Goal: Task Accomplishment & Management: Manage account settings

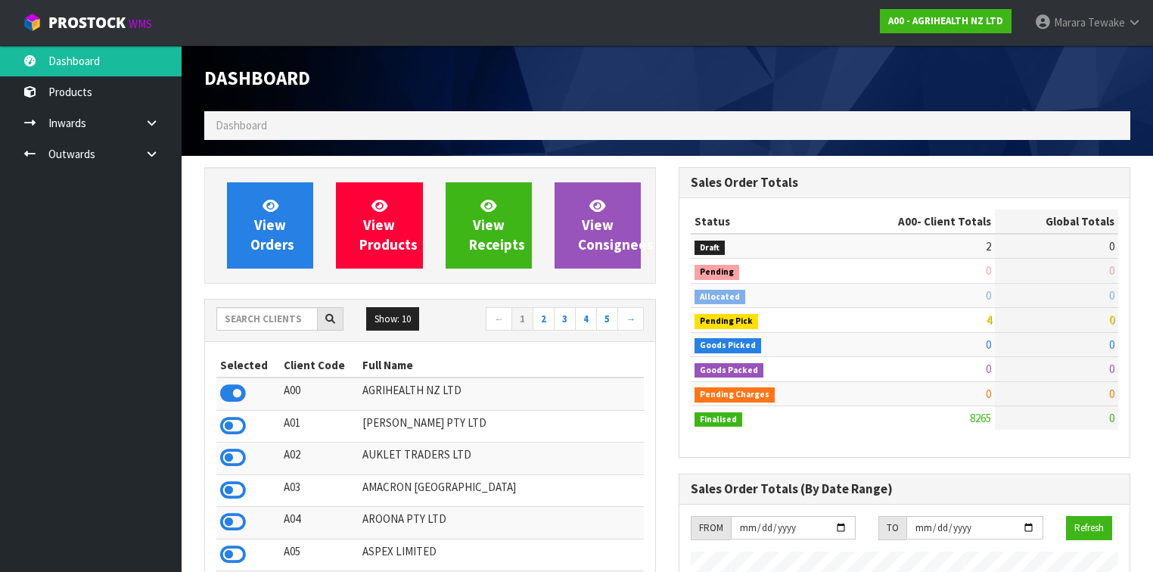
scroll to position [1140, 474]
click at [300, 316] on input "text" at bounding box center [266, 318] width 101 height 23
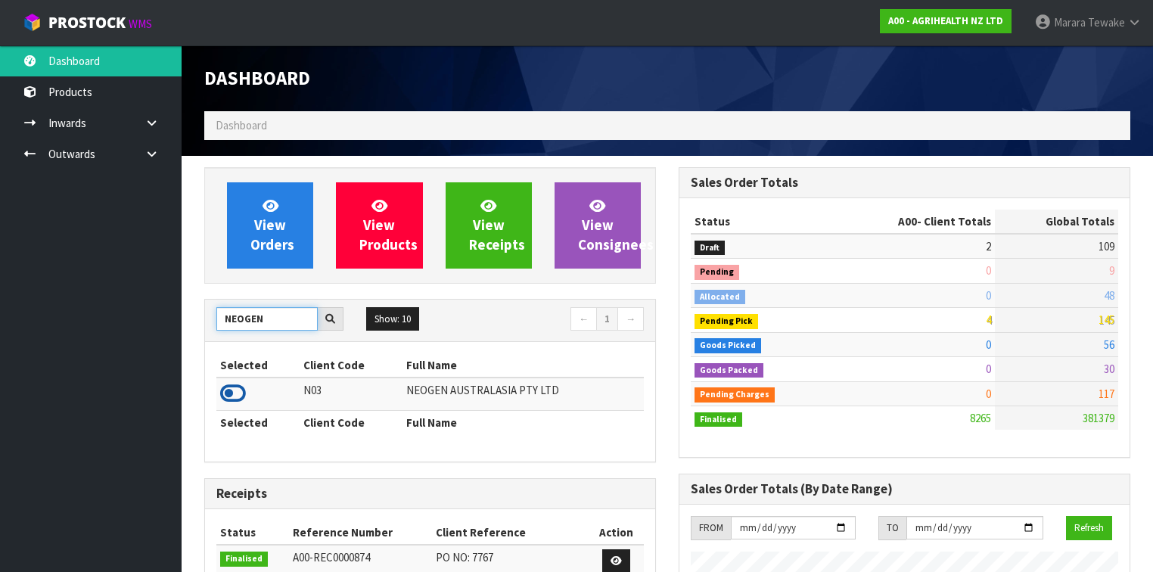
type input "NEOGEN"
click at [233, 393] on icon at bounding box center [233, 393] width 26 height 23
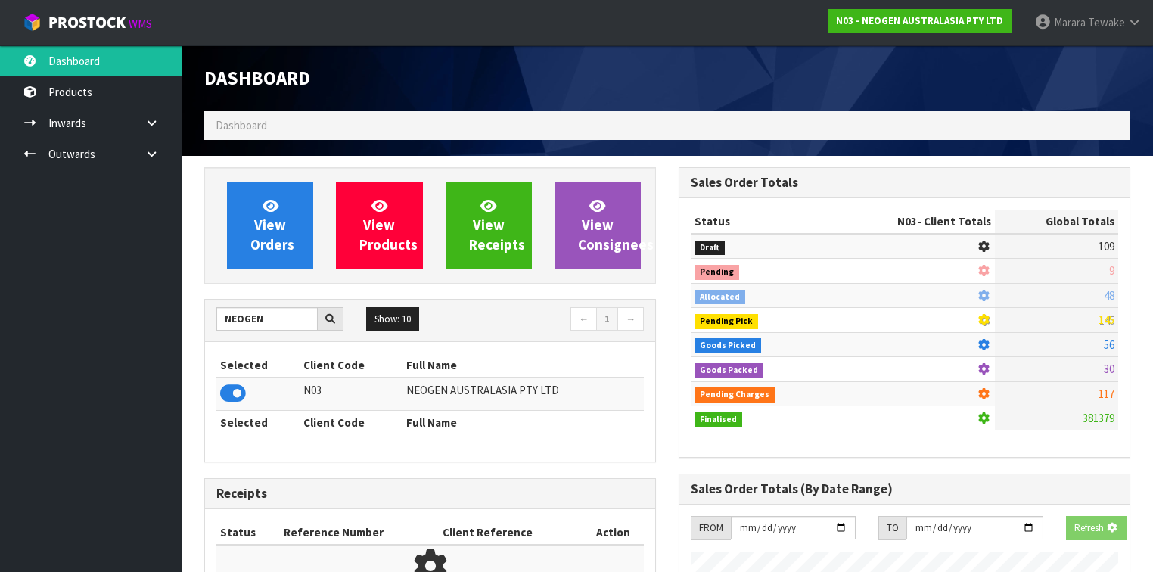
scroll to position [939, 474]
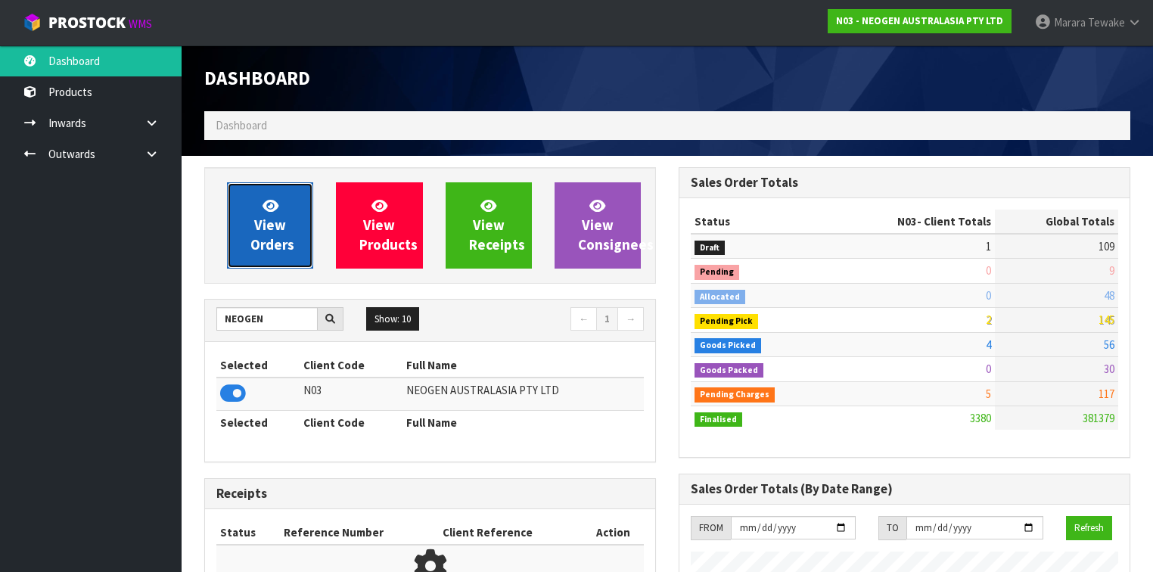
click at [263, 251] on span "View Orders" at bounding box center [272, 225] width 44 height 57
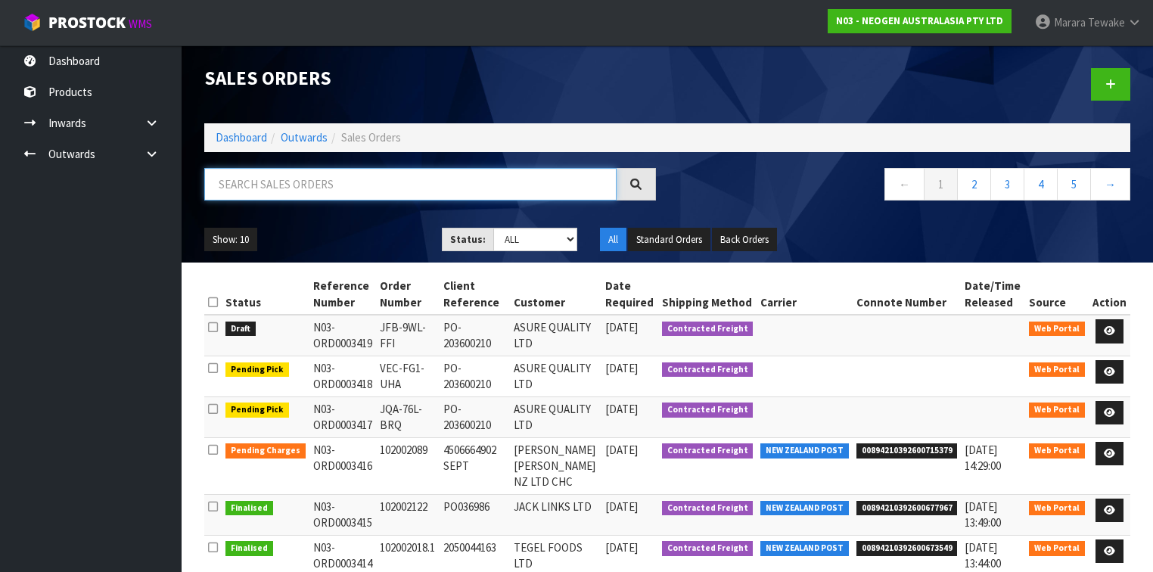
click at [336, 184] on input "text" at bounding box center [410, 184] width 412 height 33
type input "JOB-0412779"
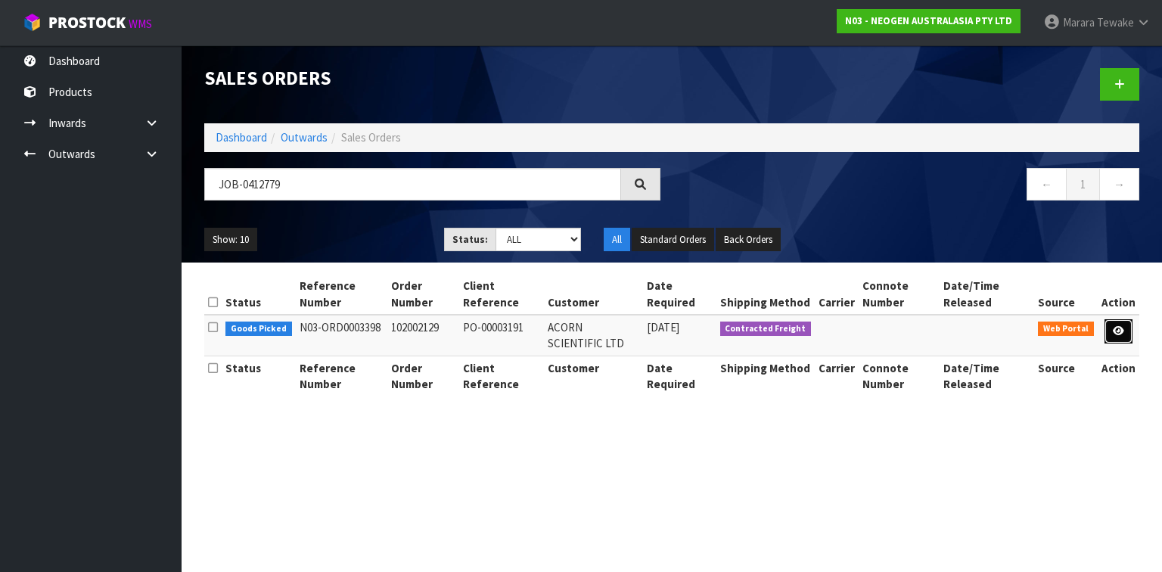
click at [1122, 327] on icon at bounding box center [1117, 331] width 11 height 10
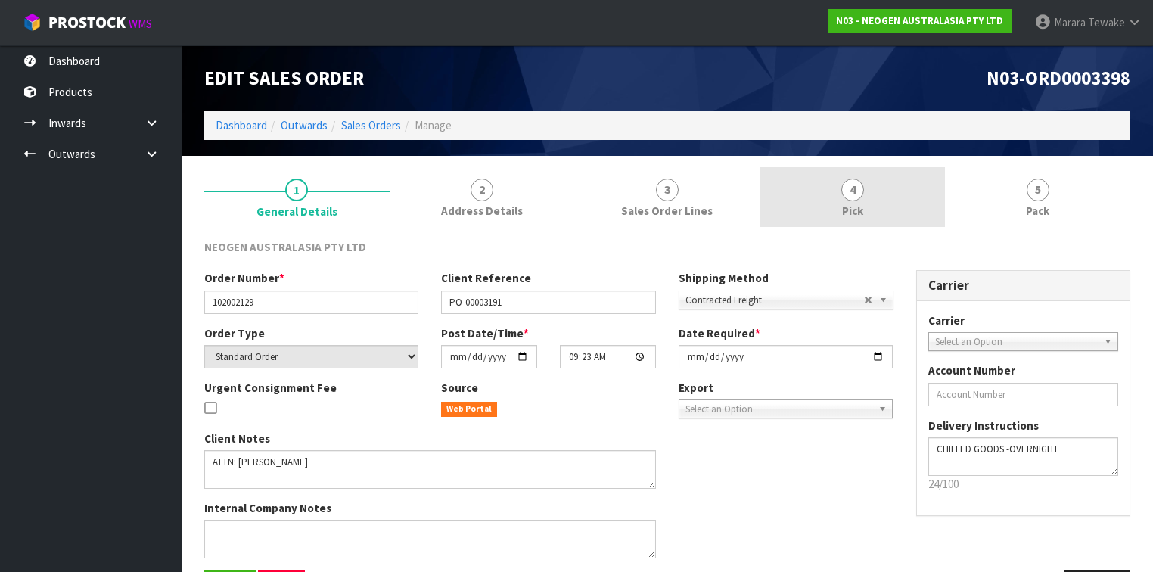
click at [862, 206] on span "Pick" at bounding box center [852, 211] width 21 height 16
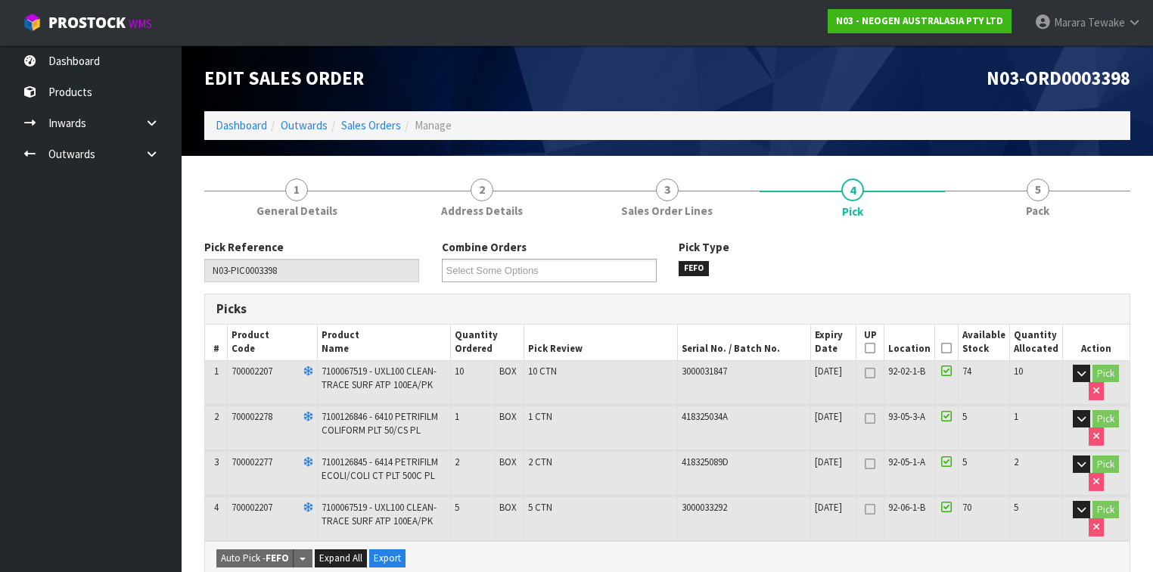
click at [951, 349] on icon at bounding box center [946, 348] width 11 height 1
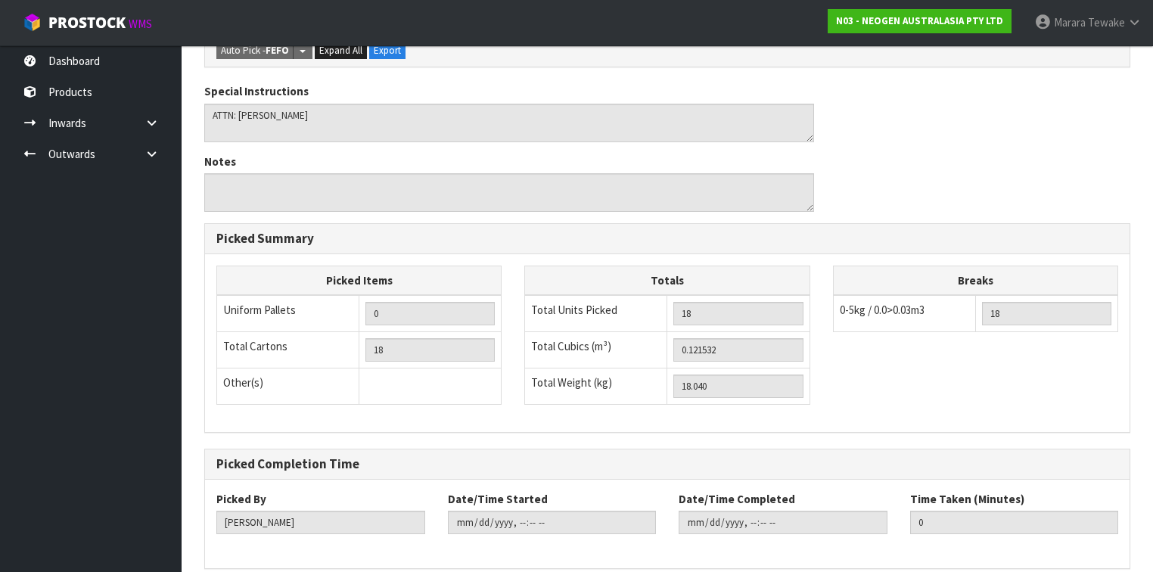
scroll to position [623, 0]
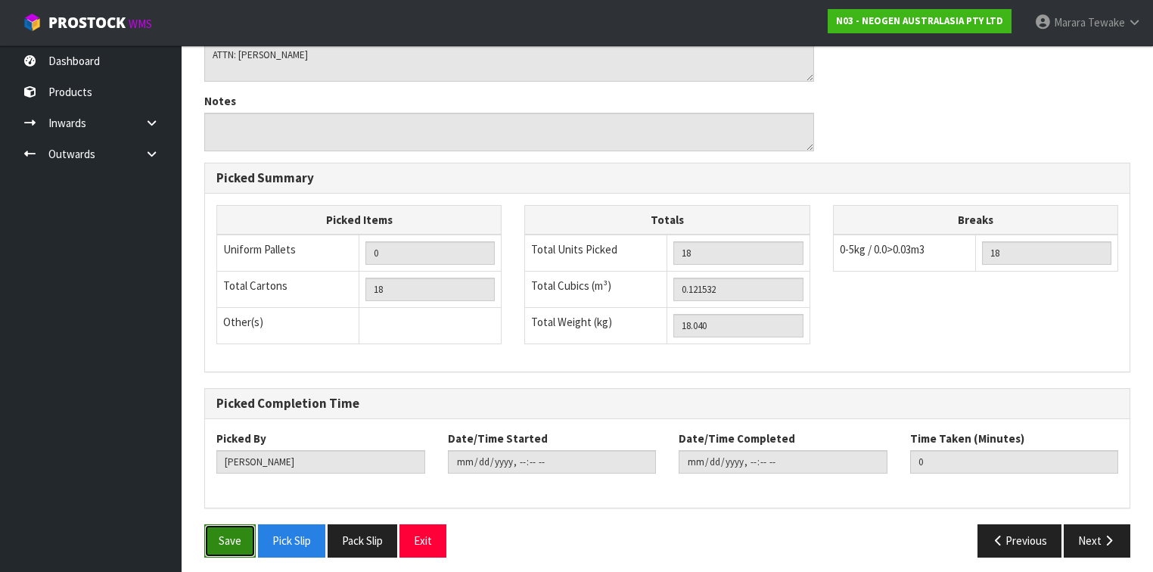
drag, startPoint x: 237, startPoint y: 523, endPoint x: 296, endPoint y: 507, distance: 61.8
click at [237, 524] on button "Save" at bounding box center [229, 540] width 51 height 33
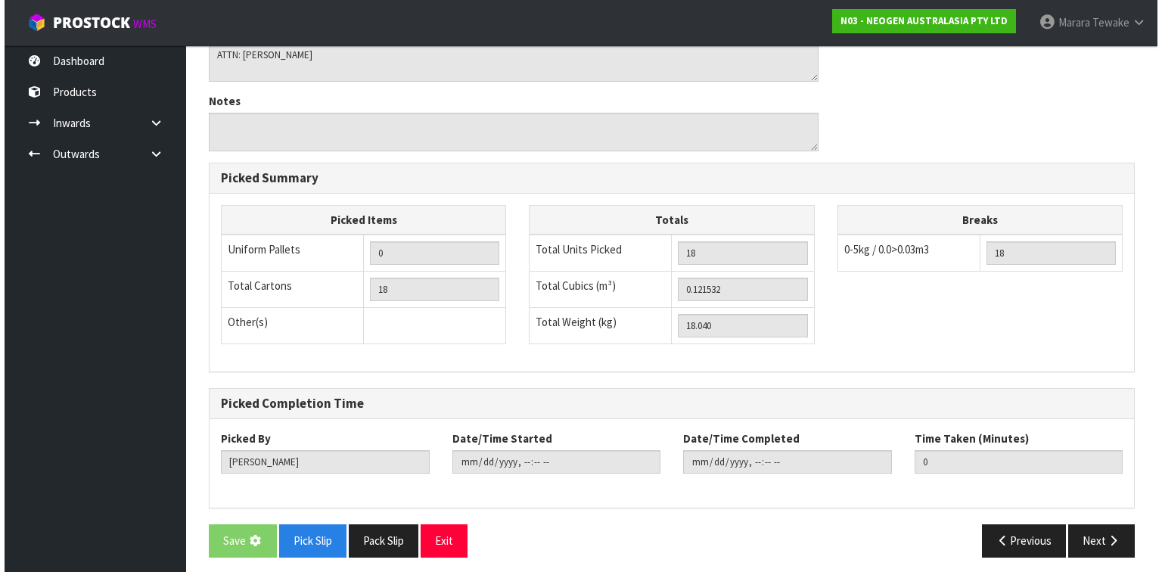
scroll to position [0, 0]
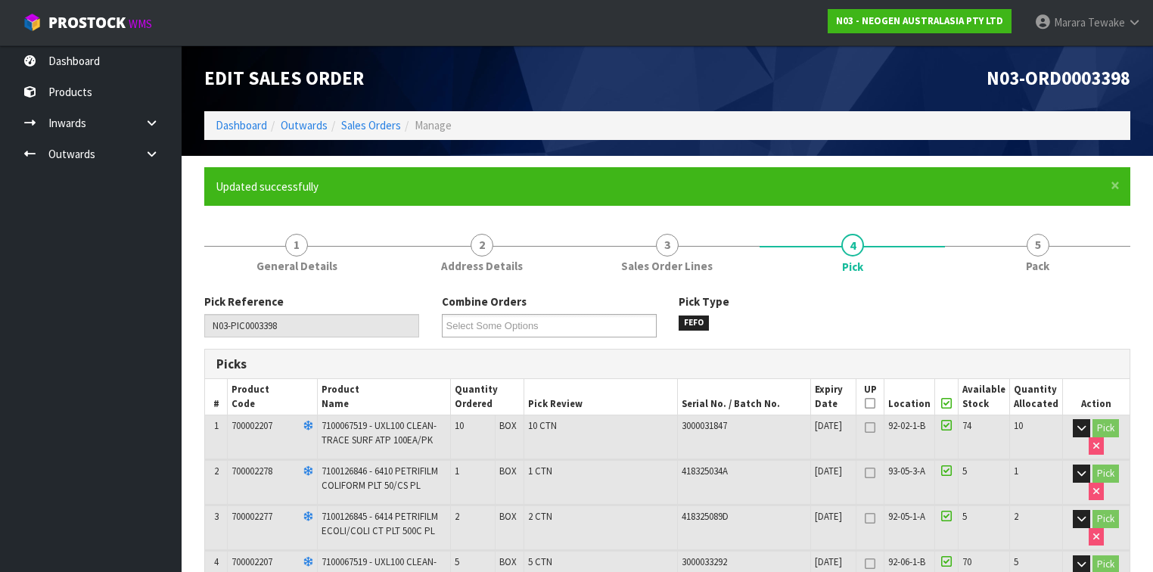
type input "[PERSON_NAME]"
type input "[DATE]T15:21:59"
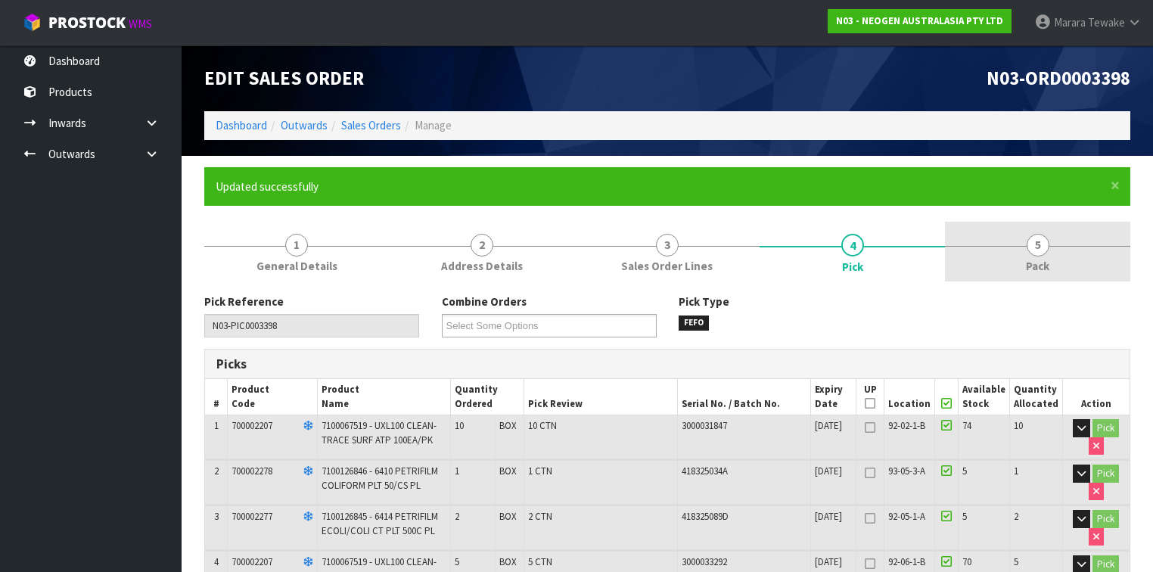
click at [973, 269] on link "5 Pack" at bounding box center [1037, 252] width 185 height 60
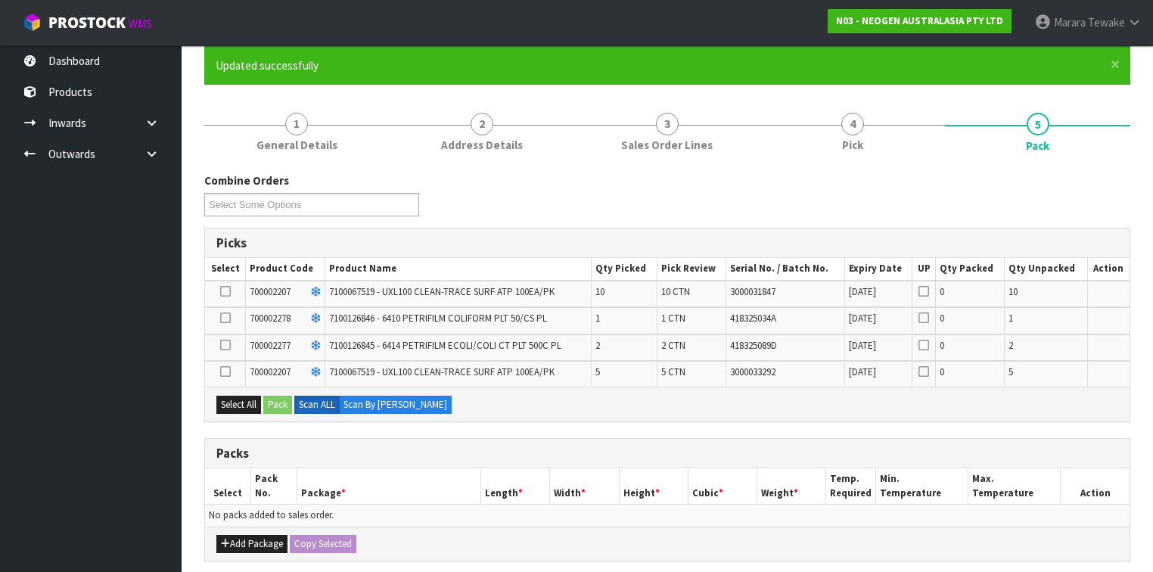
scroll to position [303, 0]
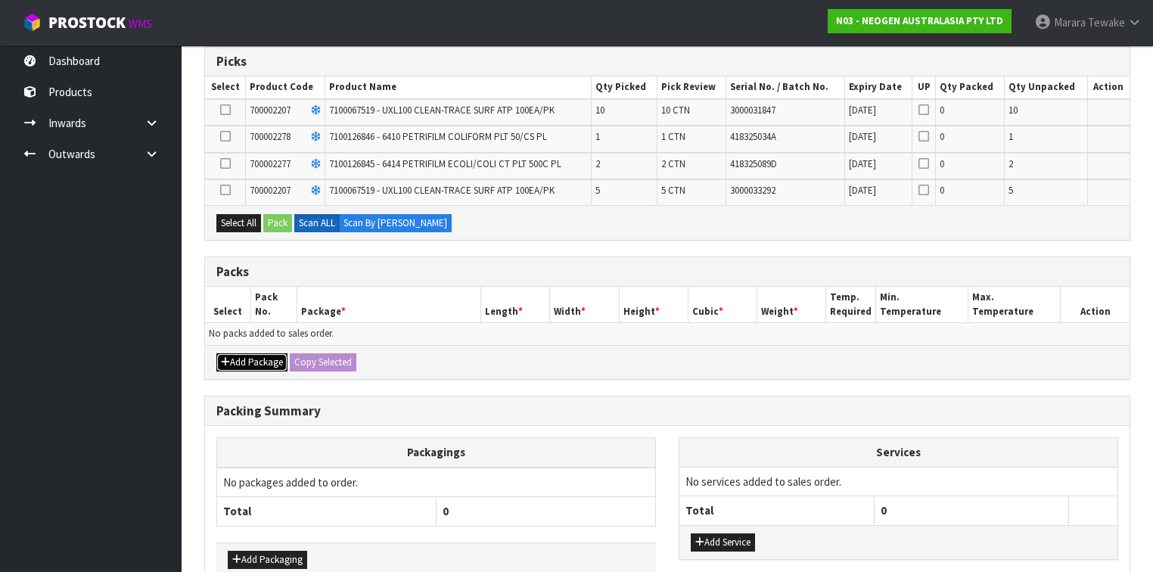
click at [263, 353] on button "Add Package" at bounding box center [251, 362] width 71 height 18
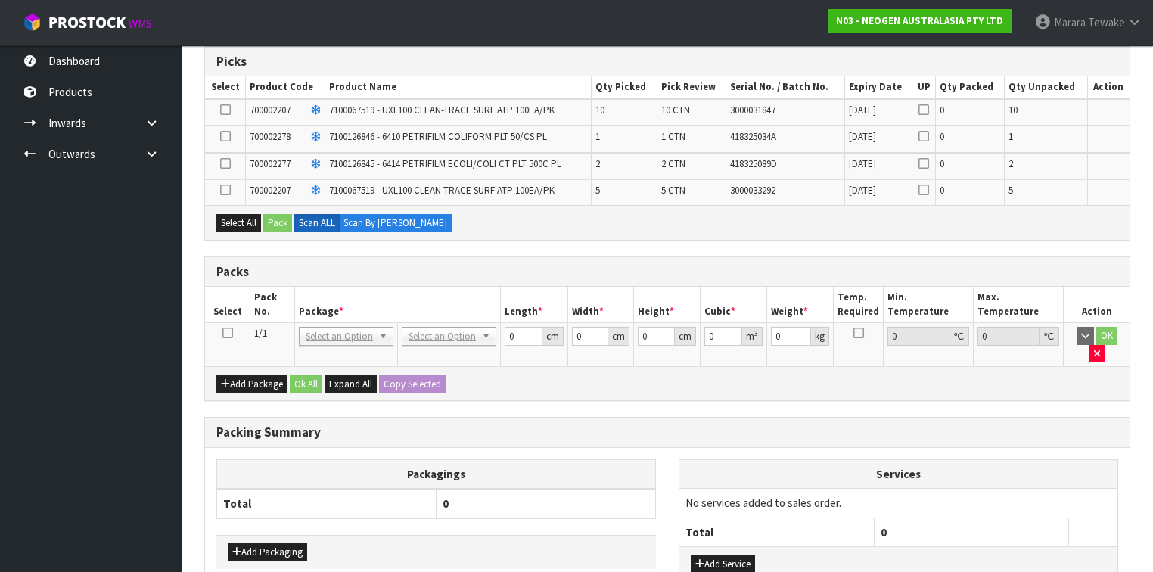
click at [227, 333] on icon at bounding box center [227, 333] width 11 height 1
drag, startPoint x: 236, startPoint y: 217, endPoint x: 255, endPoint y: 218, distance: 18.9
click at [236, 216] on button "Select All" at bounding box center [238, 223] width 45 height 18
click at [263, 219] on div "Select All Pack Scan ALL Scan By [PERSON_NAME]" at bounding box center [667, 222] width 924 height 34
click at [267, 219] on button "Pack" at bounding box center [277, 223] width 29 height 18
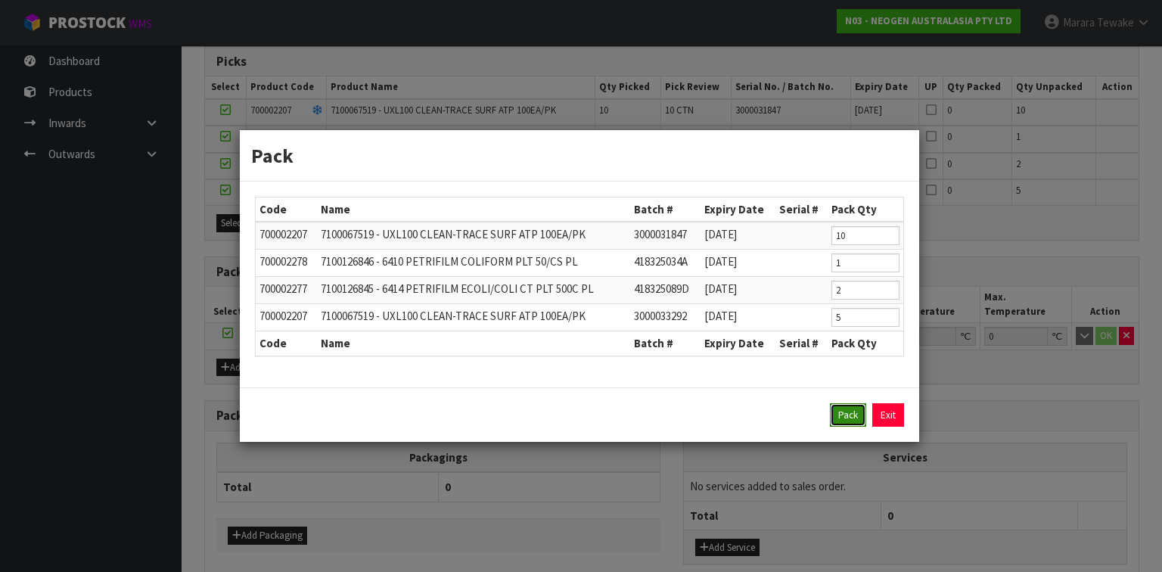
click at [857, 413] on button "Pack" at bounding box center [848, 415] width 36 height 24
type input "0.000"
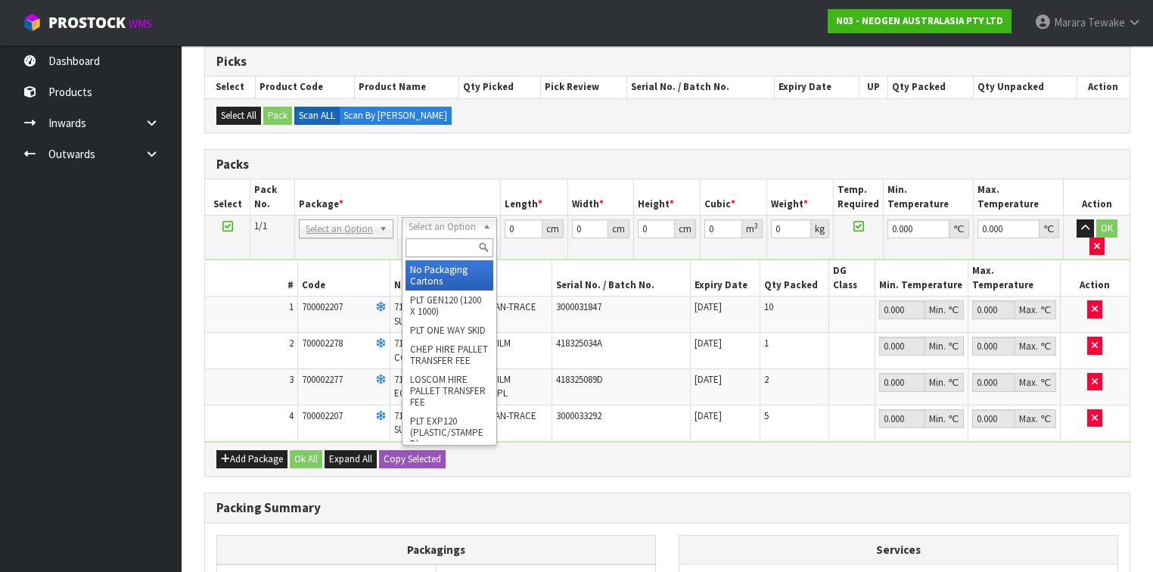
click at [448, 247] on input "text" at bounding box center [448, 247] width 87 height 19
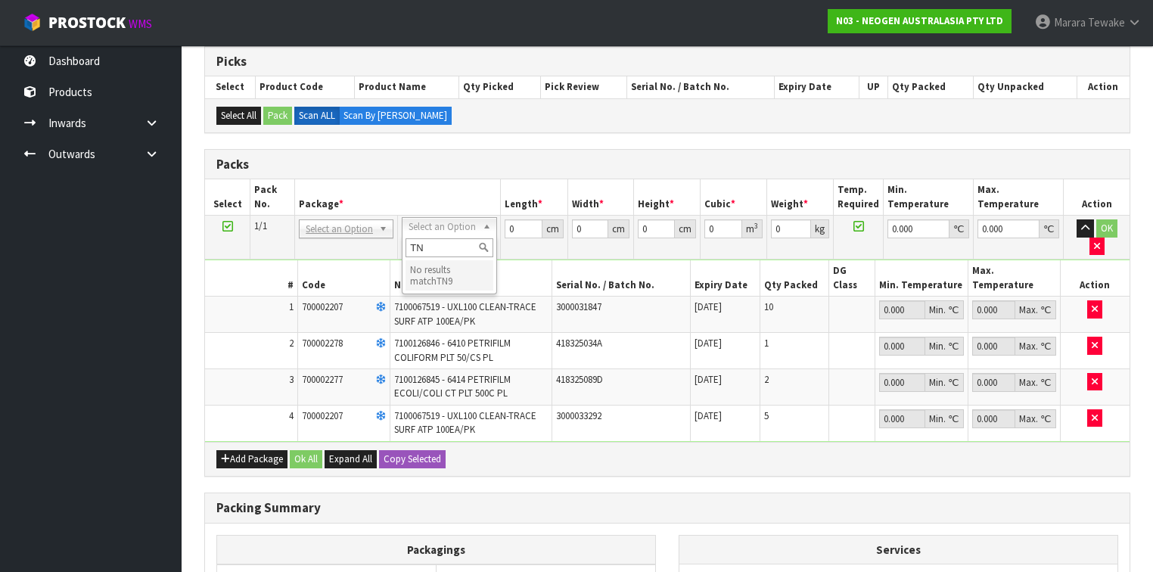
type input "T"
type input "CTN9"
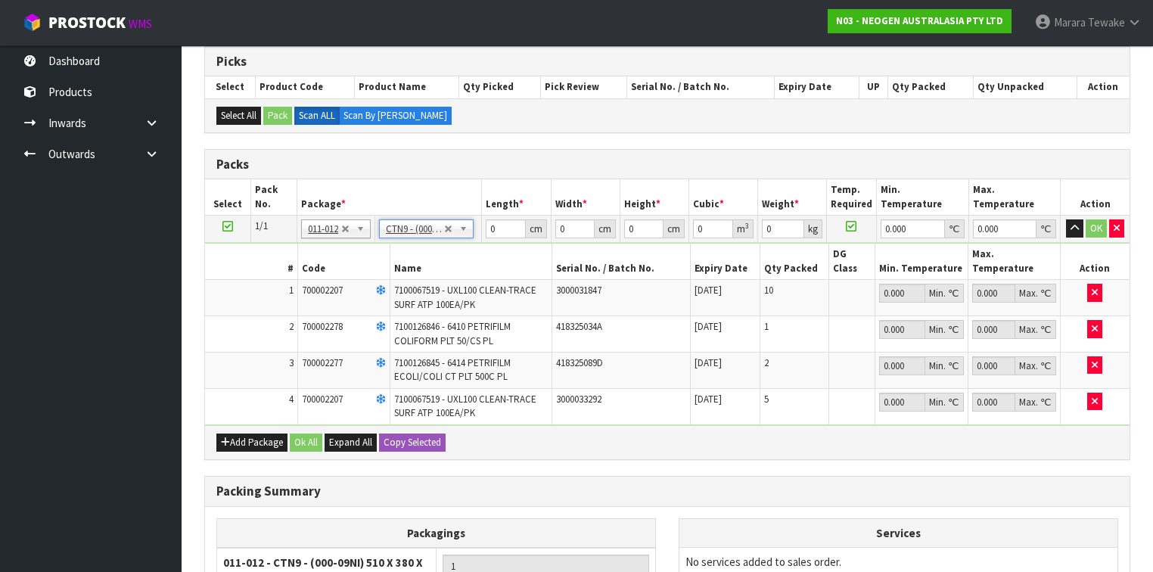
type input "51"
type input "38"
type input "58.5"
type input "0.113373"
type input "18.24"
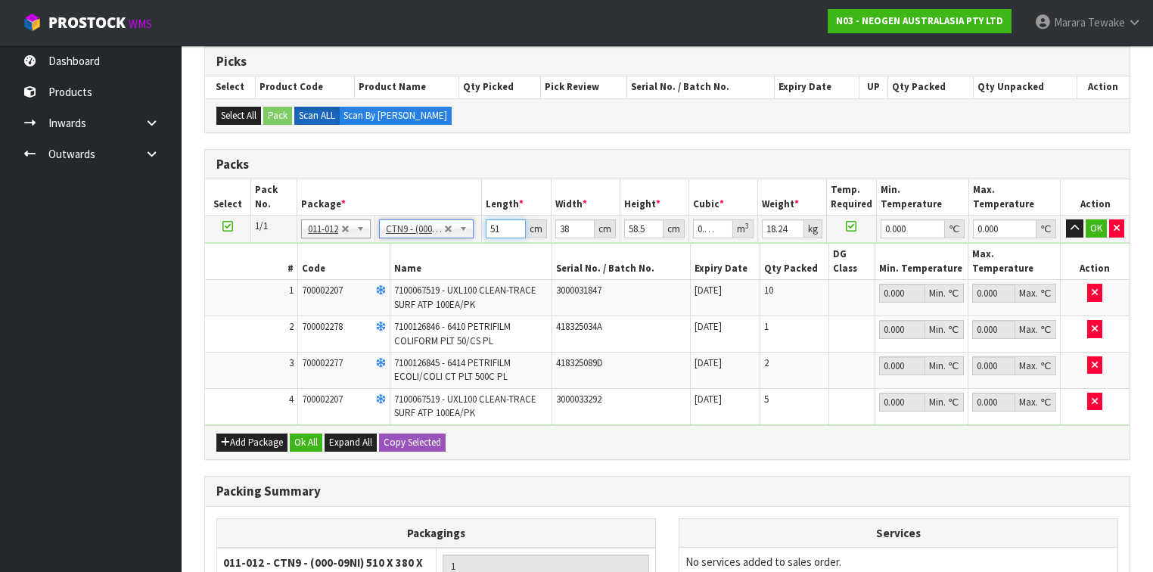
drag, startPoint x: 499, startPoint y: 226, endPoint x: 458, endPoint y: 208, distance: 45.4
click at [472, 216] on tr "1/1 NONE 007-001 007-002 007-004 007-009 007-013 007-014 007-015 007-017 007-01…" at bounding box center [667, 229] width 924 height 27
type input "5"
type input "0.011115"
type input "52"
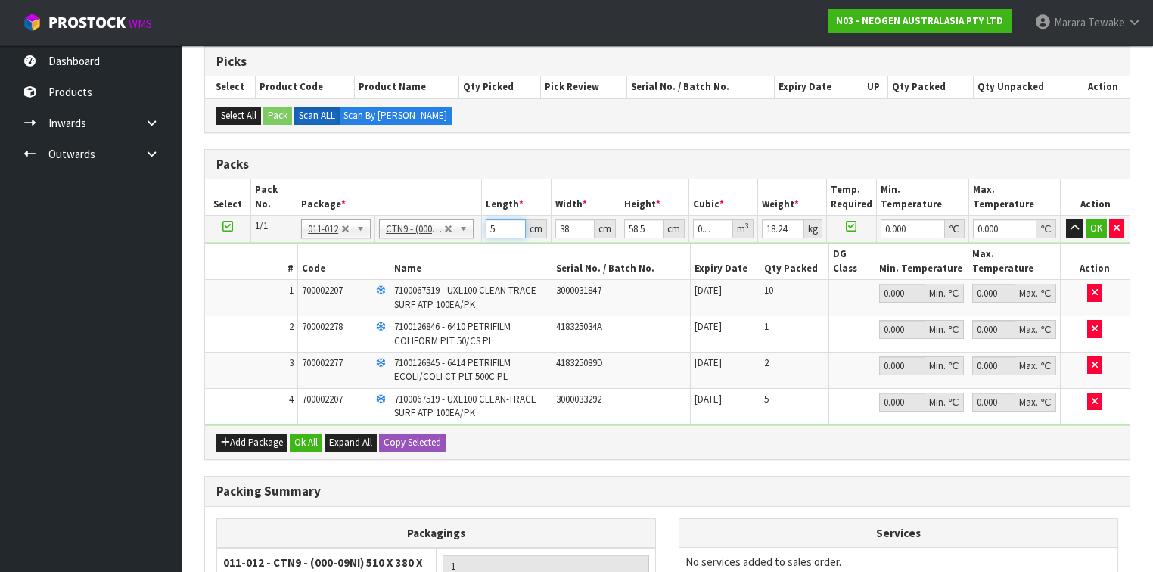
type input "0.115596"
type input "52"
type input "4"
type input "0.012168"
type input "41"
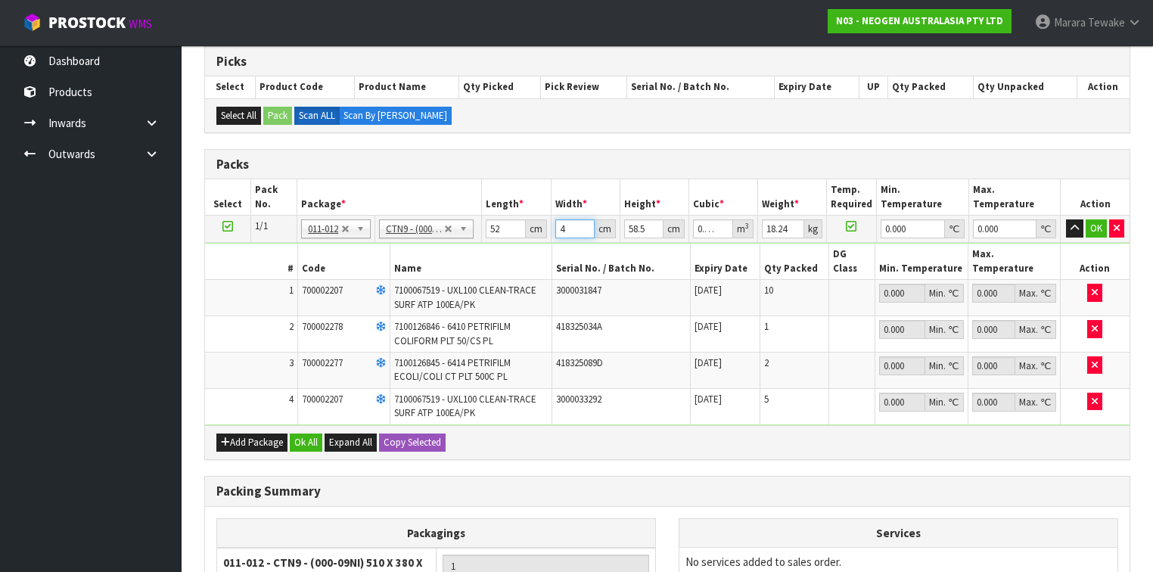
type input "0.124722"
type input "41"
type input "5"
type input "0.01066"
type input "55"
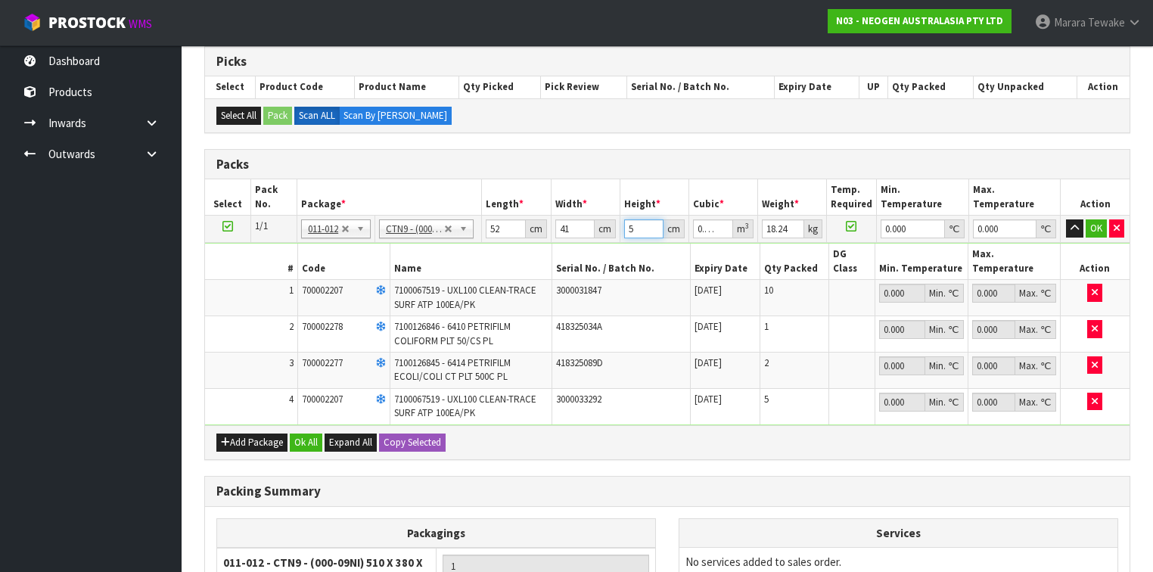
type input "0.11726"
type input "55"
type input "13"
type input "0"
click at [1066, 219] on button "button" at bounding box center [1074, 228] width 17 height 18
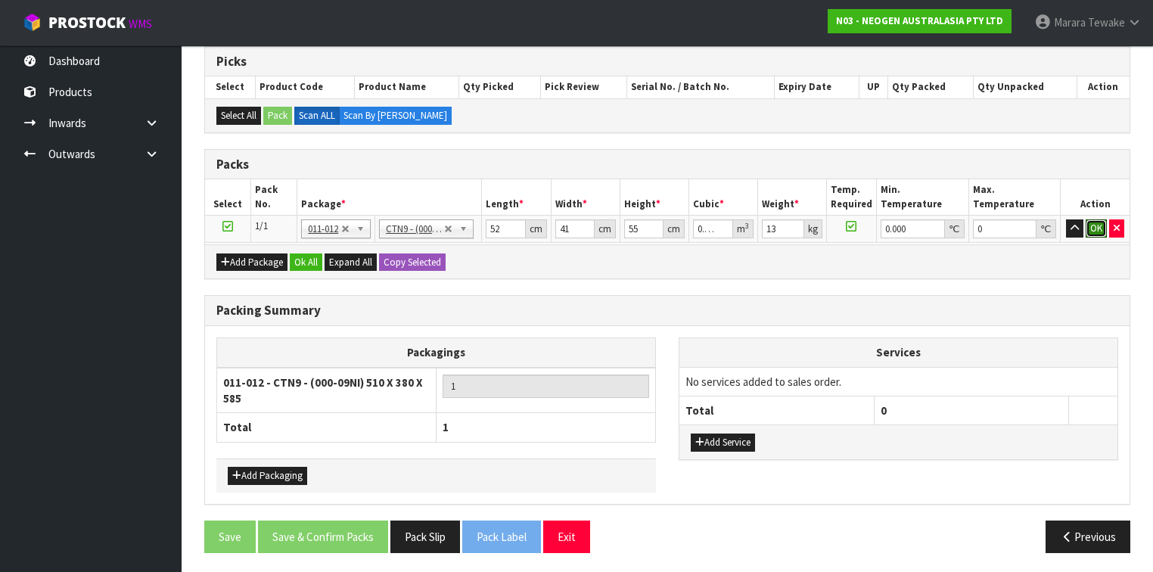
click button "OK" at bounding box center [1095, 228] width 21 height 18
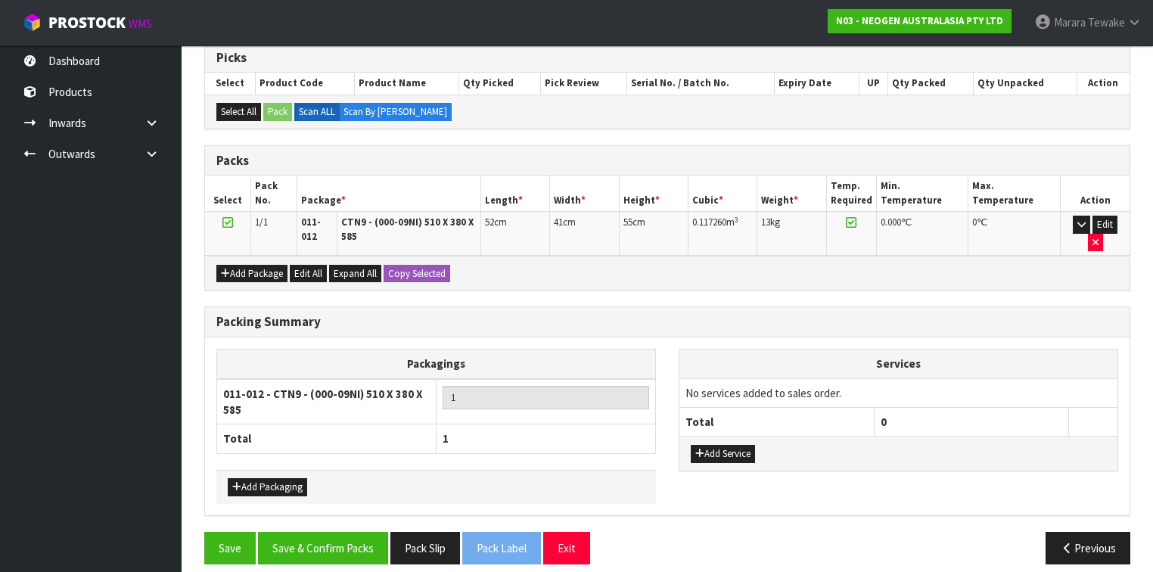
scroll to position [308, 0]
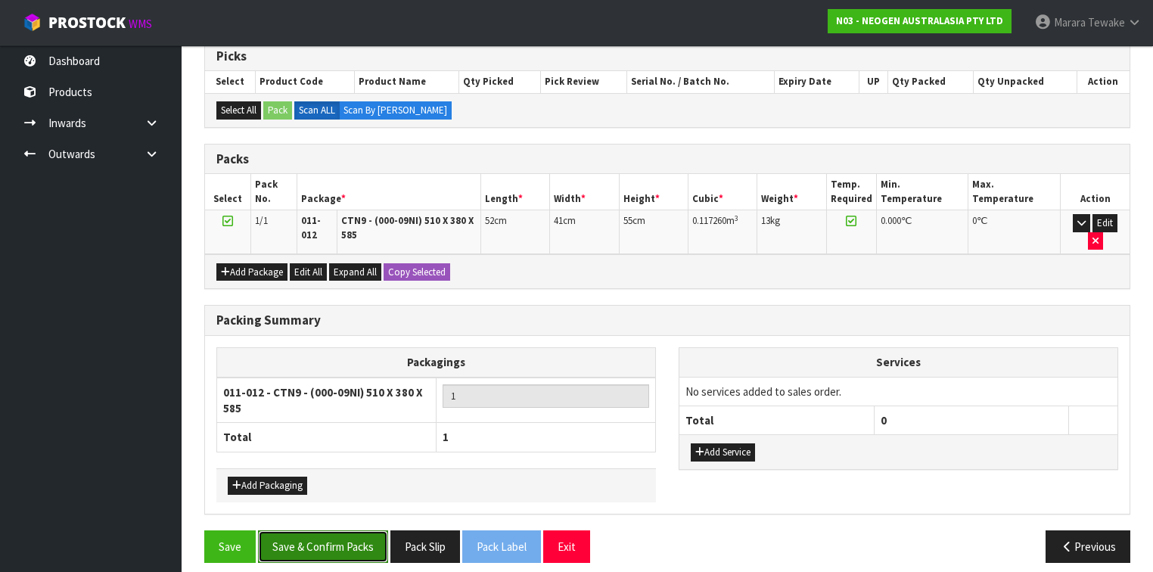
click at [361, 530] on button "Save & Confirm Packs" at bounding box center [323, 546] width 130 height 33
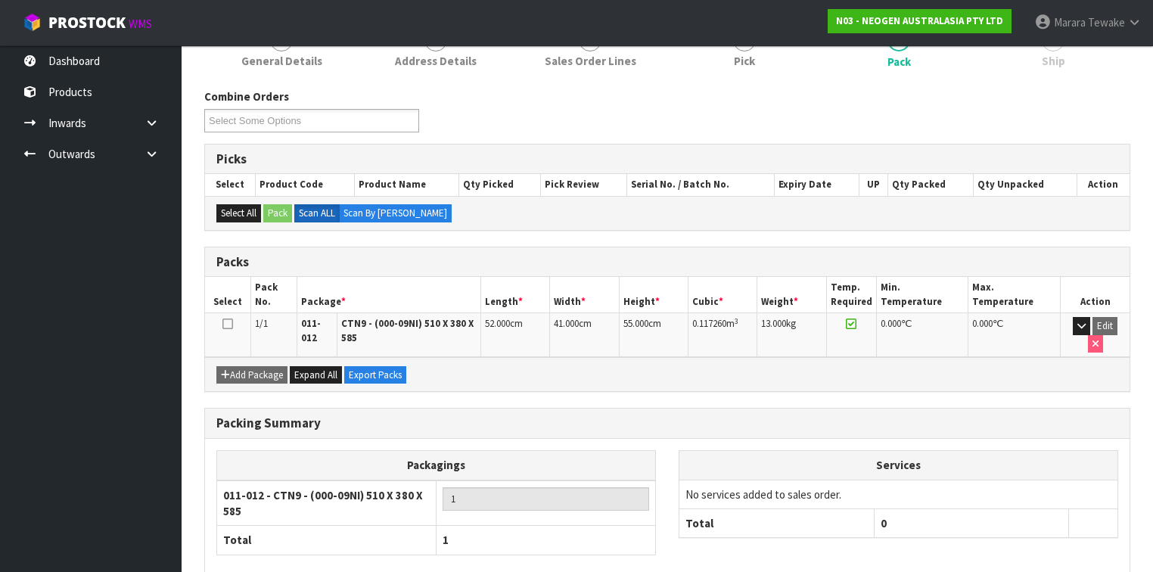
scroll to position [275, 0]
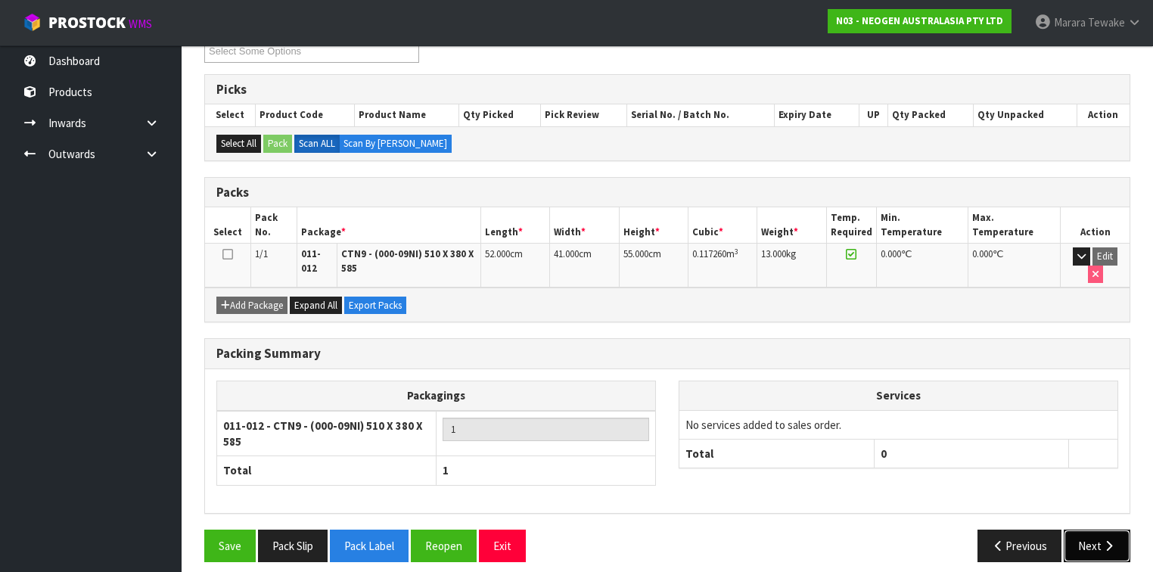
drag, startPoint x: 1091, startPoint y: 521, endPoint x: 920, endPoint y: 517, distance: 171.0
click at [1091, 529] on button "Next" at bounding box center [1096, 545] width 67 height 33
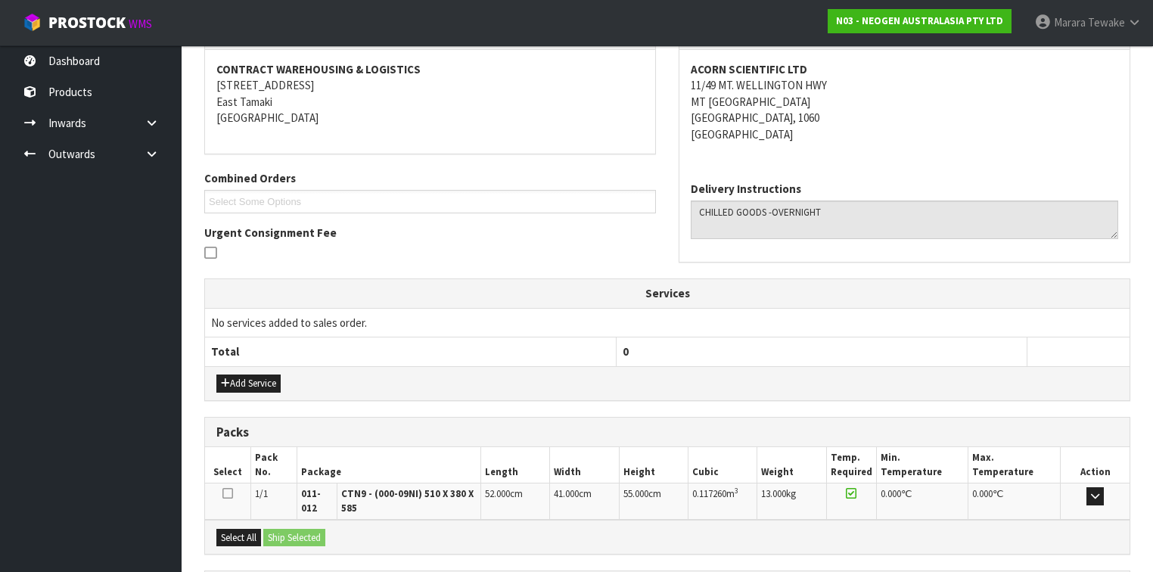
scroll to position [0, 0]
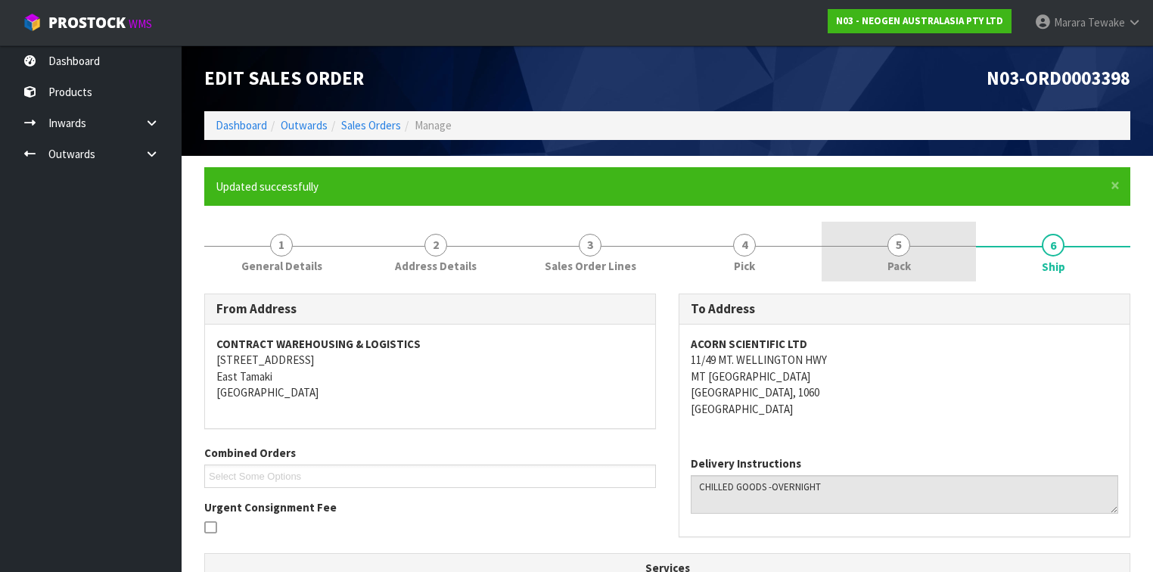
click at [926, 259] on link "5 Pack" at bounding box center [898, 252] width 154 height 60
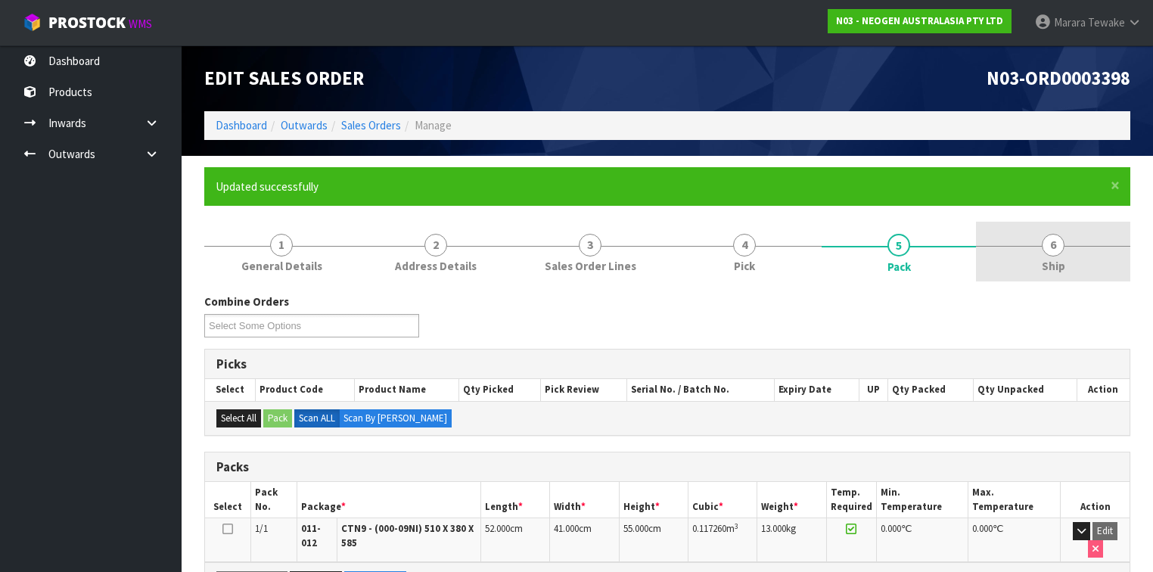
click at [1047, 249] on span "6" at bounding box center [1052, 245] width 23 height 23
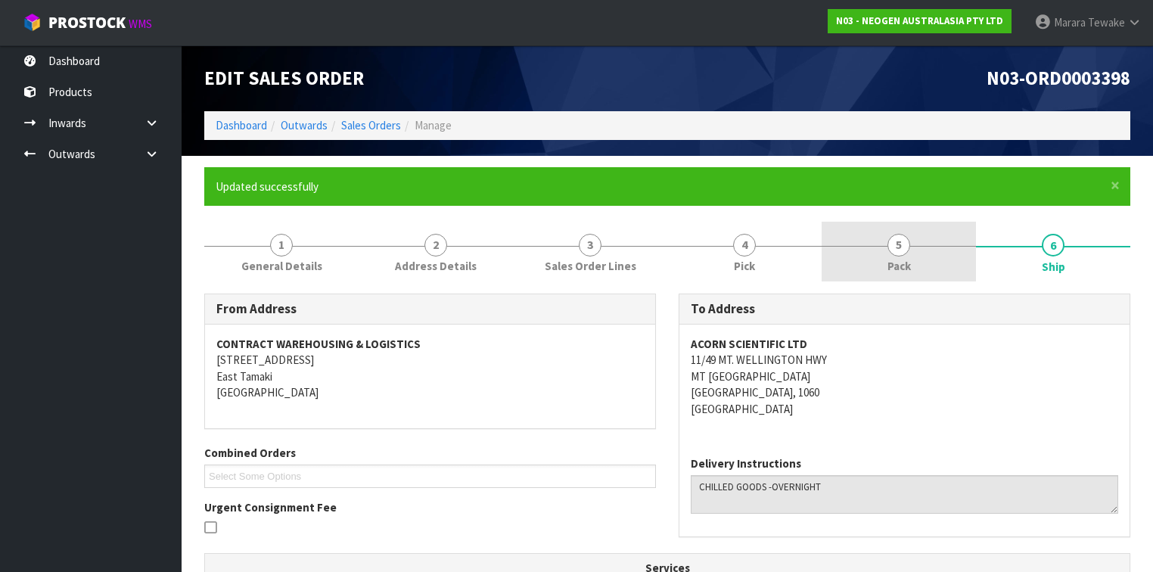
click at [889, 244] on span "5" at bounding box center [898, 245] width 23 height 23
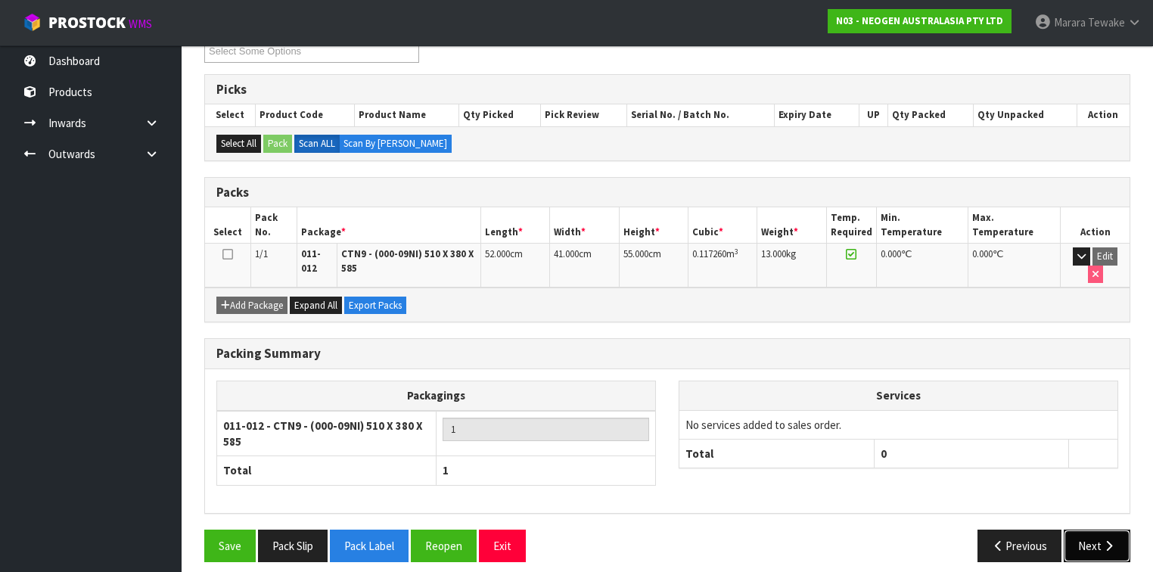
click at [1100, 529] on button "Next" at bounding box center [1096, 545] width 67 height 33
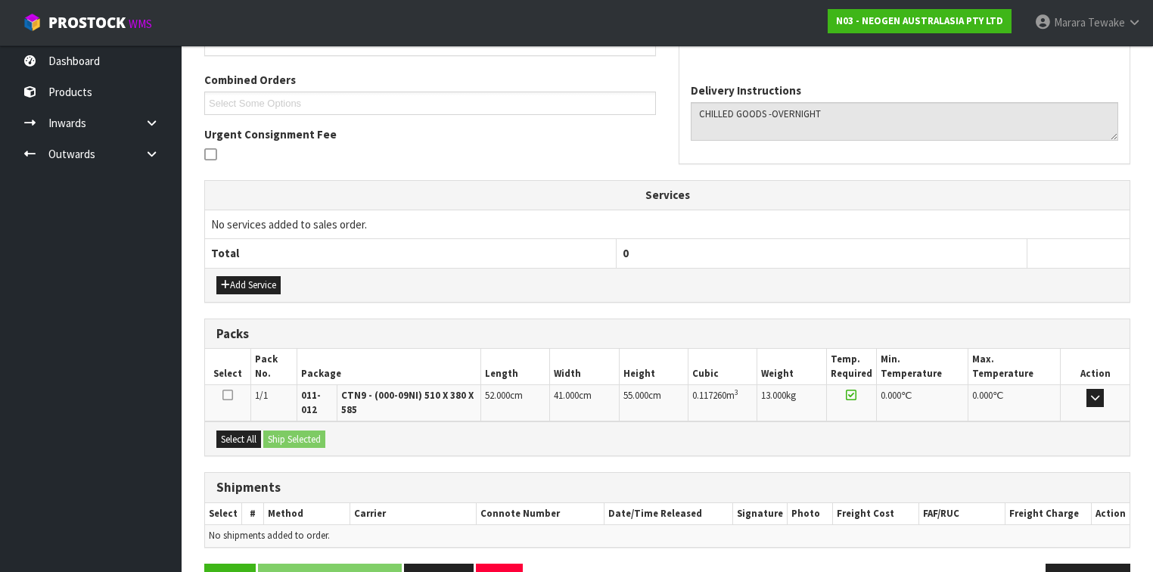
scroll to position [414, 0]
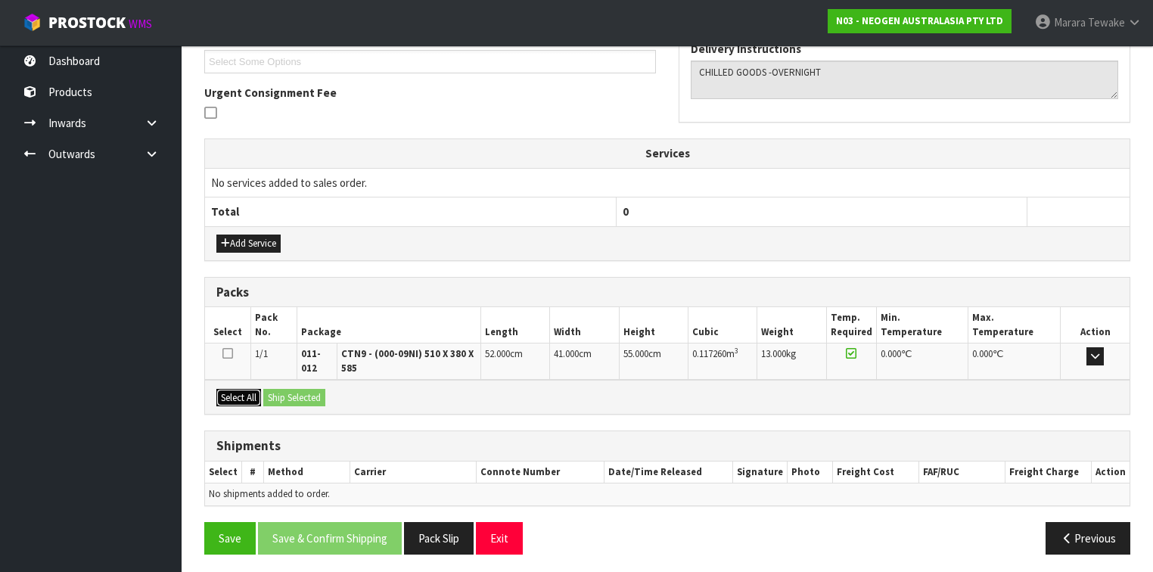
click at [241, 391] on button "Select All" at bounding box center [238, 398] width 45 height 18
drag, startPoint x: 266, startPoint y: 390, endPoint x: 281, endPoint y: 389, distance: 15.2
click at [273, 389] on button "Ship Selected" at bounding box center [294, 398] width 62 height 18
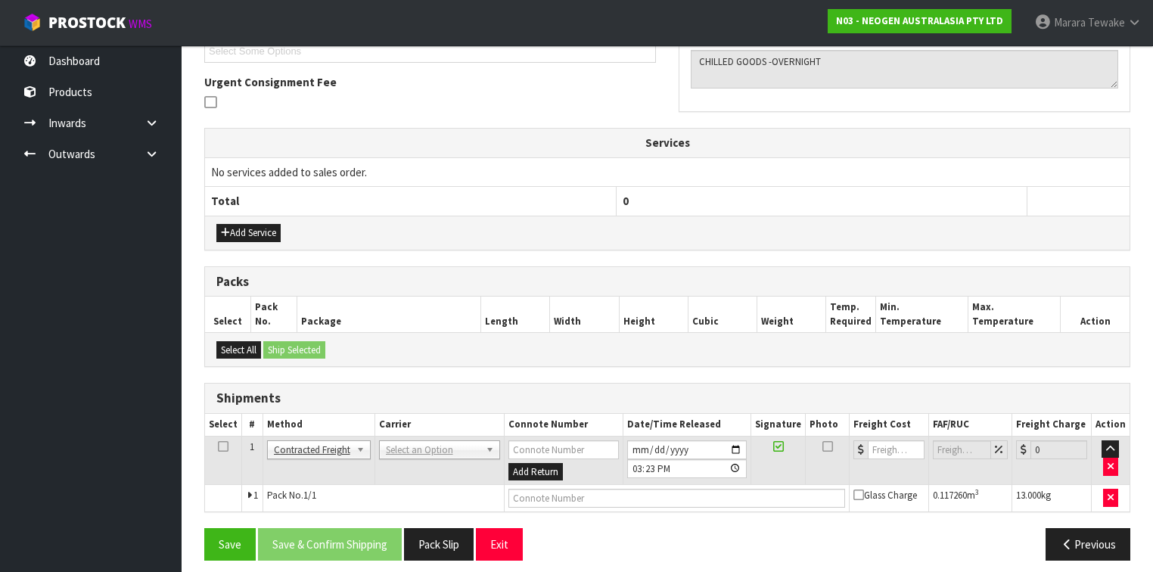
scroll to position [431, 0]
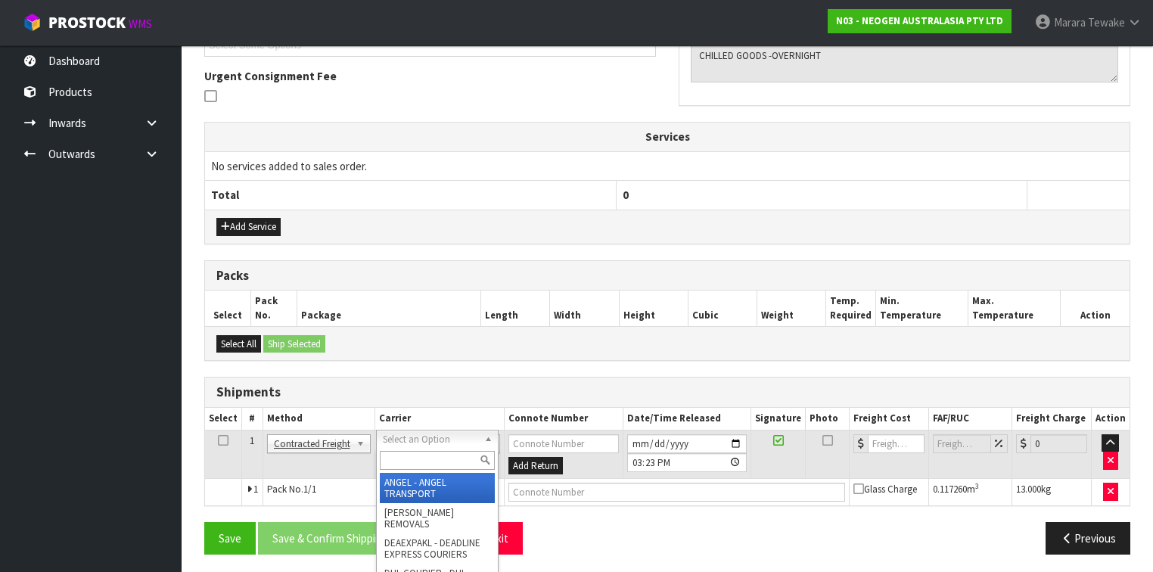
click at [399, 449] on div at bounding box center [437, 460] width 121 height 25
click at [402, 463] on input "text" at bounding box center [437, 460] width 115 height 19
type input "NZP"
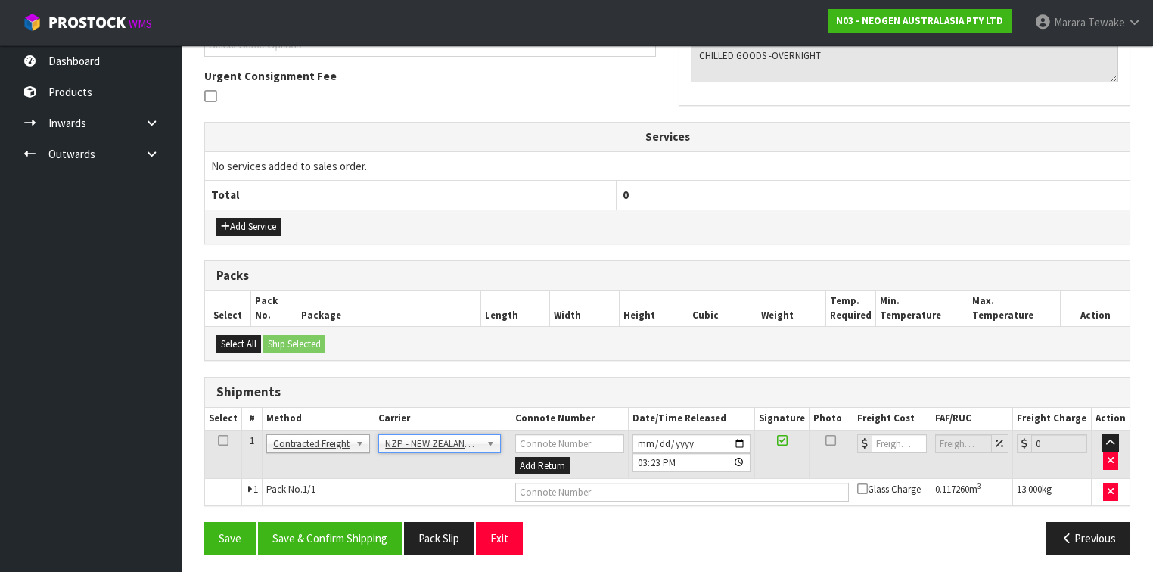
click at [376, 511] on div "From Address CONTRACT WAREHOUSING & LOGISTICS [STREET_ADDRESS] Combined Orders …" at bounding box center [667, 213] width 926 height 703
click at [378, 522] on button "Save & Confirm Shipping" at bounding box center [330, 538] width 144 height 33
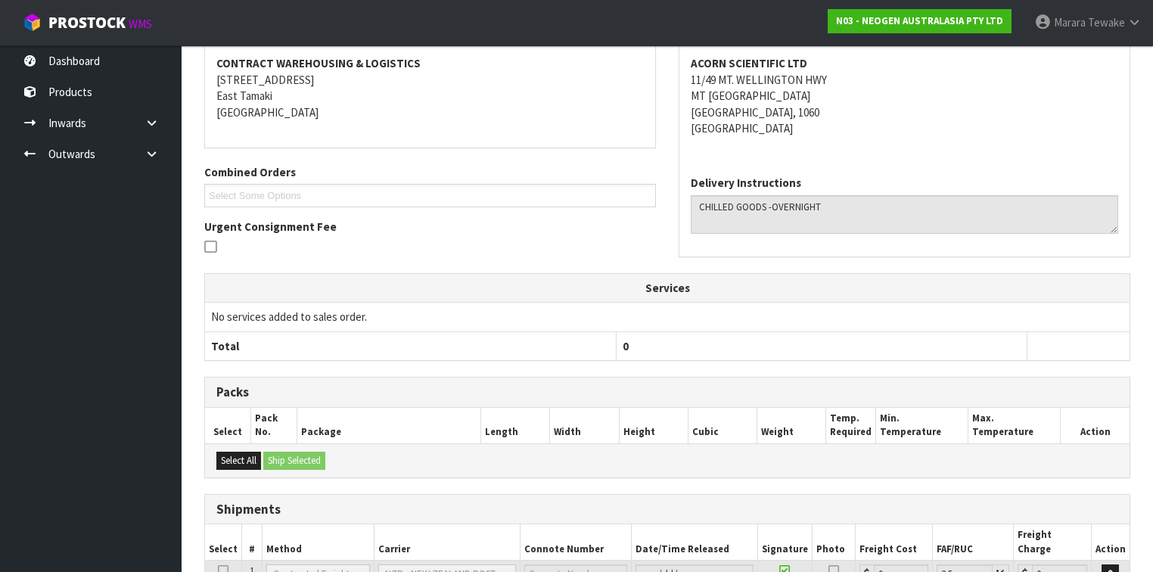
scroll to position [411, 0]
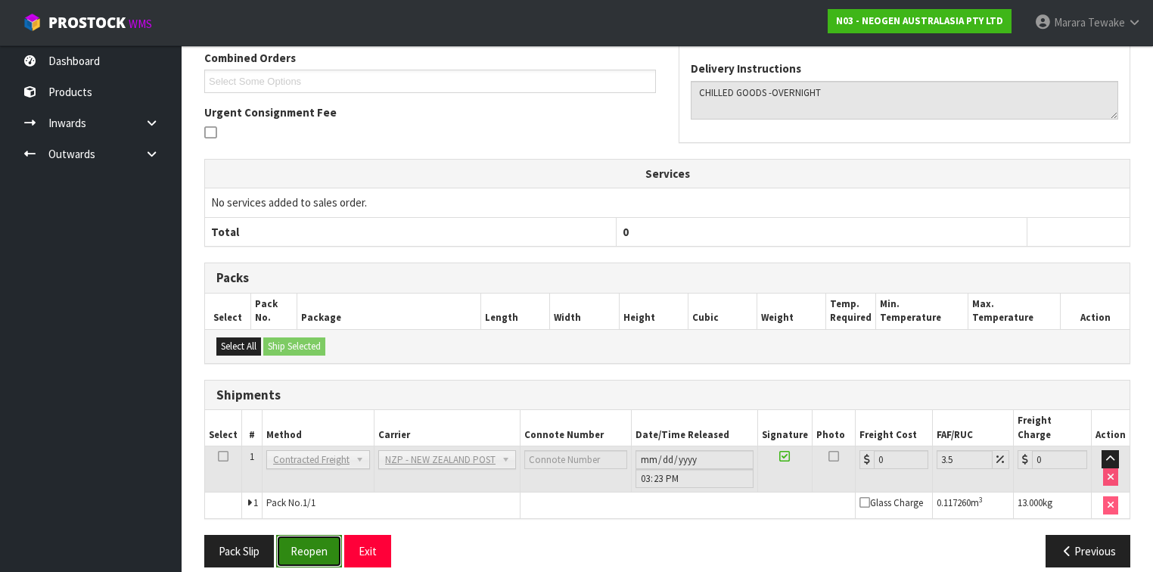
click at [324, 535] on button "Reopen" at bounding box center [309, 551] width 66 height 33
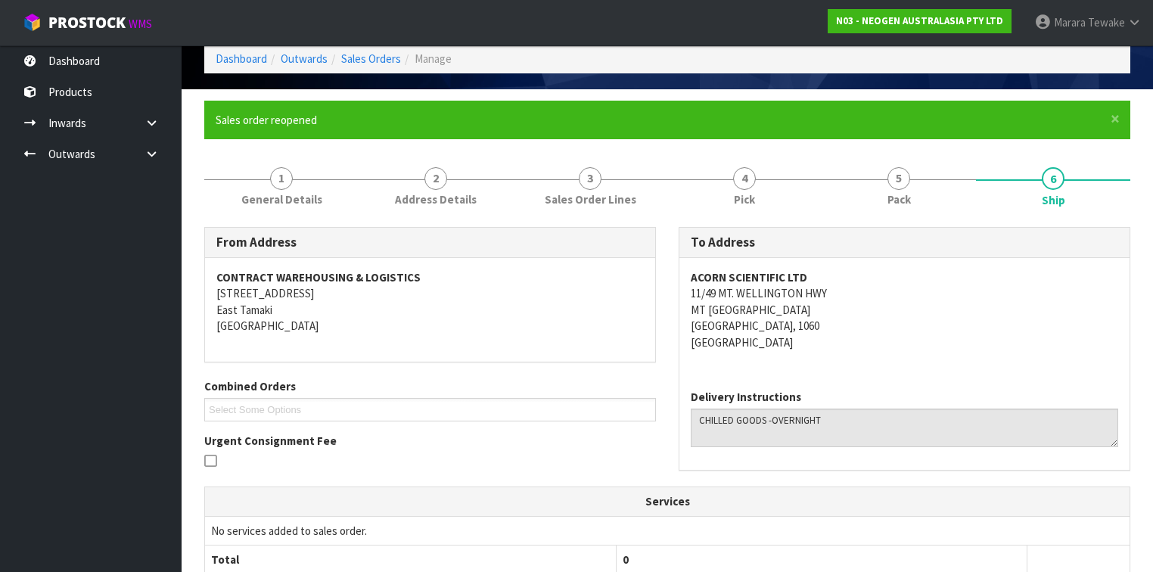
scroll to position [431, 0]
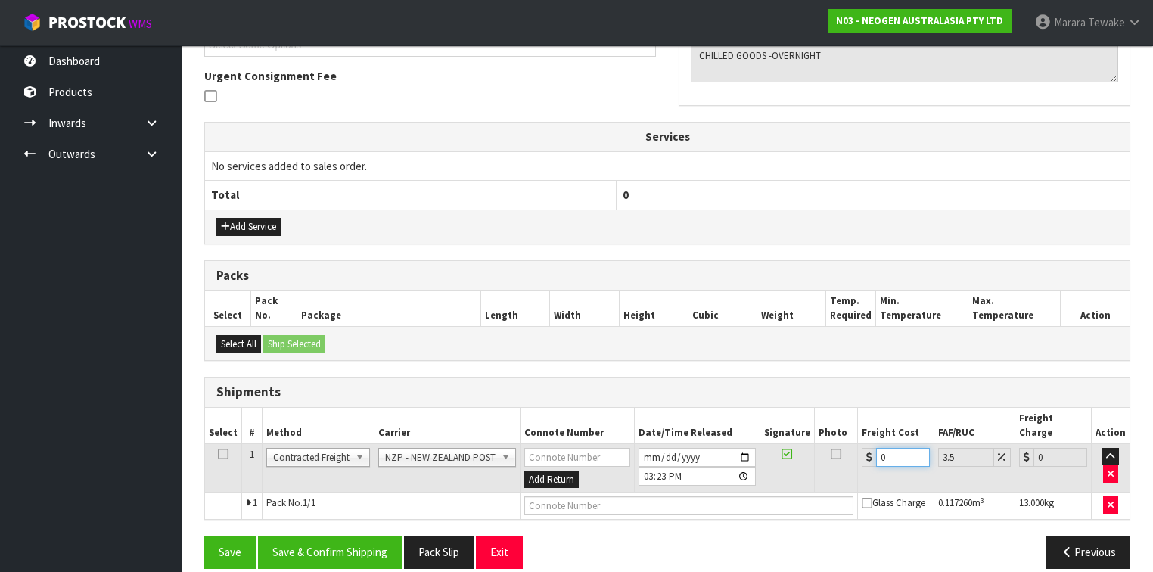
drag, startPoint x: 893, startPoint y: 445, endPoint x: 831, endPoint y: 420, distance: 66.6
click at [843, 443] on tr "1 Client Local Pickup Customer Local Pickup Company Freight Contracted Freight …" at bounding box center [667, 467] width 924 height 49
type input "4"
type input "4.14"
type input "4.3"
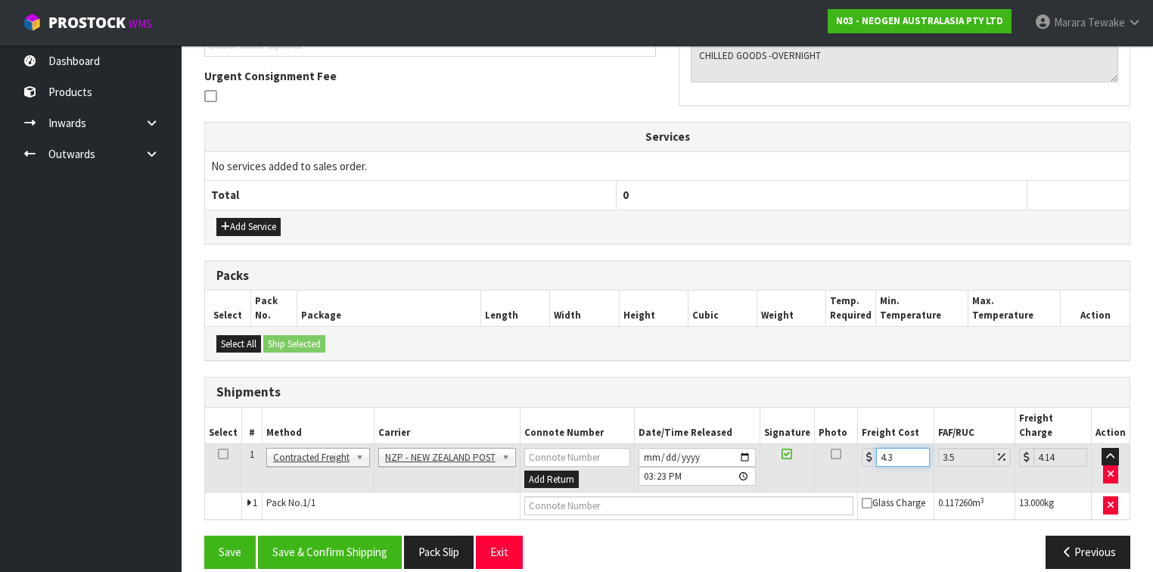
type input "4.45"
type input "4.33"
type input "4.48"
type input "4.33"
click at [345, 538] on button "Save & Confirm Shipping" at bounding box center [330, 551] width 144 height 33
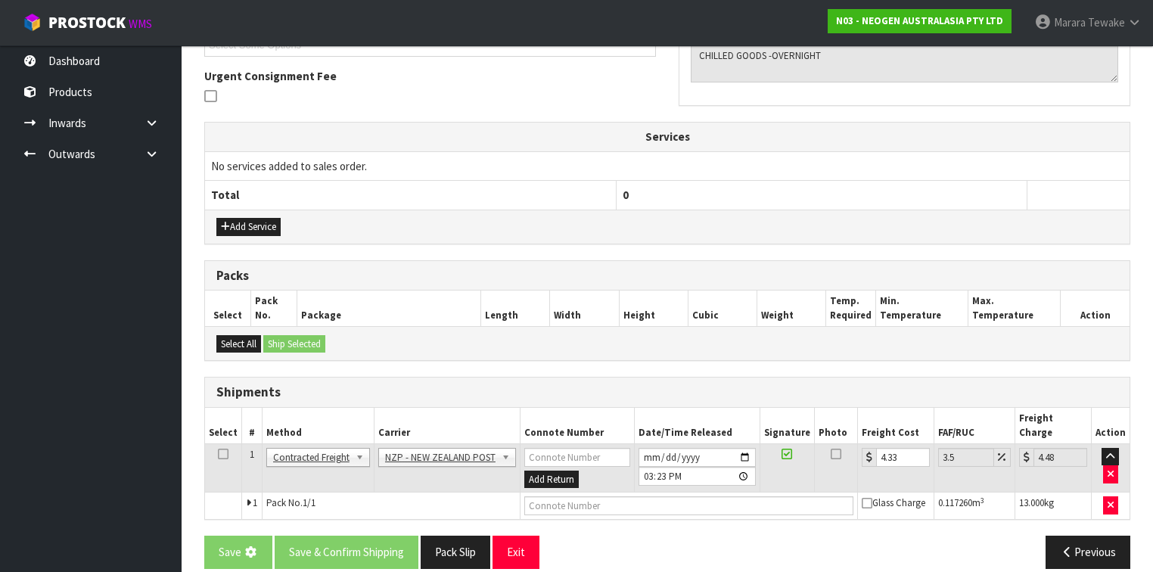
scroll to position [0, 0]
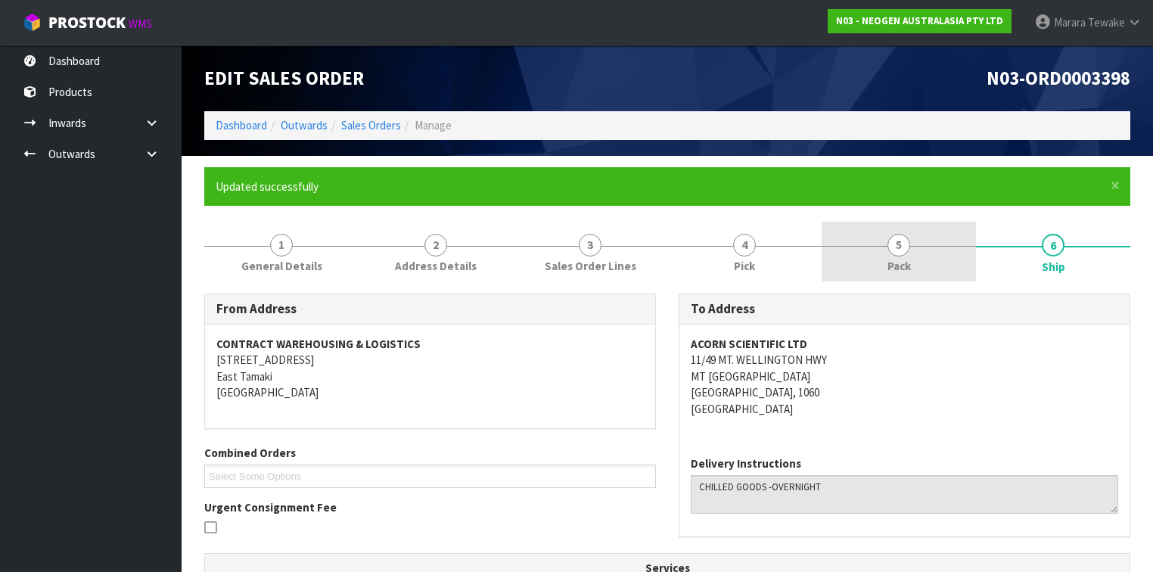
drag, startPoint x: 910, startPoint y: 250, endPoint x: 916, endPoint y: 274, distance: 24.2
click at [910, 250] on link "5 Pack" at bounding box center [898, 252] width 154 height 60
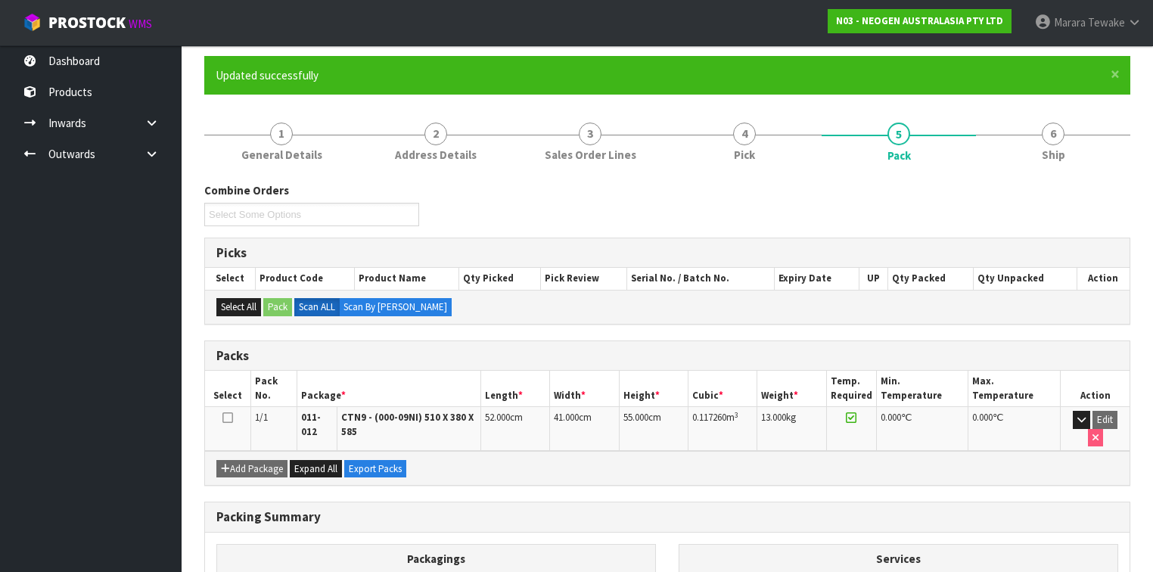
scroll to position [275, 0]
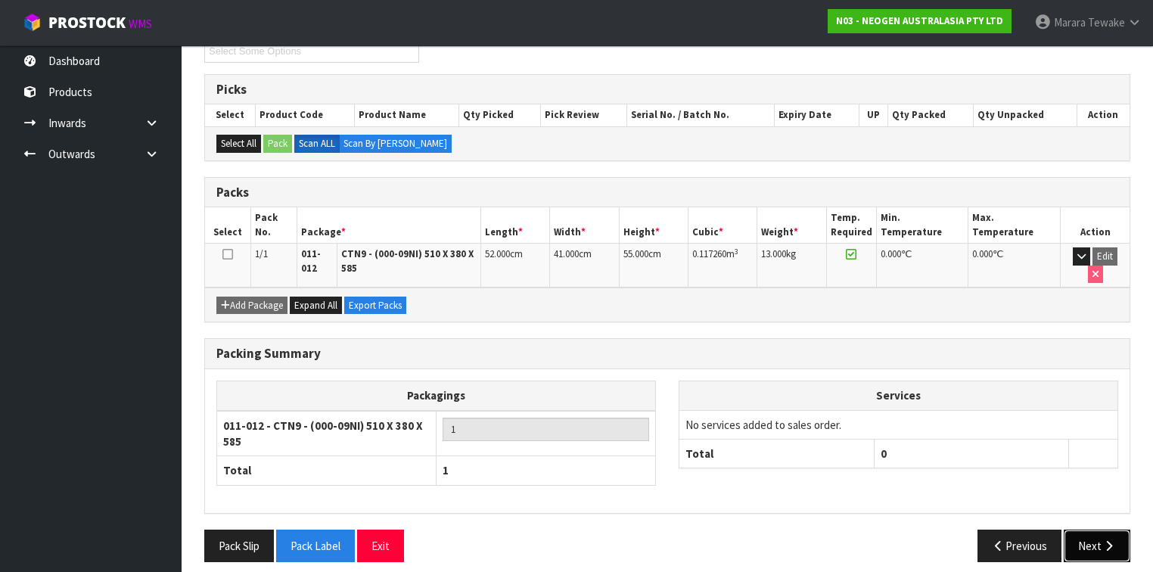
click at [1078, 532] on button "Next" at bounding box center [1096, 545] width 67 height 33
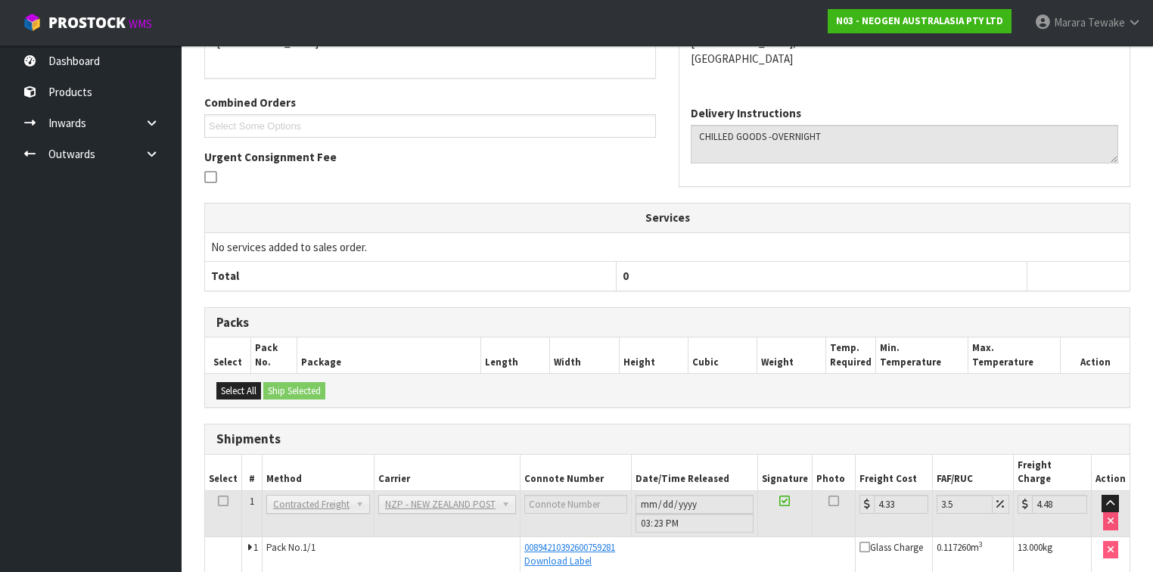
scroll to position [405, 0]
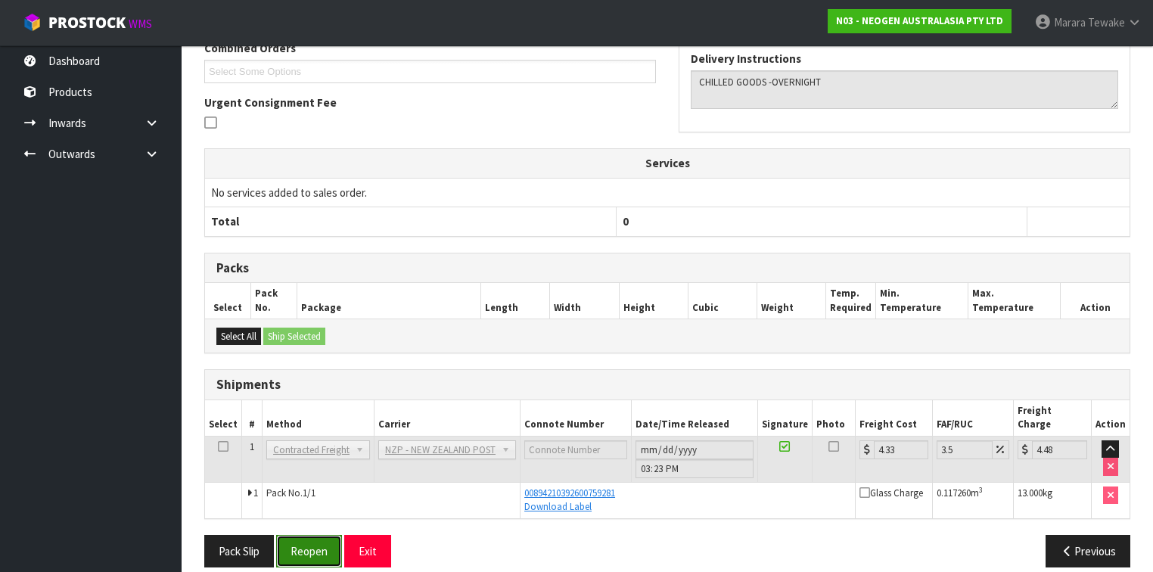
click at [302, 538] on button "Reopen" at bounding box center [309, 551] width 66 height 33
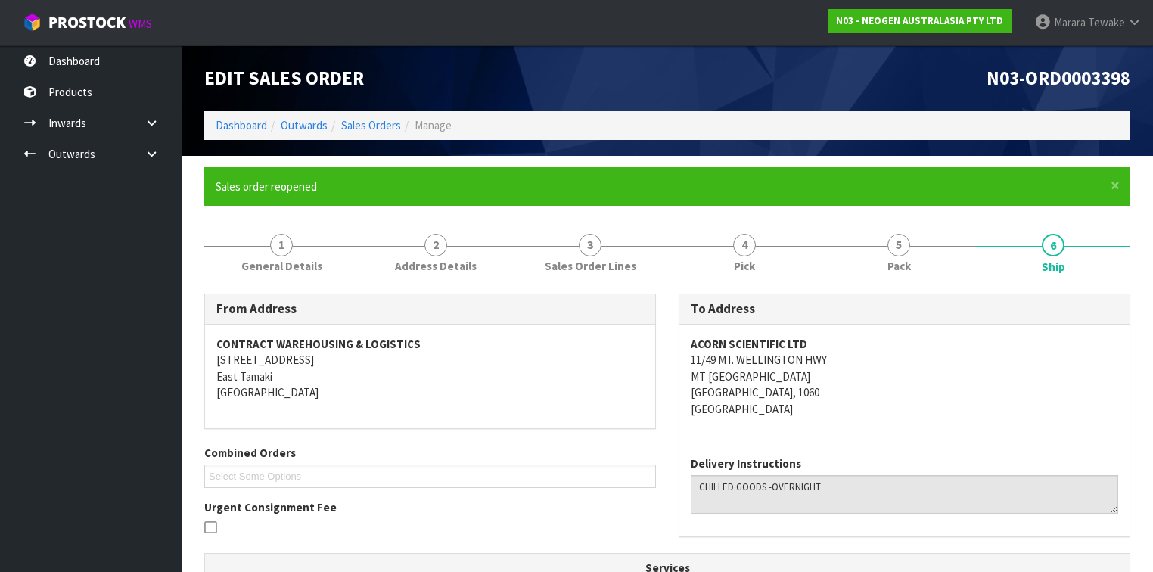
scroll to position [424, 0]
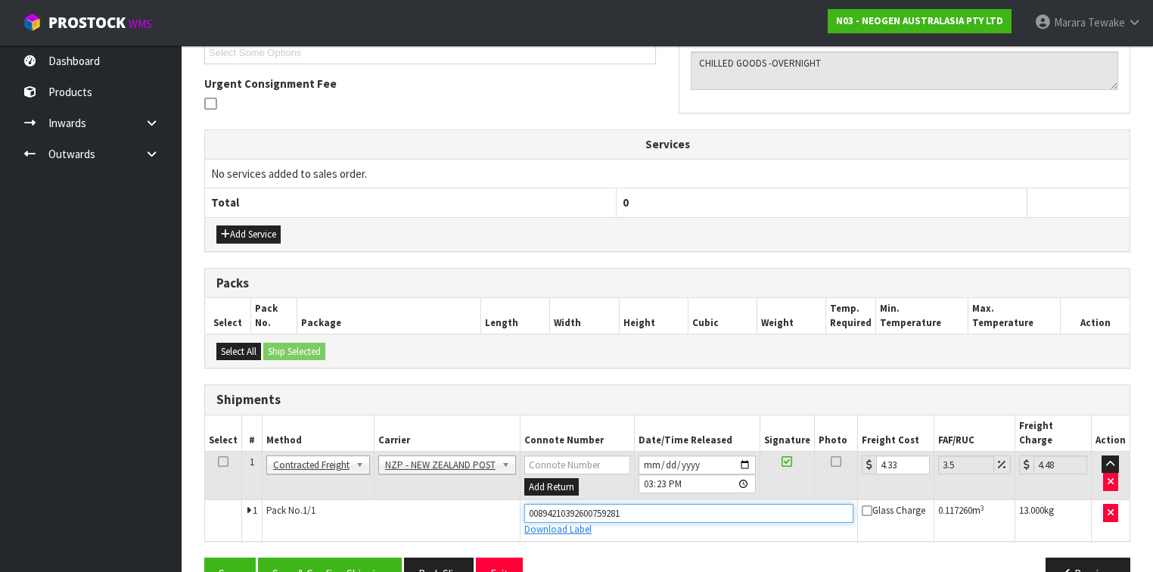
drag, startPoint x: 632, startPoint y: 496, endPoint x: 454, endPoint y: 488, distance: 178.7
click at [454, 500] on tr "1 Pack No. 1/1 00894210392600759281 Download Label Glass Charge 0.117260 m 3 13…" at bounding box center [667, 520] width 924 height 41
click at [1108, 476] on icon "button" at bounding box center [1110, 481] width 6 height 10
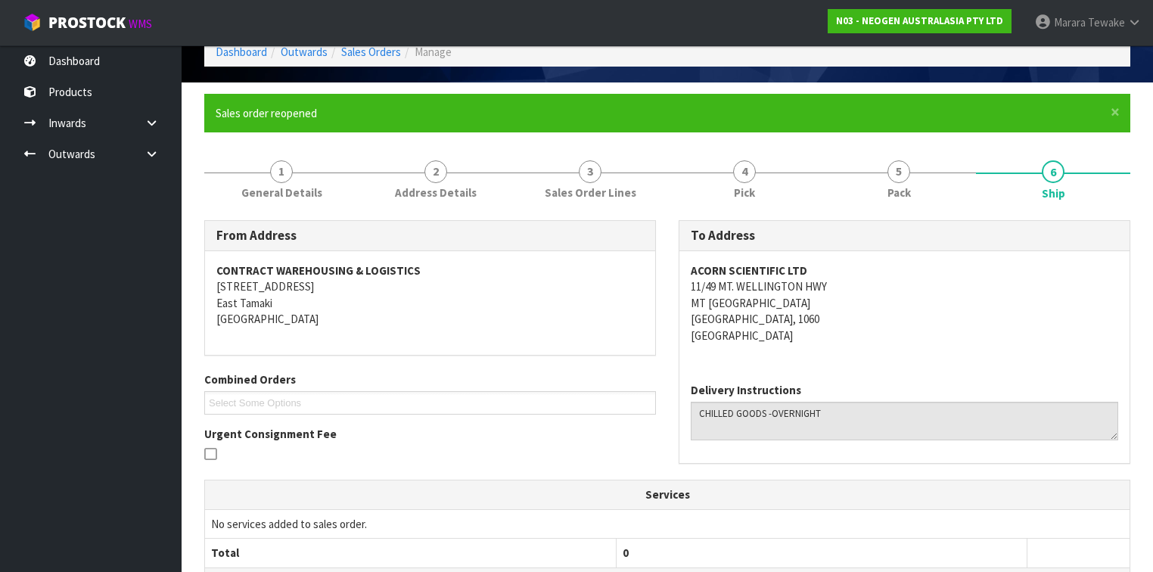
scroll to position [51, 0]
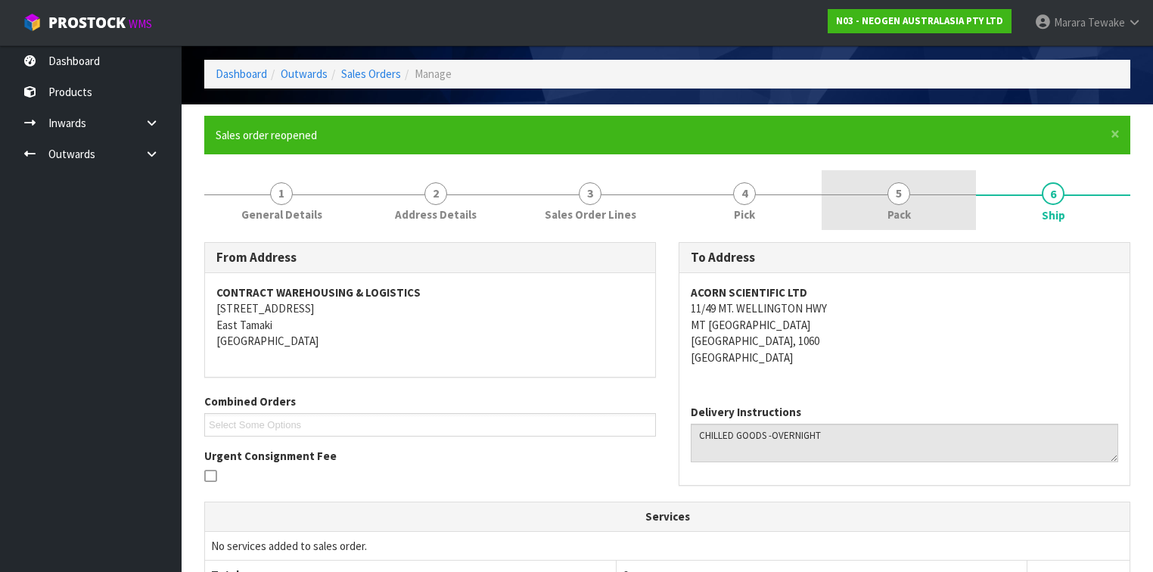
click at [867, 206] on link "5 Pack" at bounding box center [898, 200] width 154 height 60
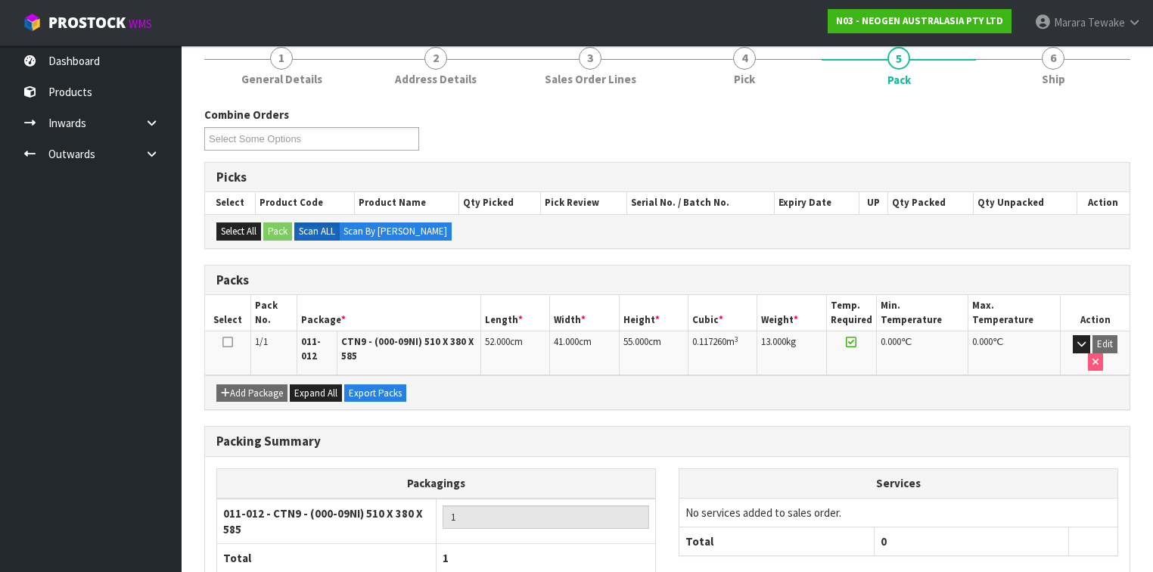
scroll to position [275, 0]
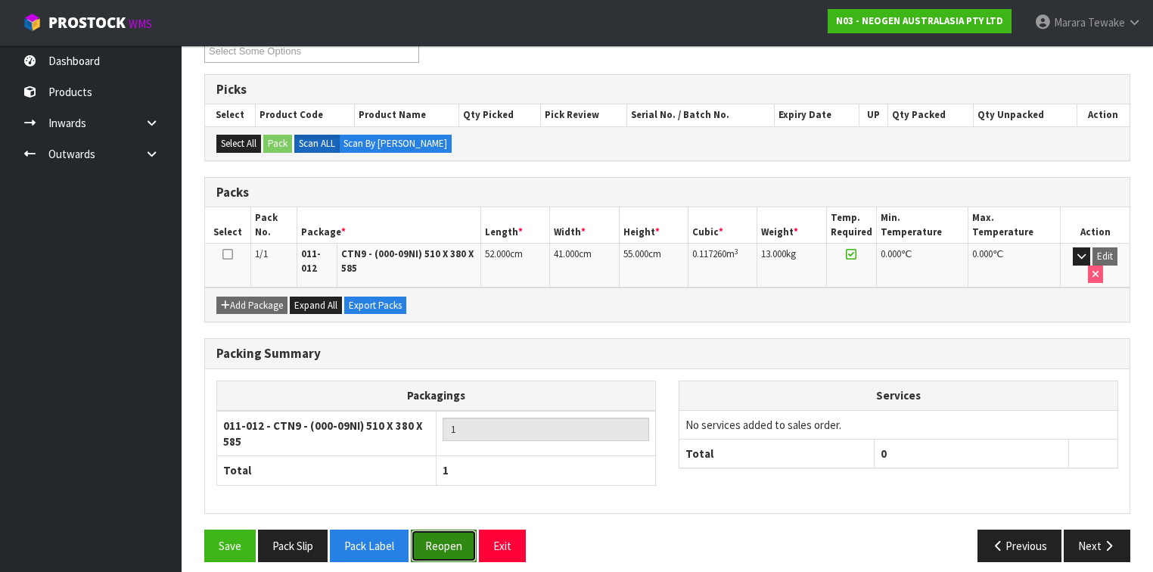
click at [452, 529] on button "Reopen" at bounding box center [444, 545] width 66 height 33
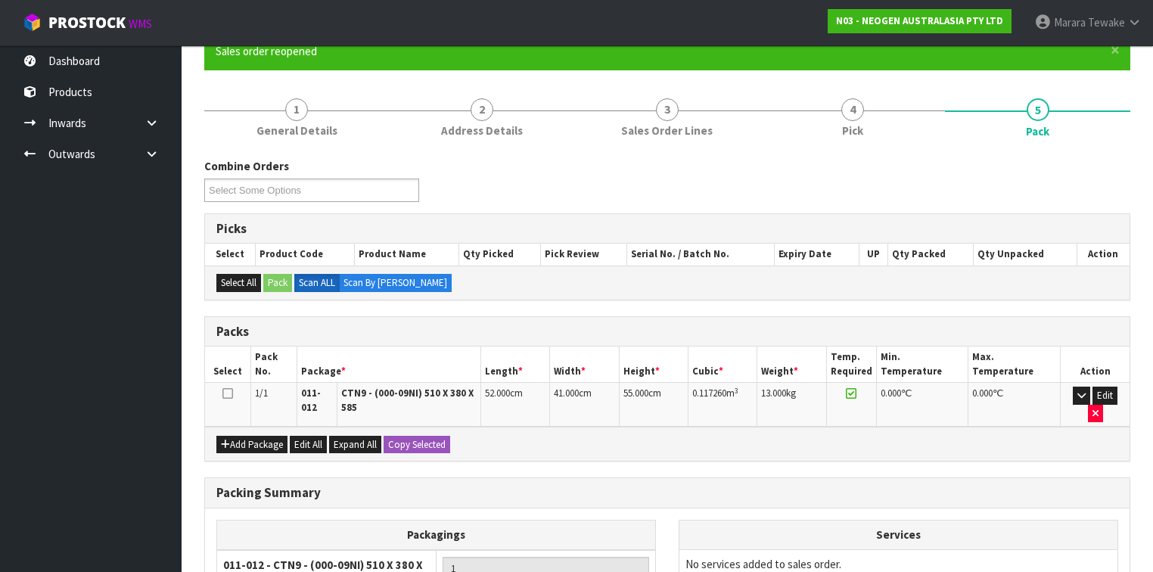
scroll to position [308, 0]
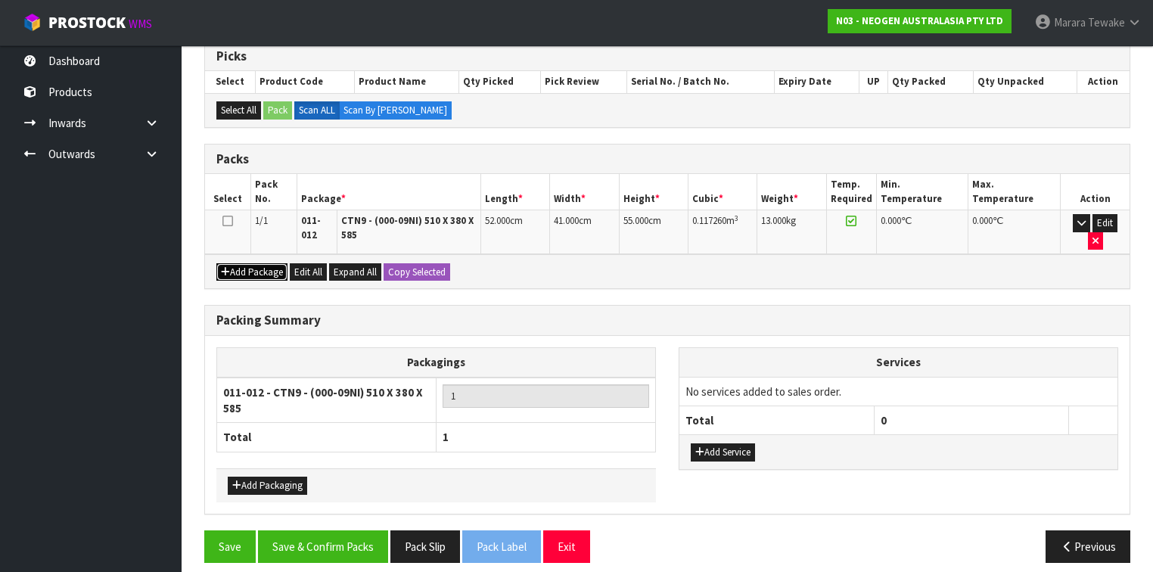
click at [254, 263] on button "Add Package" at bounding box center [251, 272] width 71 height 18
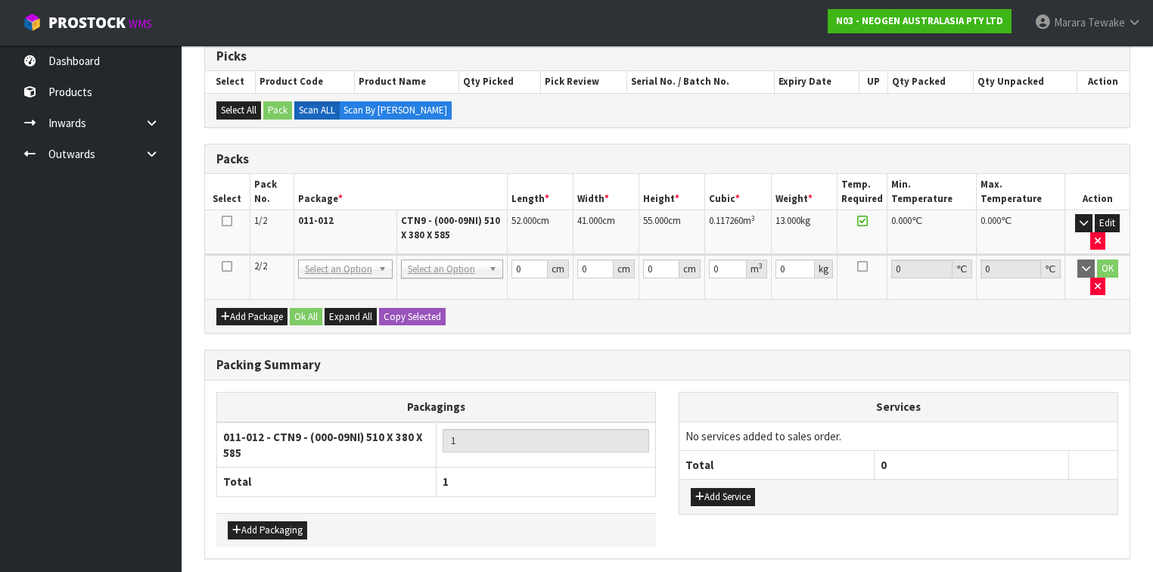
click at [228, 266] on icon at bounding box center [227, 266] width 11 height 1
click at [1081, 219] on icon "button" at bounding box center [1083, 223] width 8 height 10
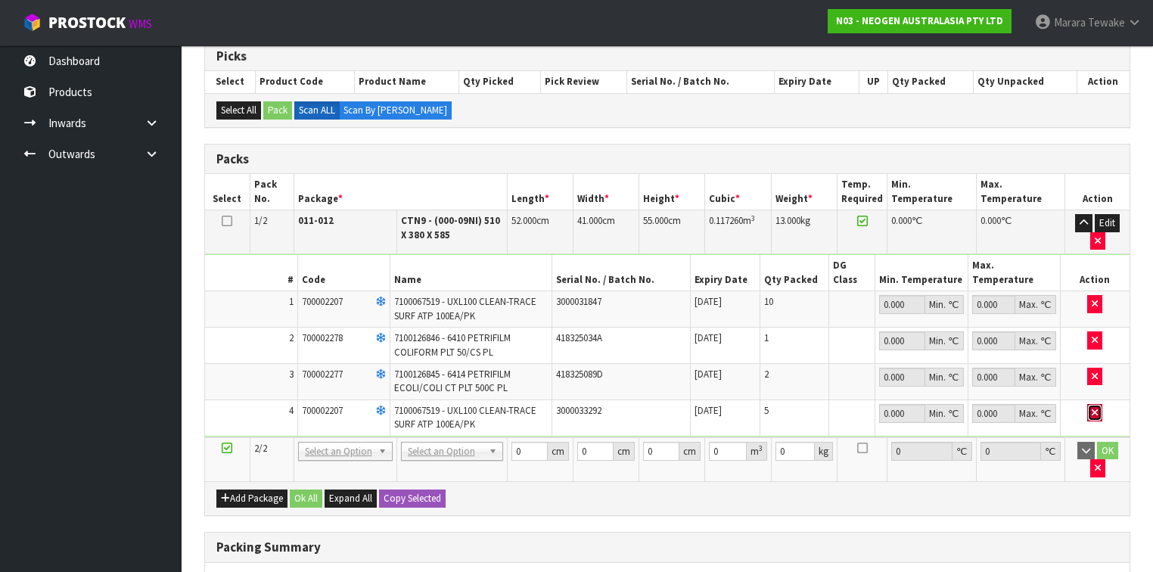
click at [1097, 408] on icon "button" at bounding box center [1094, 413] width 6 height 10
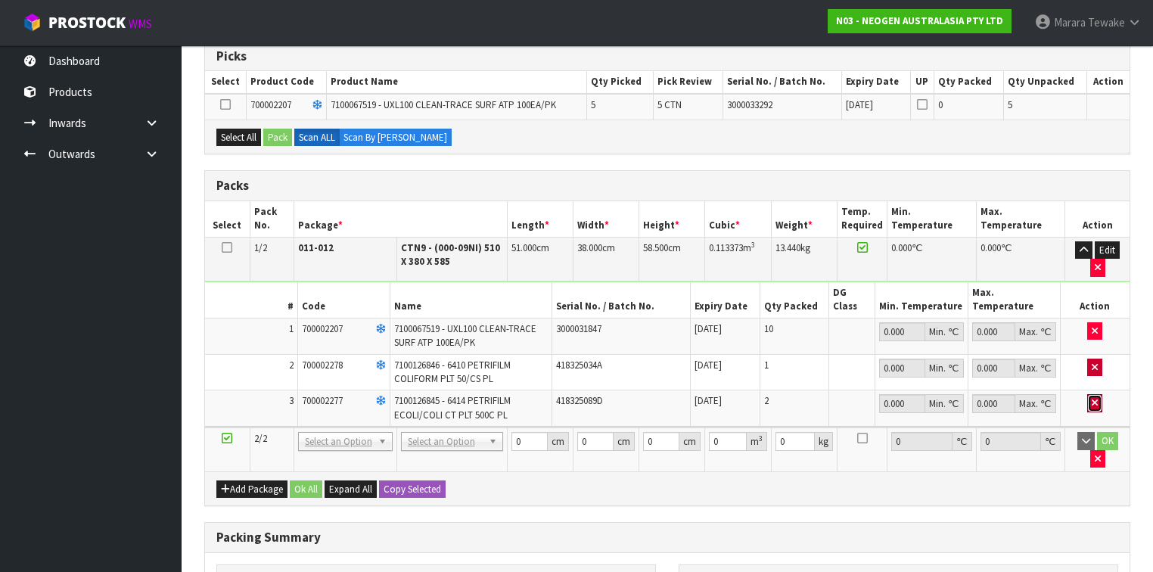
click at [1096, 394] on button "button" at bounding box center [1094, 403] width 15 height 18
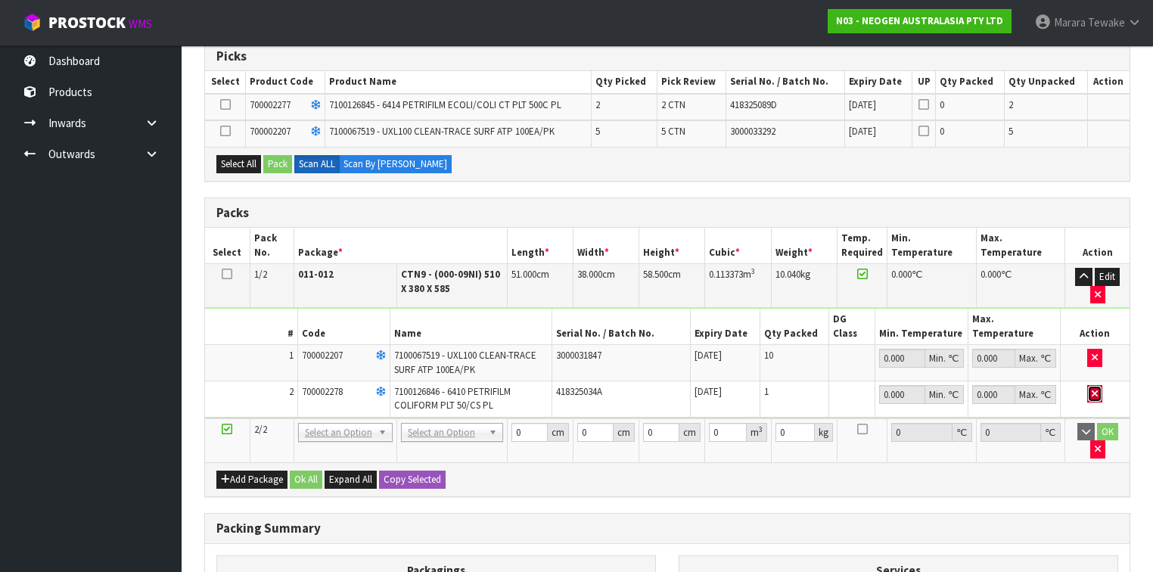
click at [1096, 389] on icon "button" at bounding box center [1094, 394] width 6 height 10
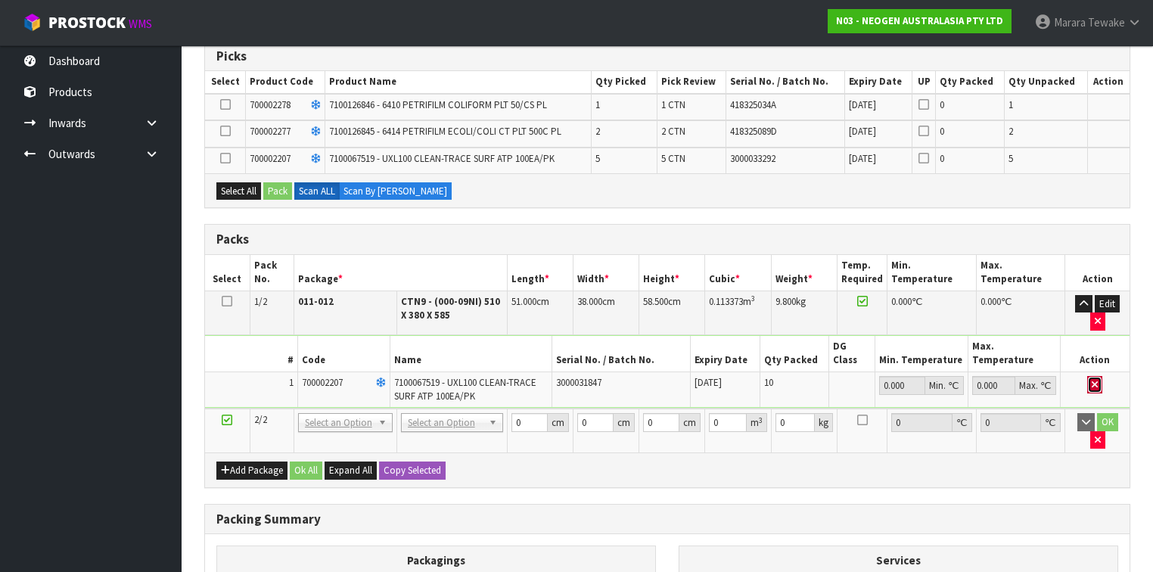
click at [1097, 380] on icon "button" at bounding box center [1094, 385] width 6 height 10
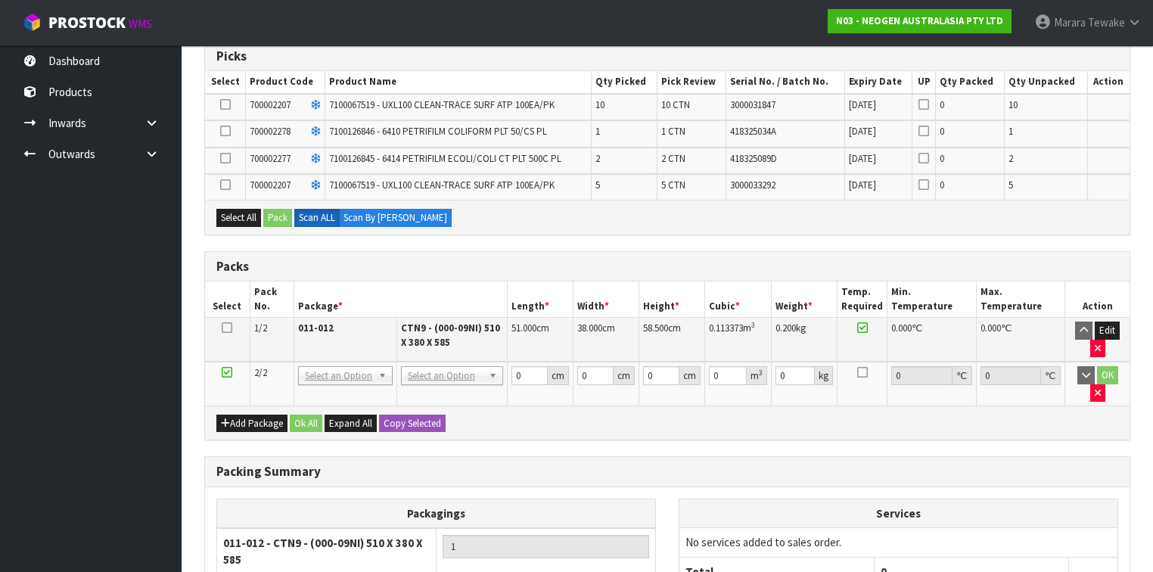
click at [225, 327] on icon at bounding box center [227, 327] width 11 height 1
click at [224, 104] on icon at bounding box center [225, 104] width 11 height 1
click at [0, 0] on input "checkbox" at bounding box center [0, 0] width 0 height 0
click at [227, 185] on icon at bounding box center [225, 185] width 11 height 1
click at [0, 0] on input "checkbox" at bounding box center [0, 0] width 0 height 0
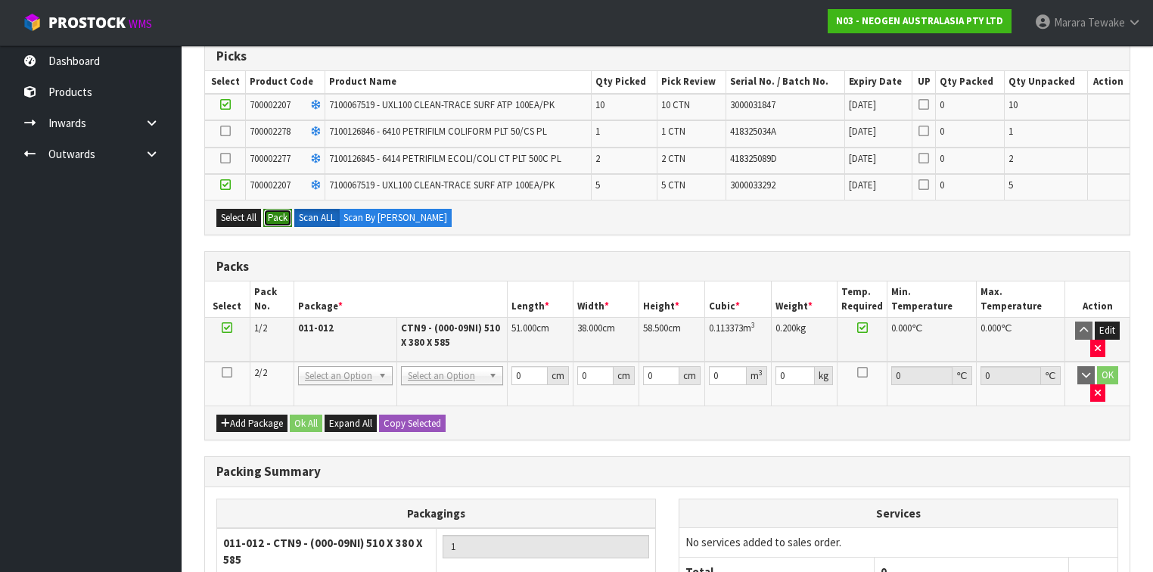
click at [272, 213] on button "Pack" at bounding box center [277, 218] width 29 height 18
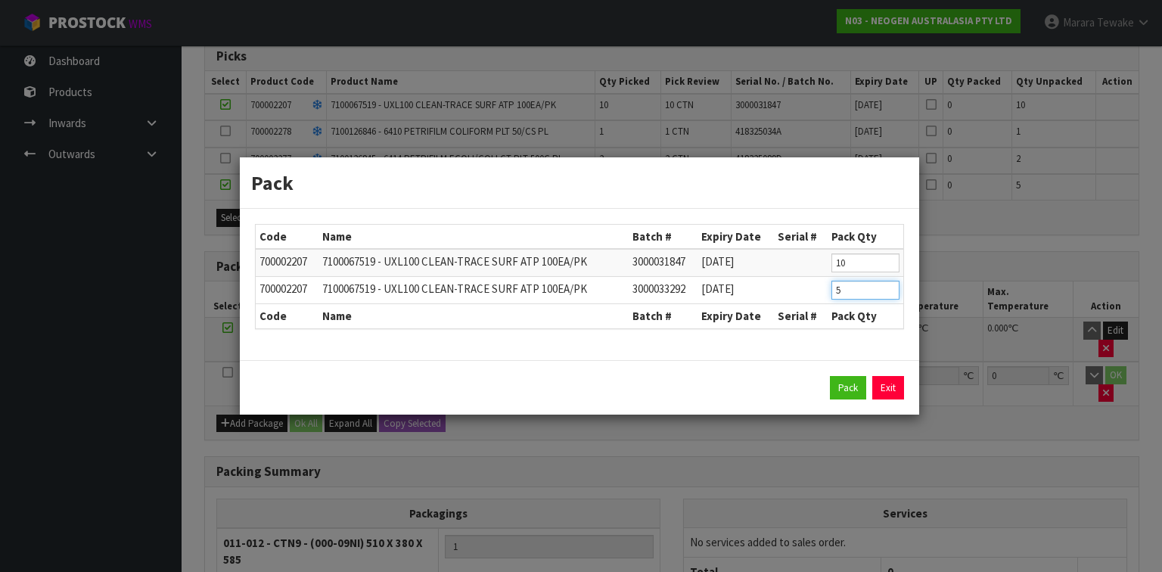
drag, startPoint x: 854, startPoint y: 287, endPoint x: 811, endPoint y: 290, distance: 43.2
click at [814, 289] on tr "700002207 7100067519 - UXL100 CLEAN-TRACE SURF ATP 100EA/PK 3000033292 [DATE] 5" at bounding box center [579, 290] width 647 height 27
type input "2"
click at [846, 389] on button "Pack" at bounding box center [848, 388] width 36 height 24
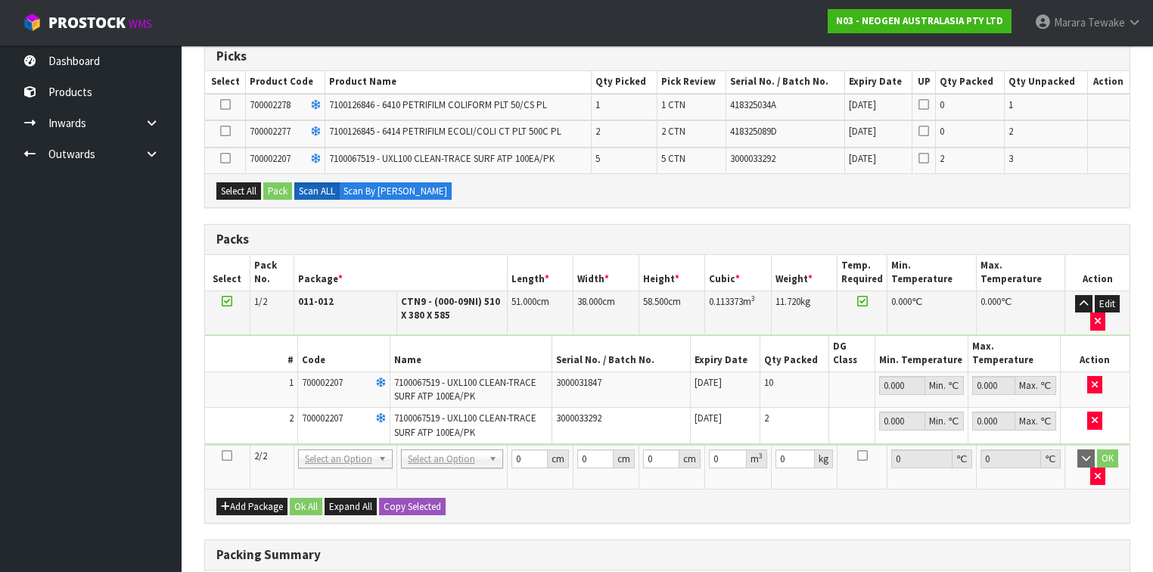
drag, startPoint x: 227, startPoint y: 438, endPoint x: 231, endPoint y: 404, distance: 34.3
click at [227, 455] on icon at bounding box center [227, 455] width 11 height 1
click at [242, 197] on button "Select All" at bounding box center [238, 191] width 45 height 18
click at [271, 189] on button "Pack" at bounding box center [277, 191] width 29 height 18
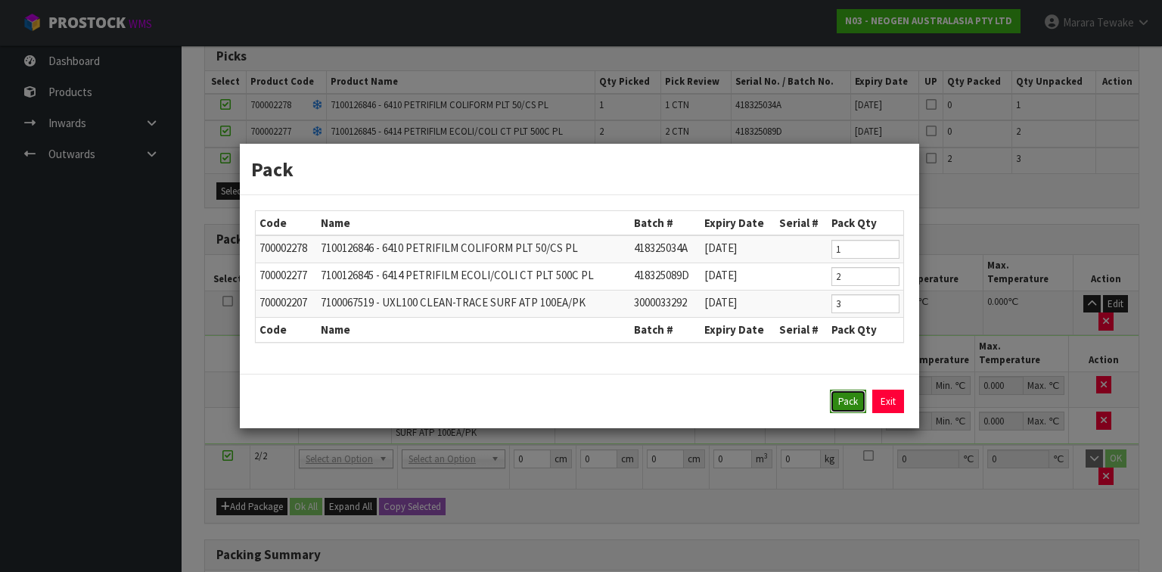
click at [846, 399] on button "Pack" at bounding box center [848, 401] width 36 height 24
type input "0.000"
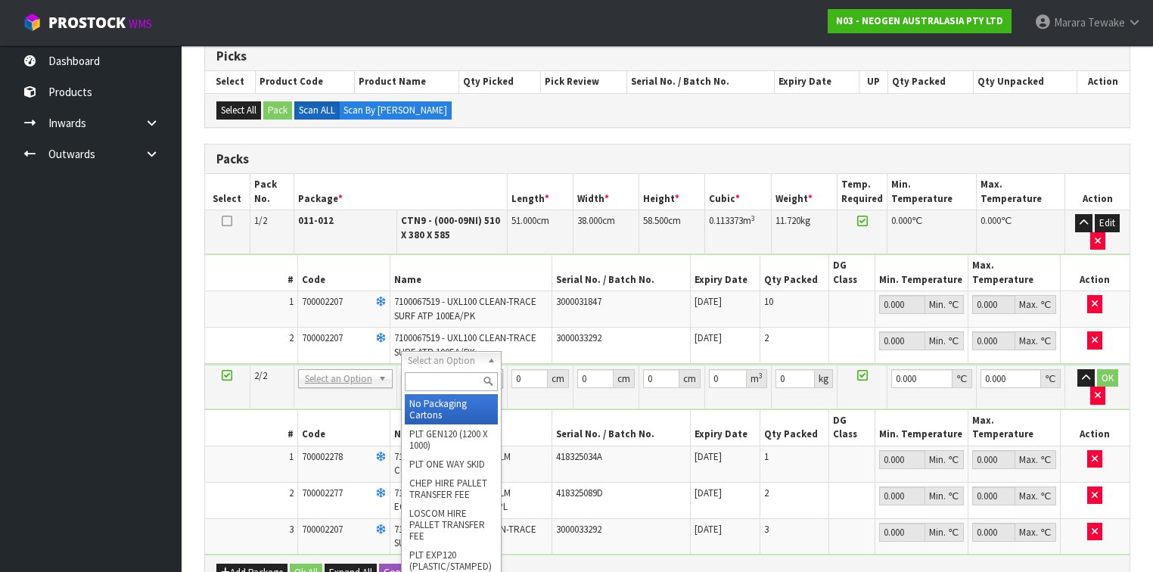
click at [445, 384] on input "text" at bounding box center [451, 381] width 93 height 19
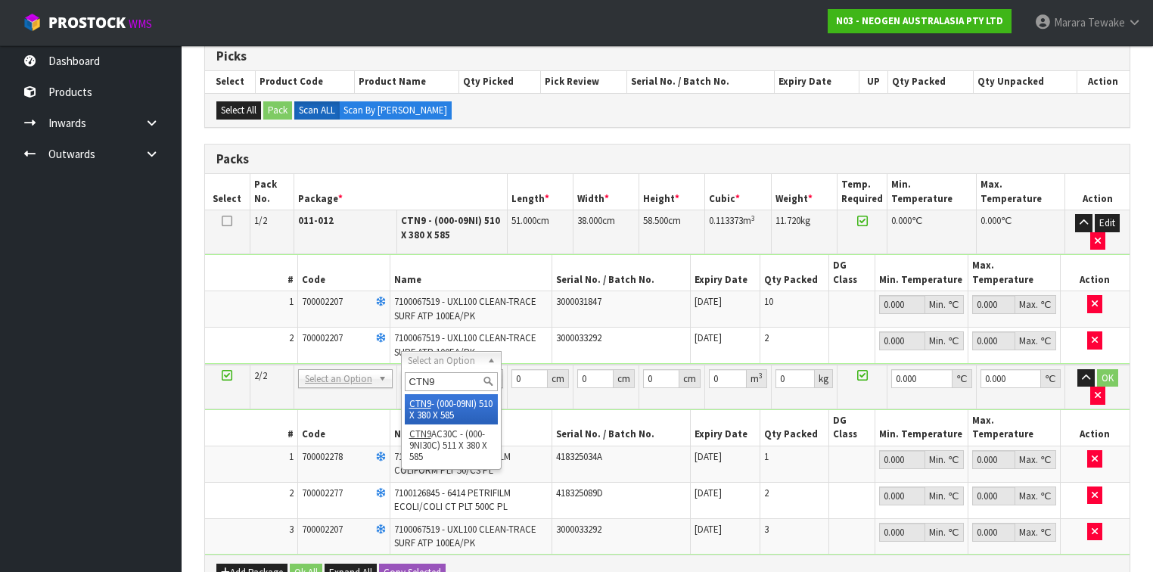
type input "CTN9"
type input "2"
type input "51"
type input "38"
type input "58.5"
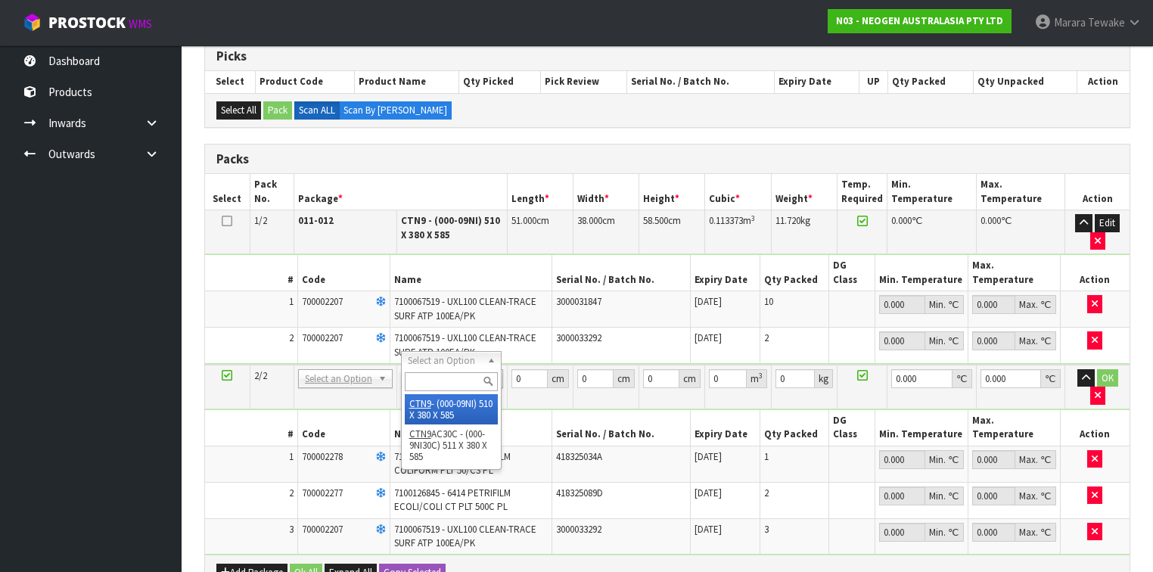
type input "0.113373"
type input "6.72"
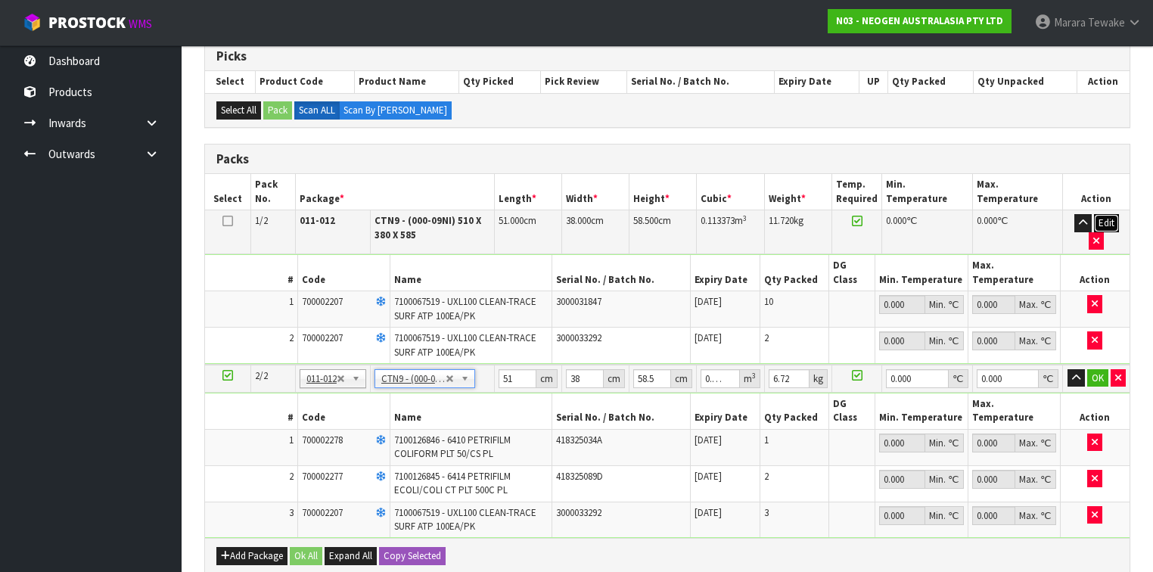
click at [1110, 218] on button "Edit" at bounding box center [1106, 223] width 25 height 18
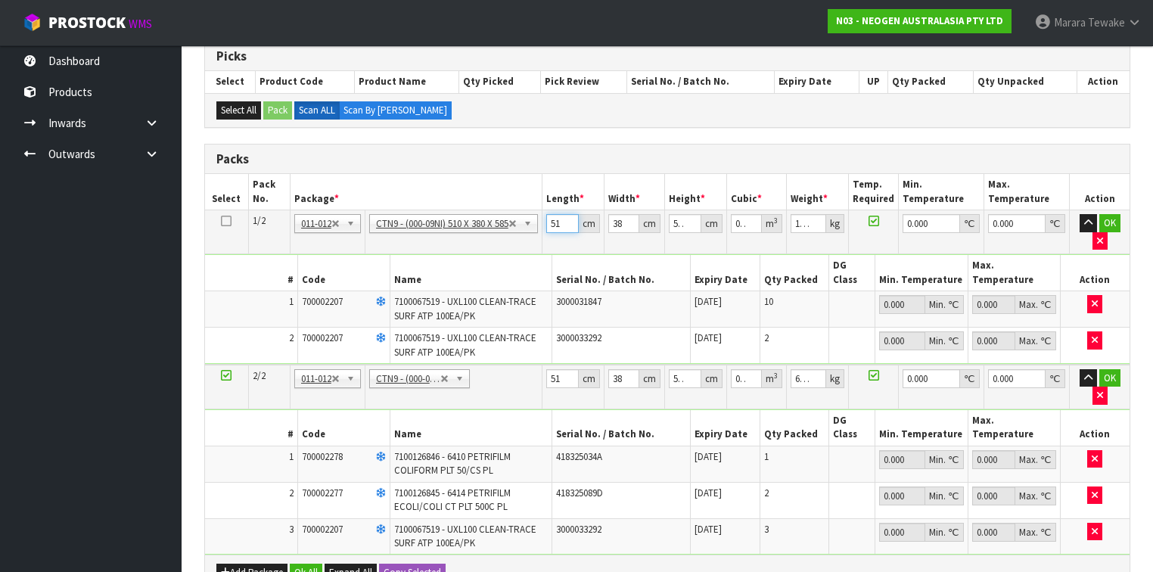
drag, startPoint x: 564, startPoint y: 225, endPoint x: 544, endPoint y: 209, distance: 25.9
click at [551, 218] on input "51" at bounding box center [562, 223] width 33 height 19
type input "5"
type input "0.011115"
type input "52"
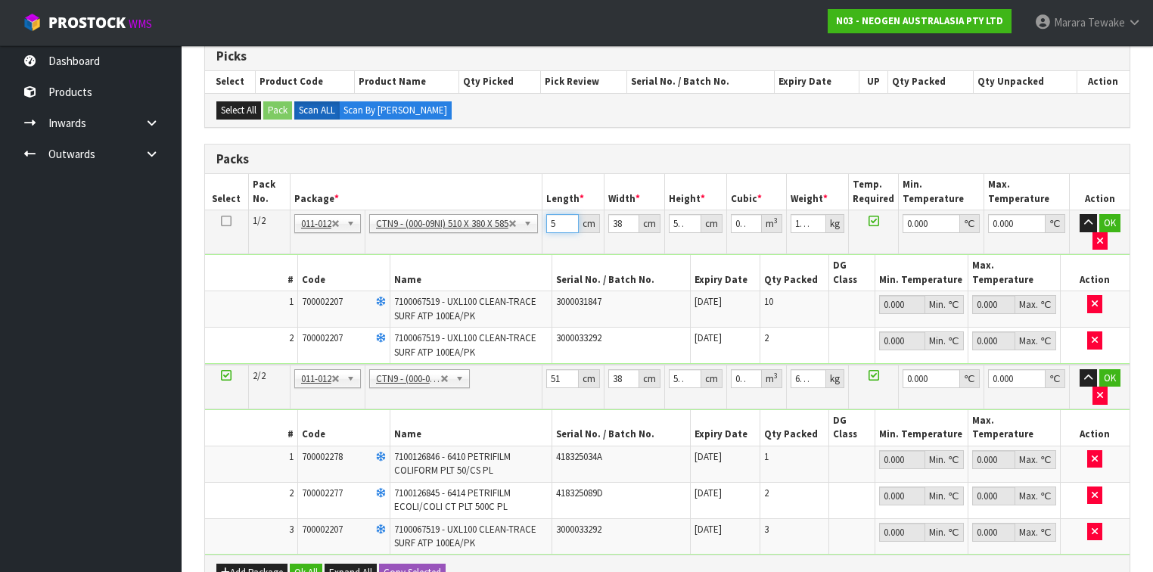
type input "0.115596"
type input "52"
type input "4"
type input "0.012168"
type input "41"
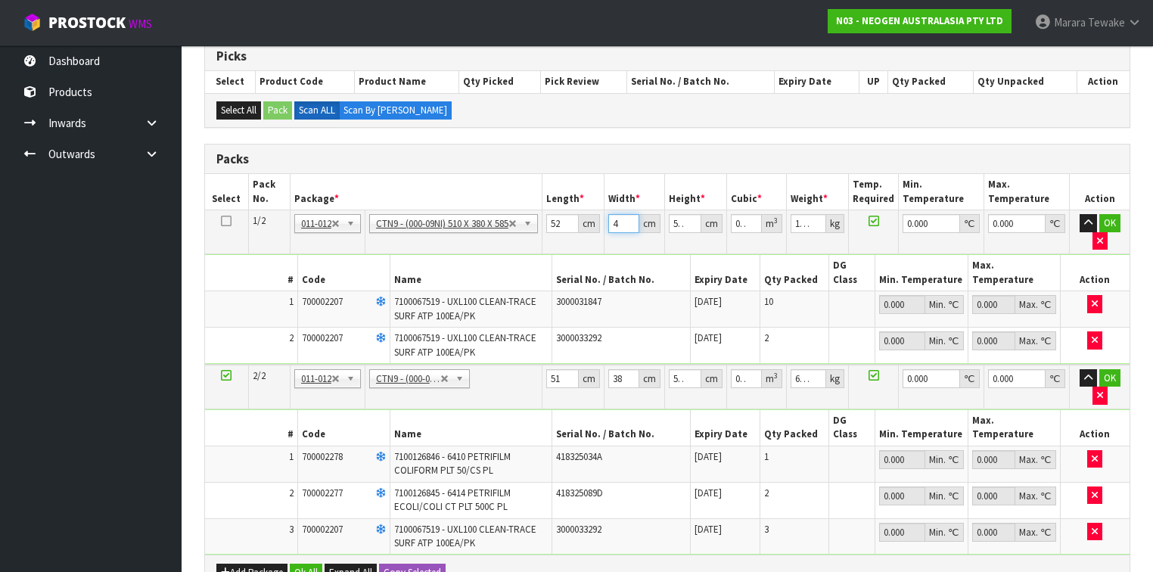
type input "0.124722"
type input "41"
type input "5"
type input "0.01066"
type input "55"
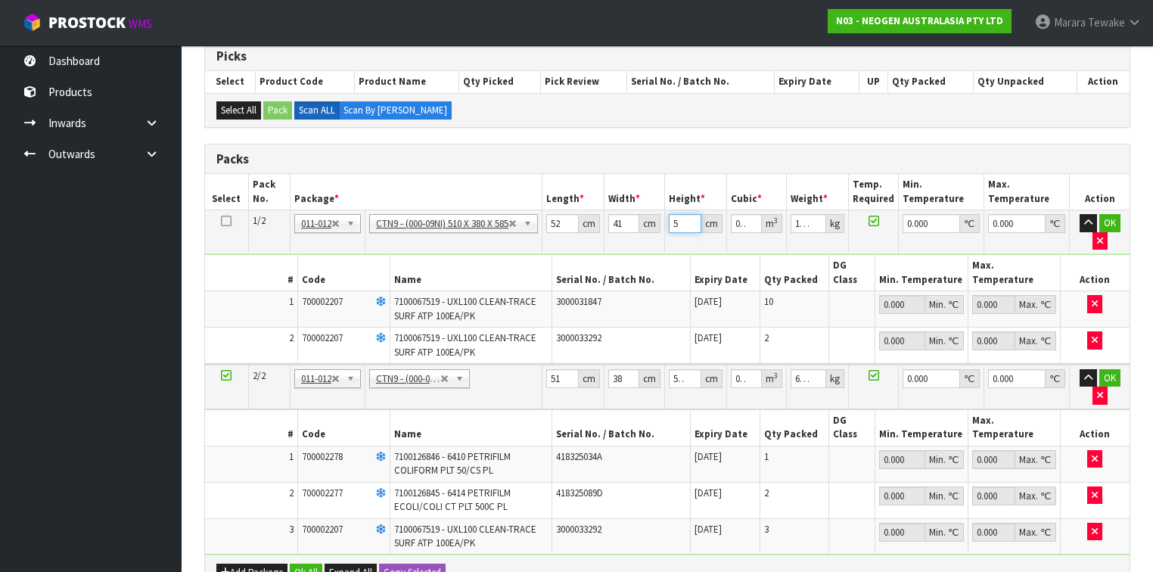
type input "0.11726"
type input "55"
type input "13"
click at [1087, 218] on icon "button" at bounding box center [1088, 223] width 8 height 10
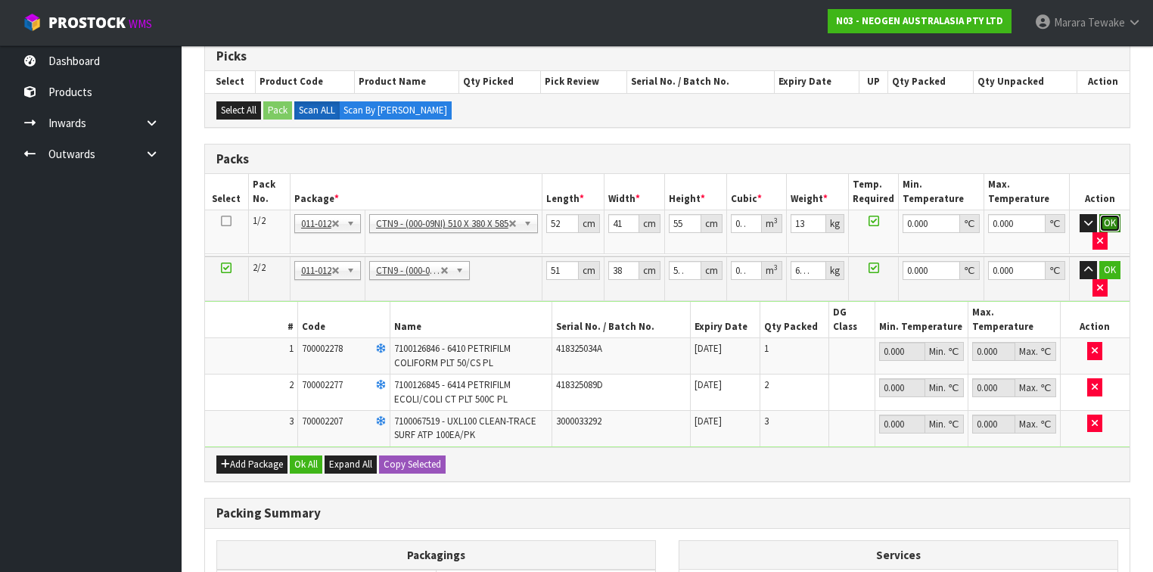
click at [1104, 220] on button "OK" at bounding box center [1109, 223] width 21 height 18
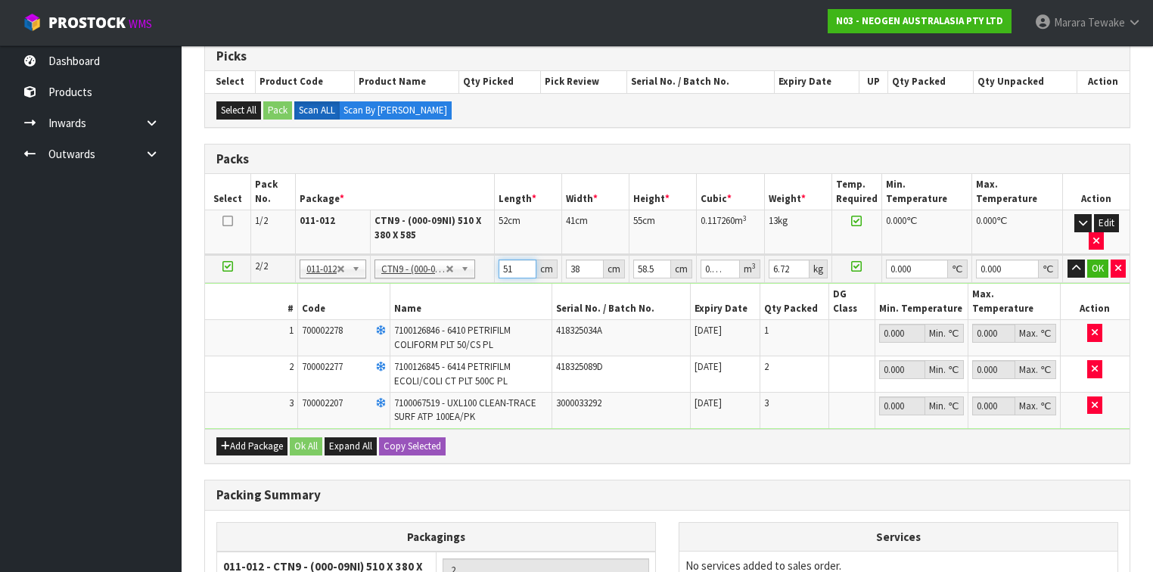
drag, startPoint x: 513, startPoint y: 263, endPoint x: 477, endPoint y: 236, distance: 44.8
click at [495, 260] on td "51 cm" at bounding box center [528, 269] width 67 height 28
type input "5"
type input "0.011115"
type input "52"
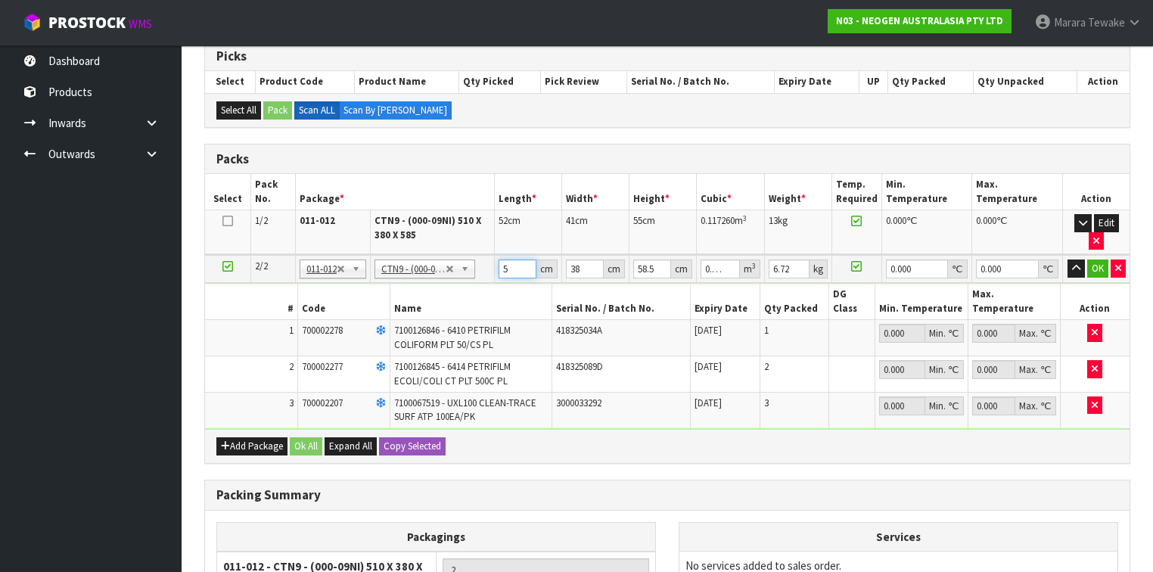
type input "0.115596"
type input "52"
type input "3"
type input "0.009126"
type input "39"
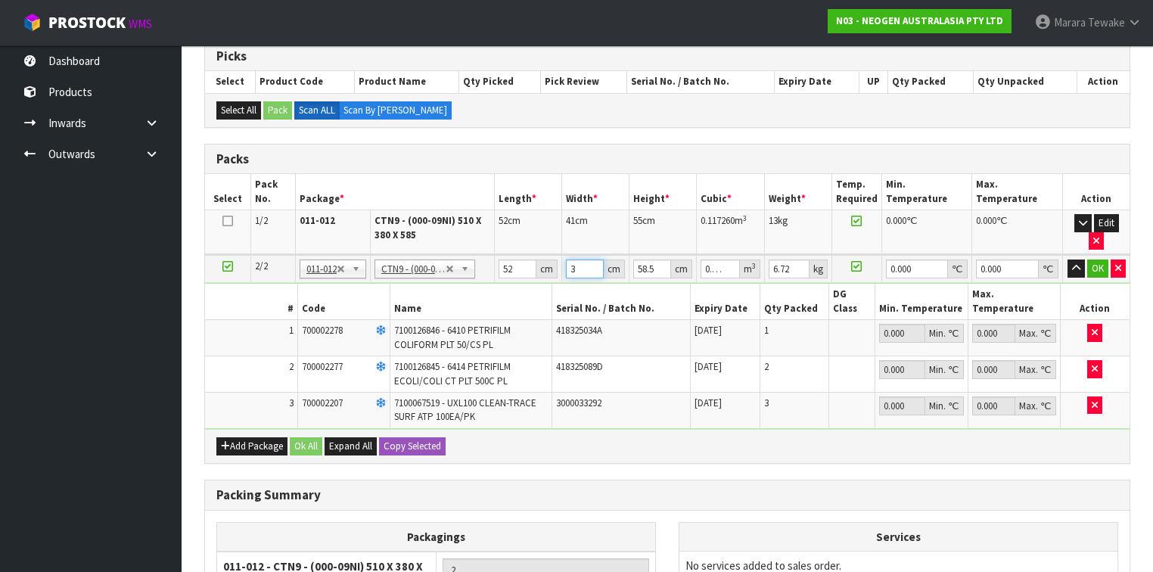
type input "0.118638"
type input "39"
type input "3"
type input "0.006084"
type input "34"
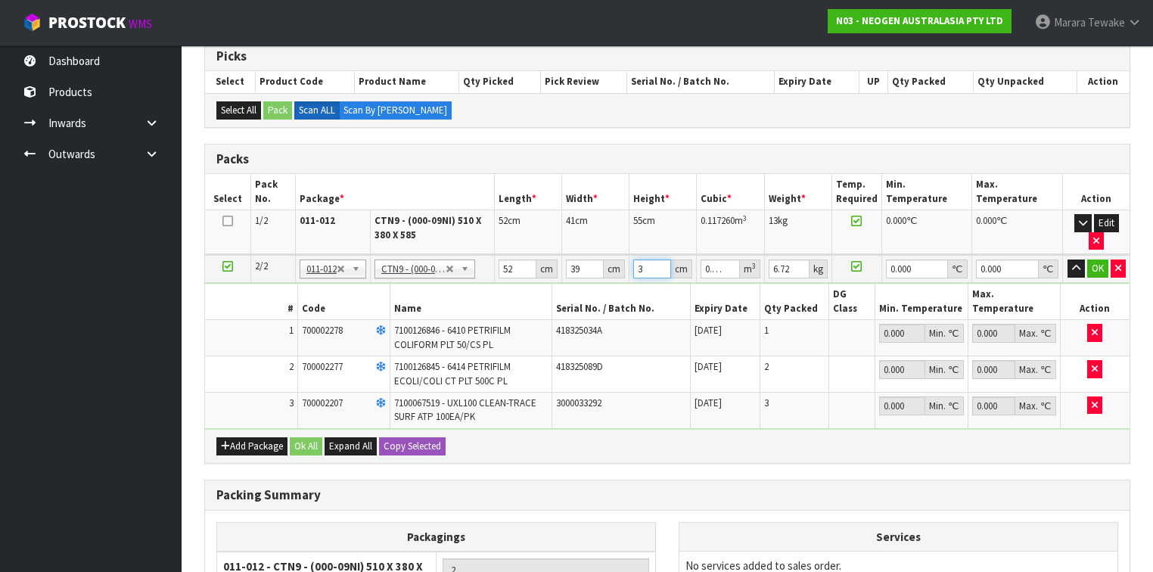
type input "0.068952"
type input "34"
type input "8"
type input "0"
click at [1067, 259] on button "button" at bounding box center [1075, 268] width 17 height 18
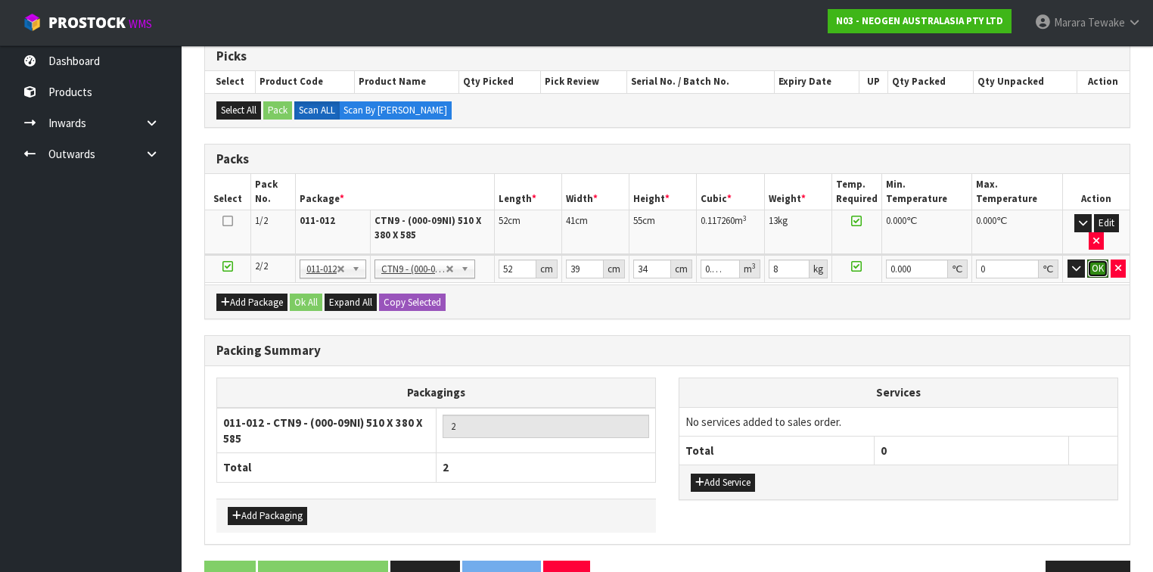
click button "OK" at bounding box center [1097, 268] width 21 height 18
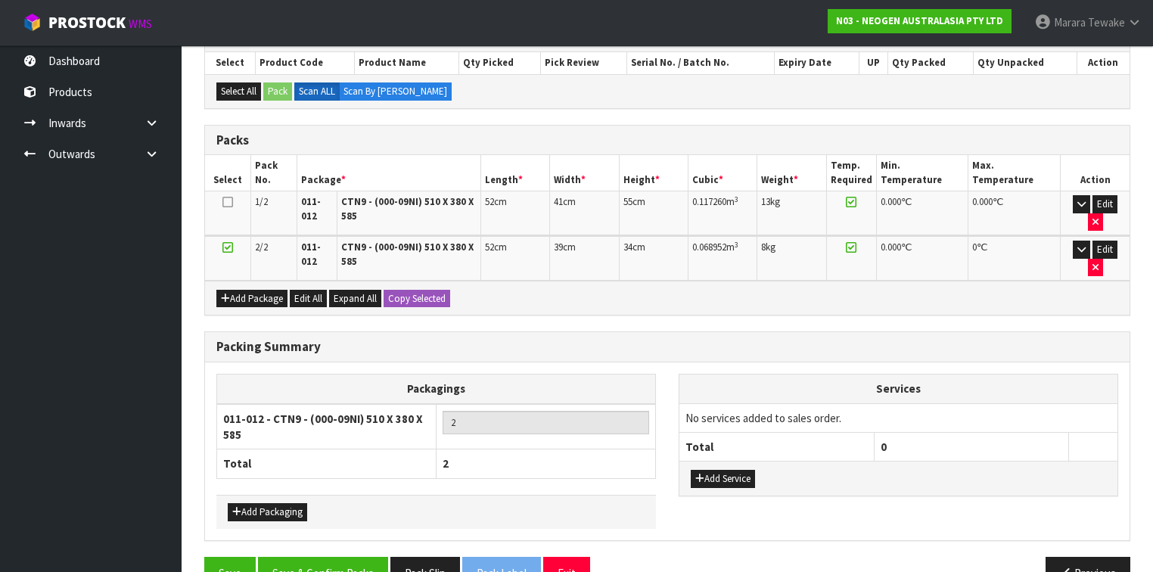
scroll to position [345, 0]
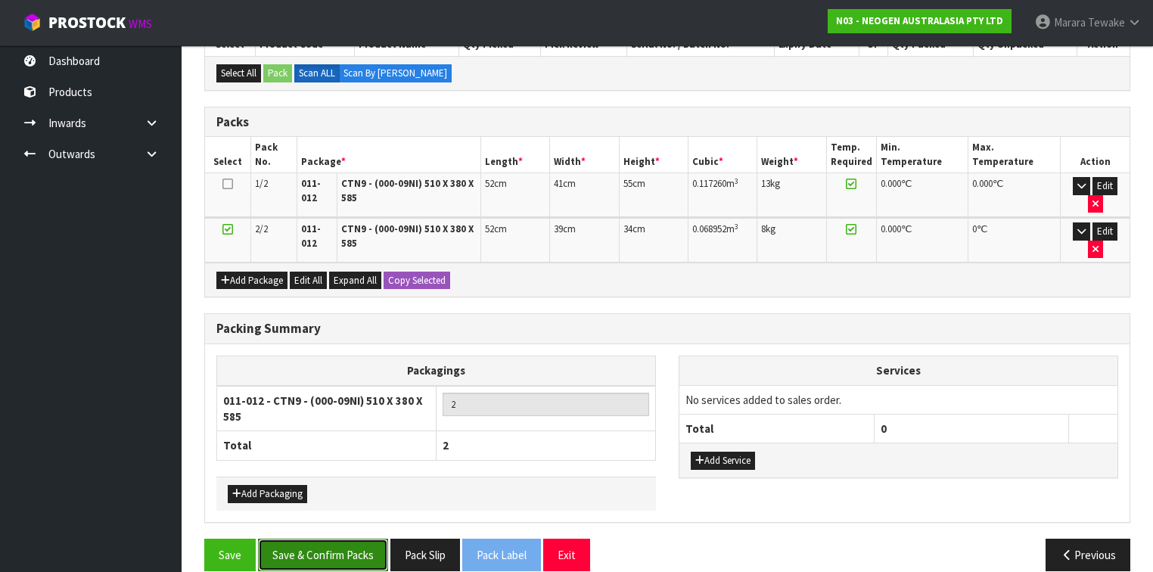
click at [333, 538] on button "Save & Confirm Packs" at bounding box center [323, 554] width 130 height 33
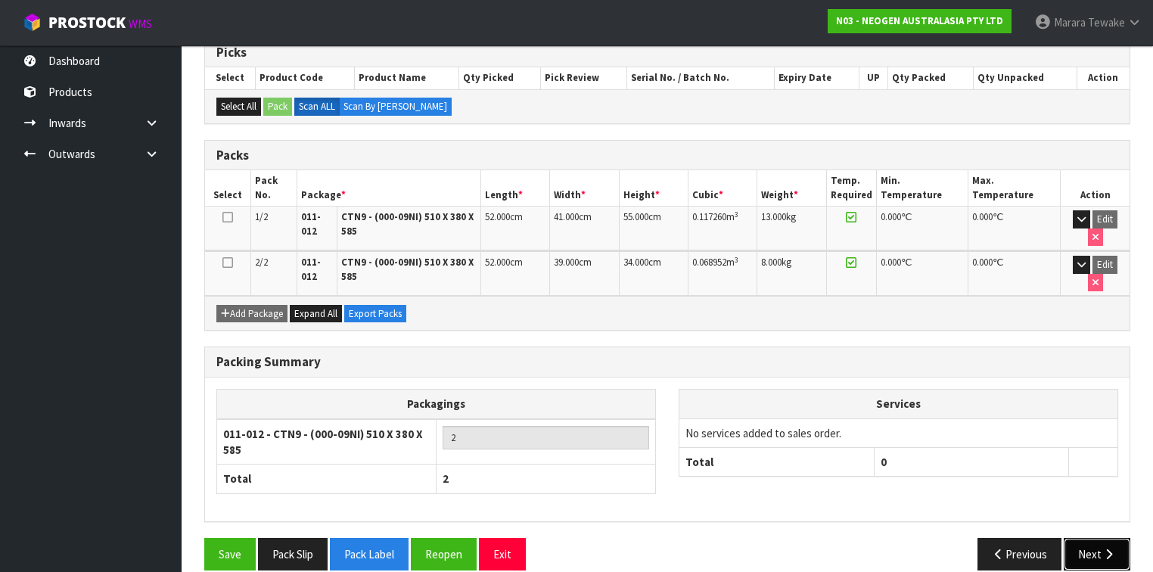
click at [1123, 538] on button "Next" at bounding box center [1096, 554] width 67 height 33
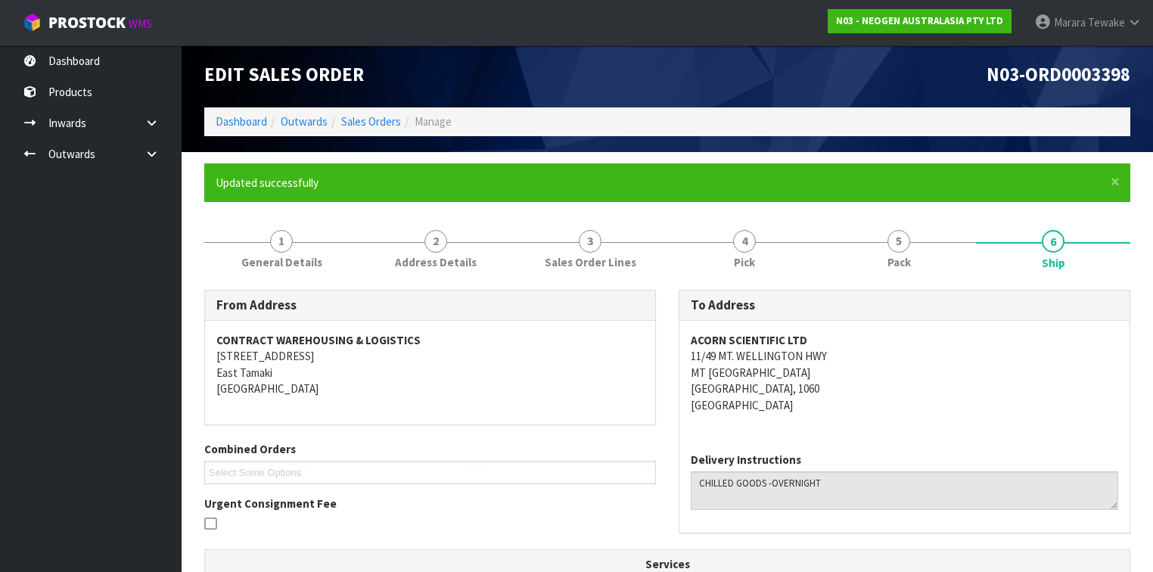
scroll to position [424, 0]
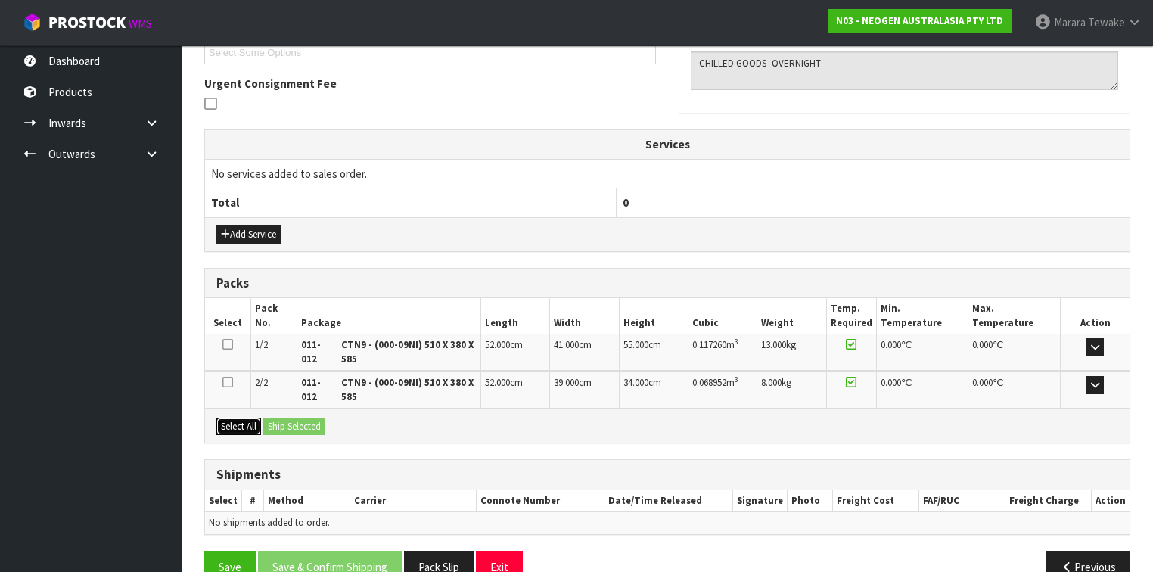
click at [251, 426] on button "Select All" at bounding box center [238, 426] width 45 height 18
click at [297, 418] on button "Ship Selected" at bounding box center [294, 426] width 62 height 18
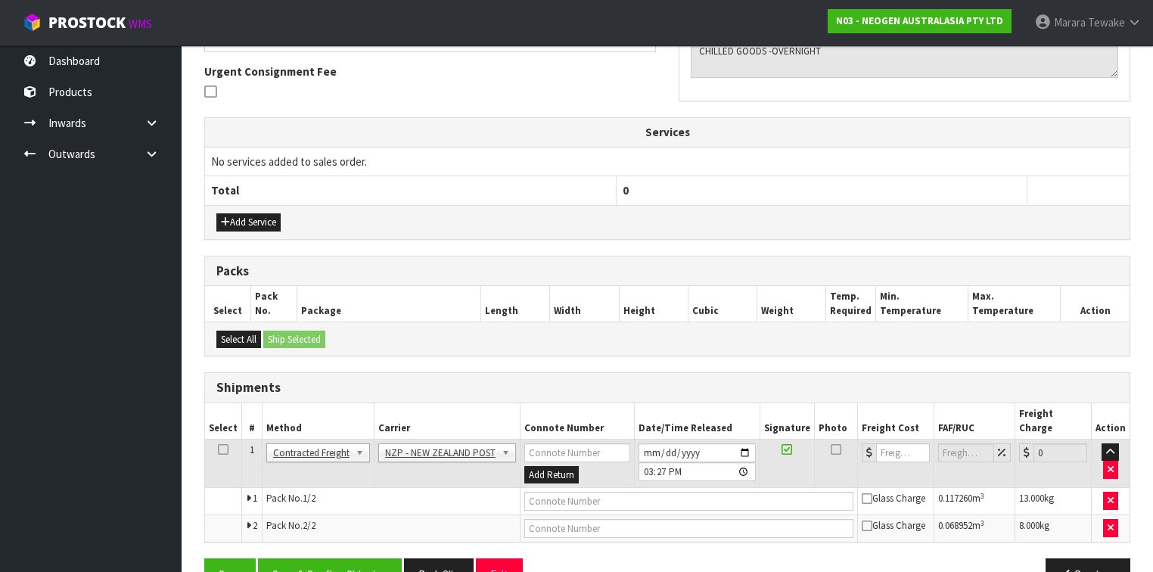
scroll to position [458, 0]
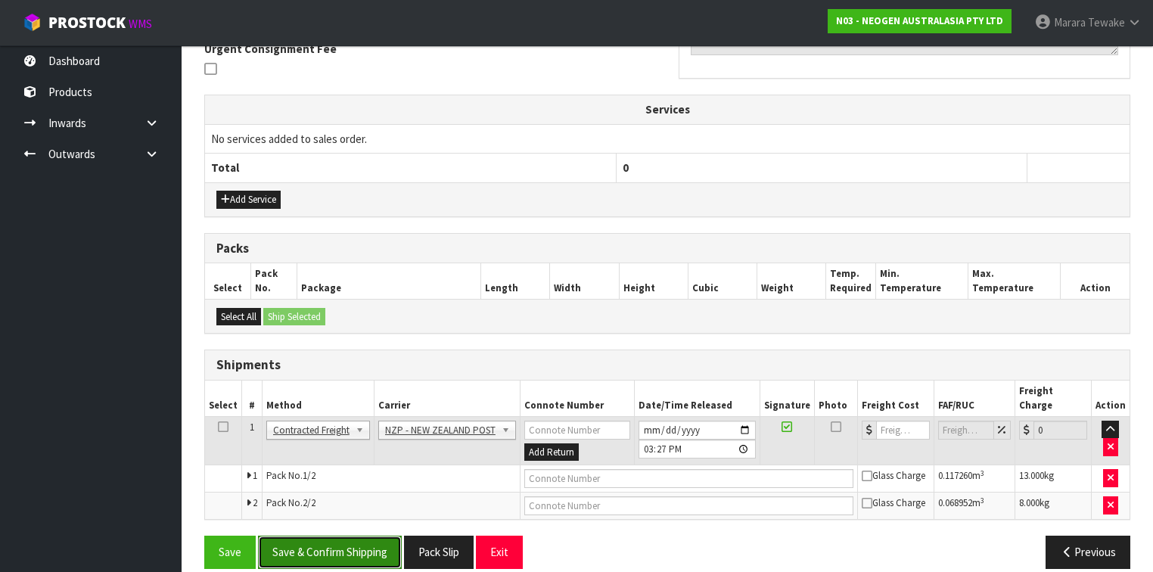
click at [348, 535] on button "Save & Confirm Shipping" at bounding box center [330, 551] width 144 height 33
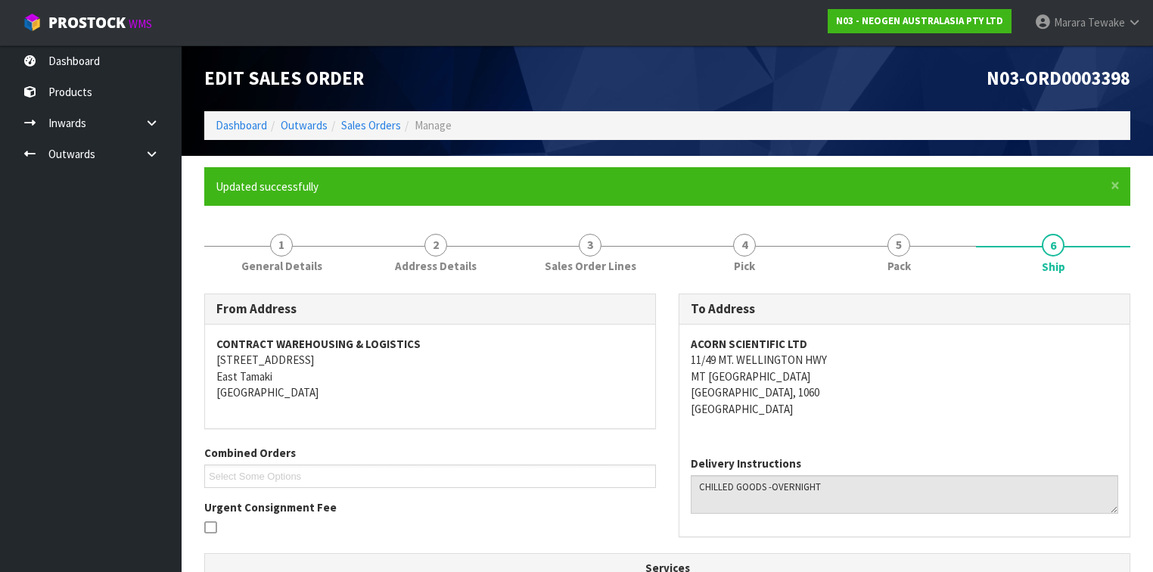
scroll to position [420, 0]
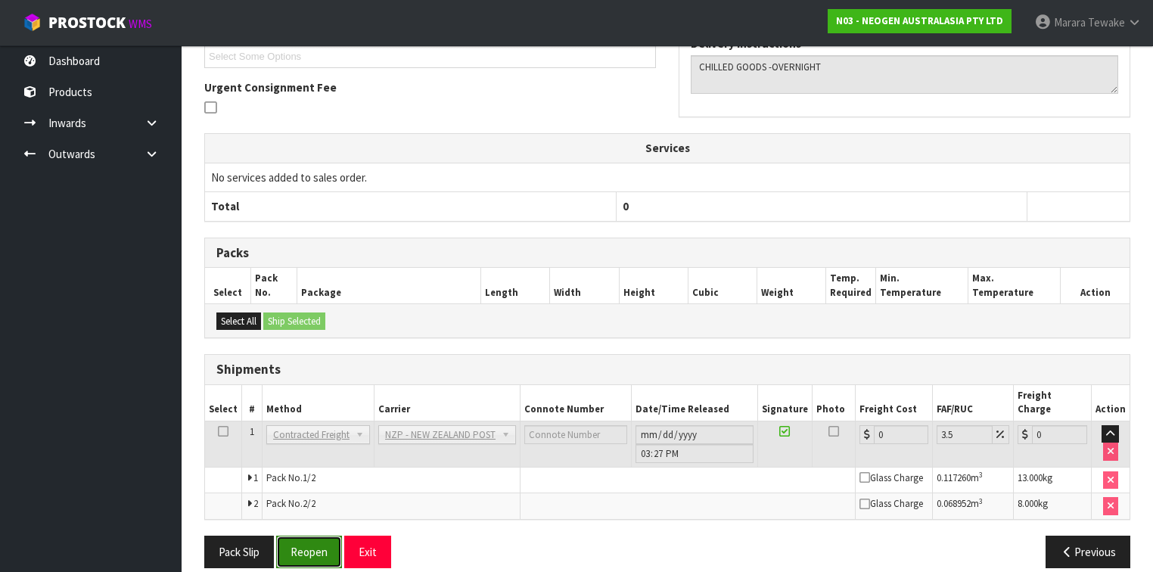
drag, startPoint x: 324, startPoint y: 529, endPoint x: 342, endPoint y: 519, distance: 21.0
click at [324, 535] on button "Reopen" at bounding box center [309, 551] width 66 height 33
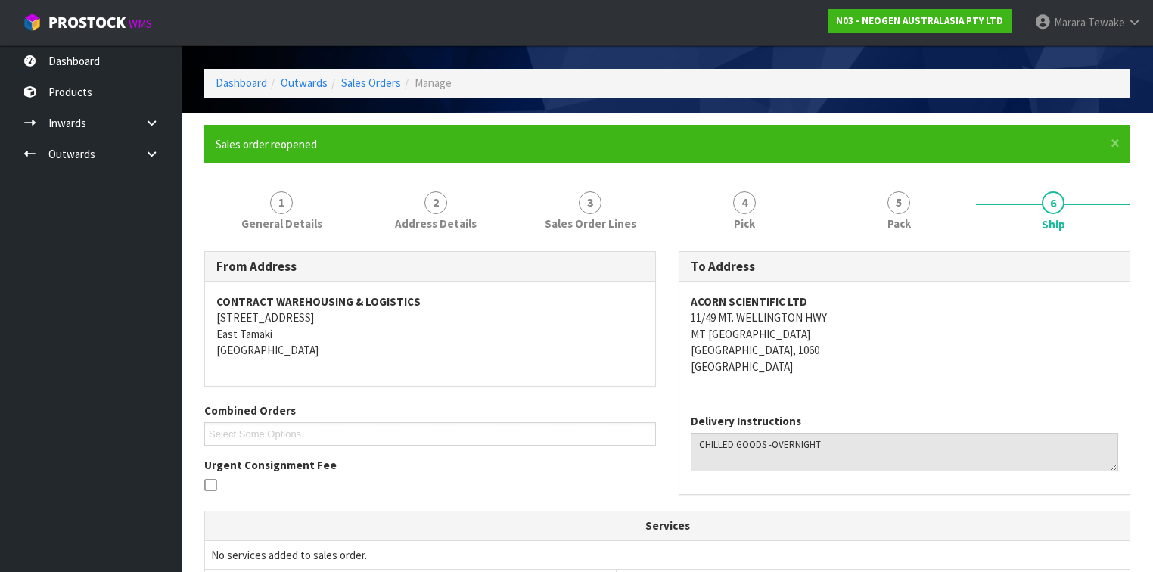
scroll to position [458, 0]
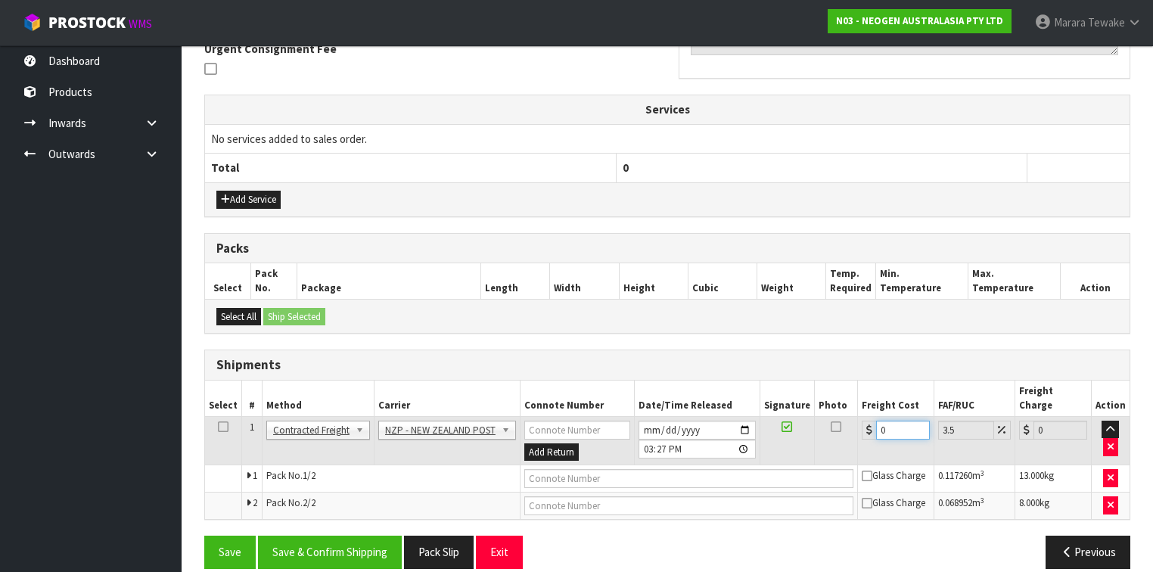
click at [861, 420] on div "0" at bounding box center [895, 429] width 68 height 19
type input "8"
type input "8.28"
type input "8.6"
type input "8.9"
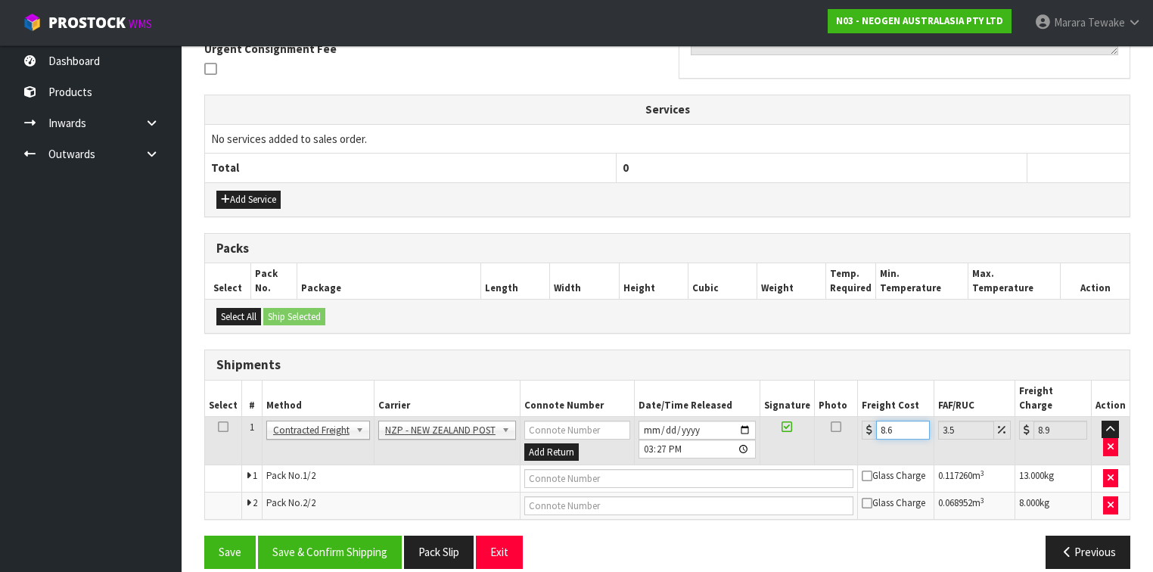
type input "8.66"
type input "8.96"
type input "8.66"
click at [560, 469] on input "text" at bounding box center [688, 478] width 329 height 19
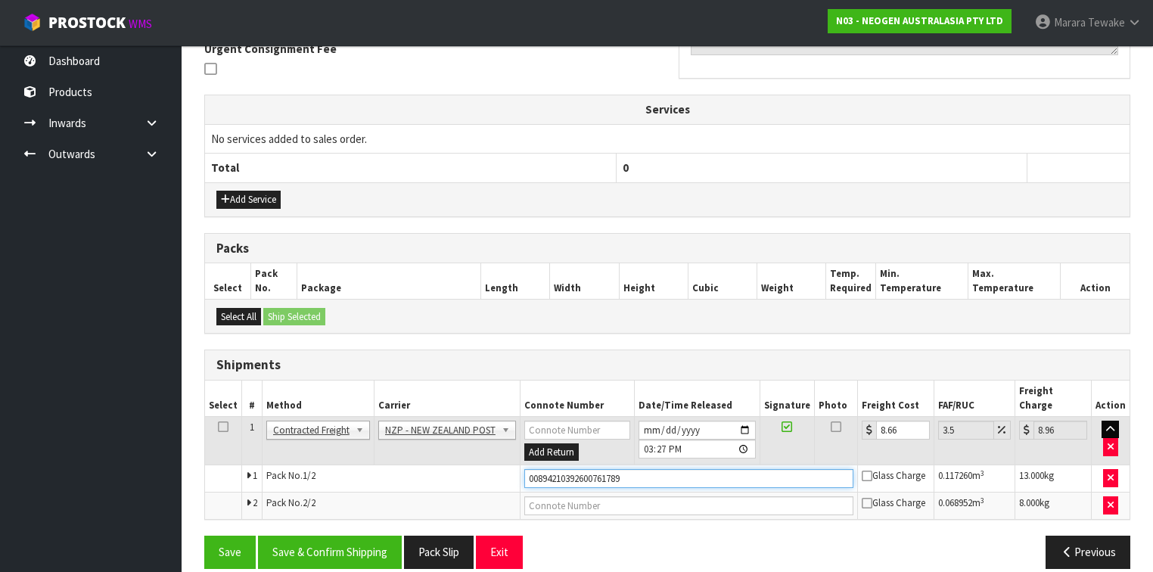
type input "00894210392600761789"
click at [204, 535] on button "Save" at bounding box center [229, 551] width 51 height 33
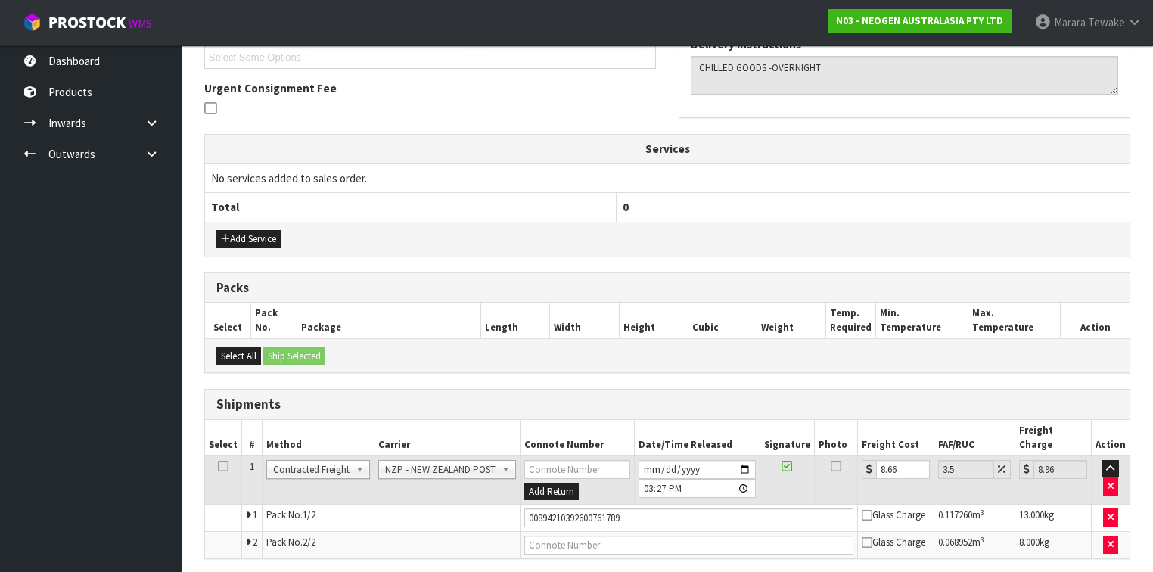
scroll to position [424, 0]
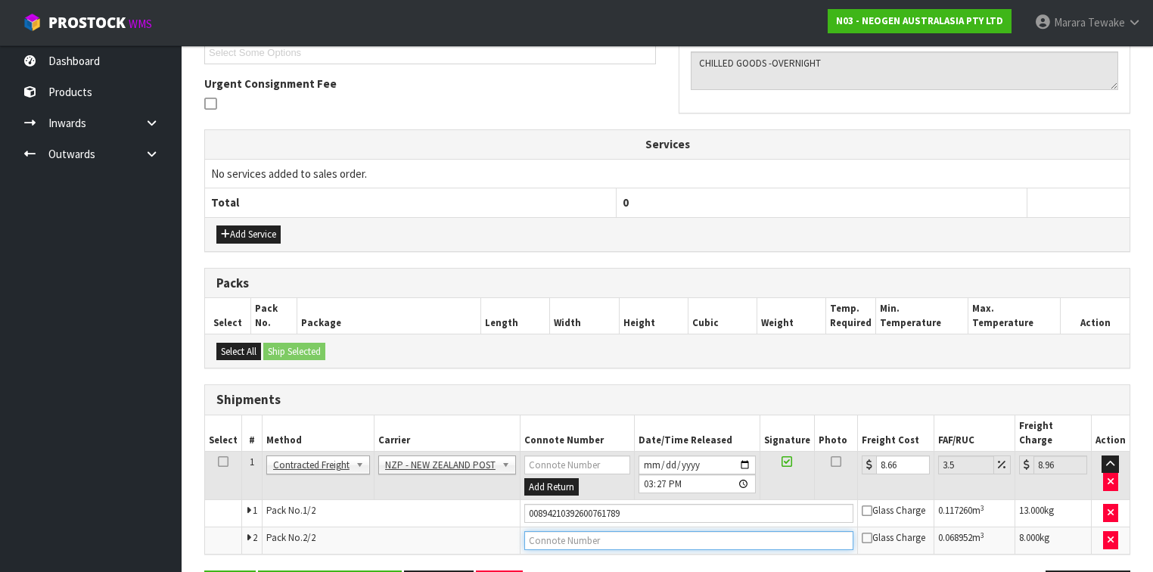
click at [575, 531] on input "text" at bounding box center [688, 540] width 329 height 19
type input "00894210392600761796"
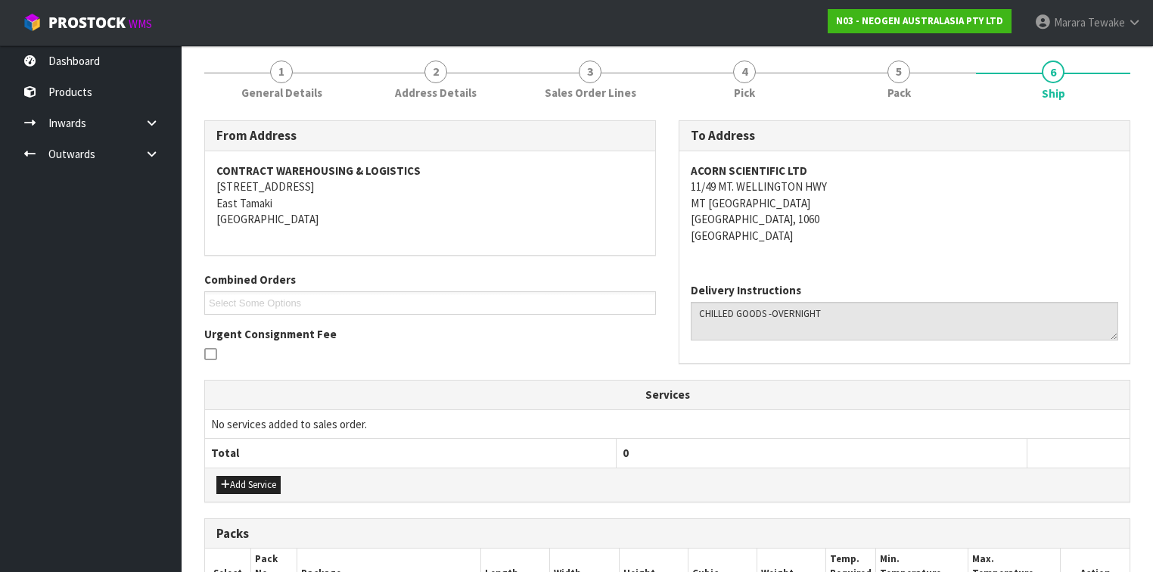
scroll to position [458, 0]
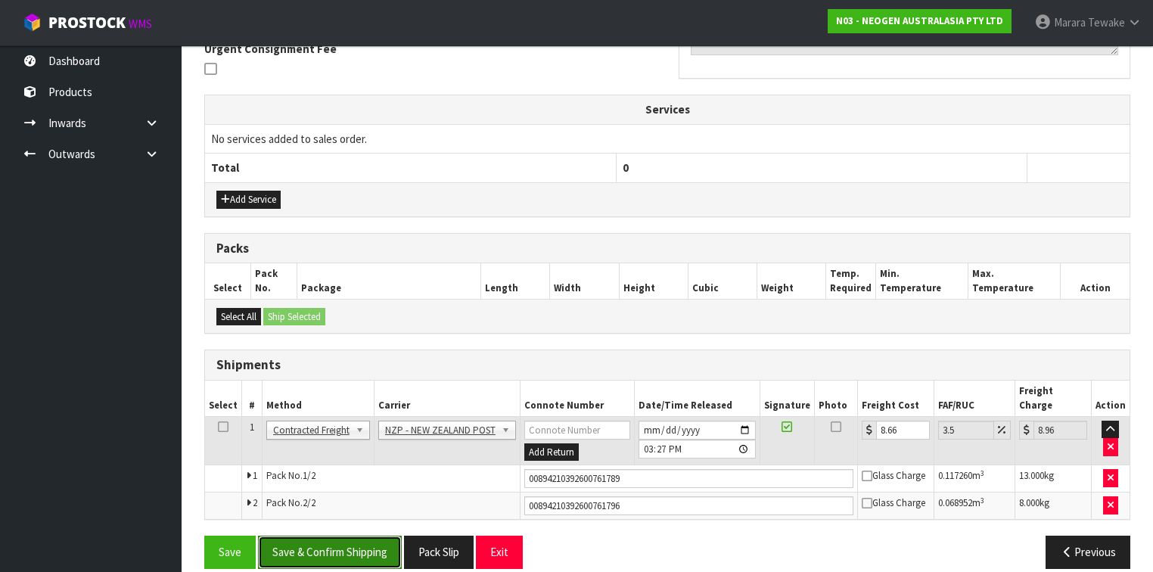
click at [342, 535] on button "Save & Confirm Shipping" at bounding box center [330, 551] width 144 height 33
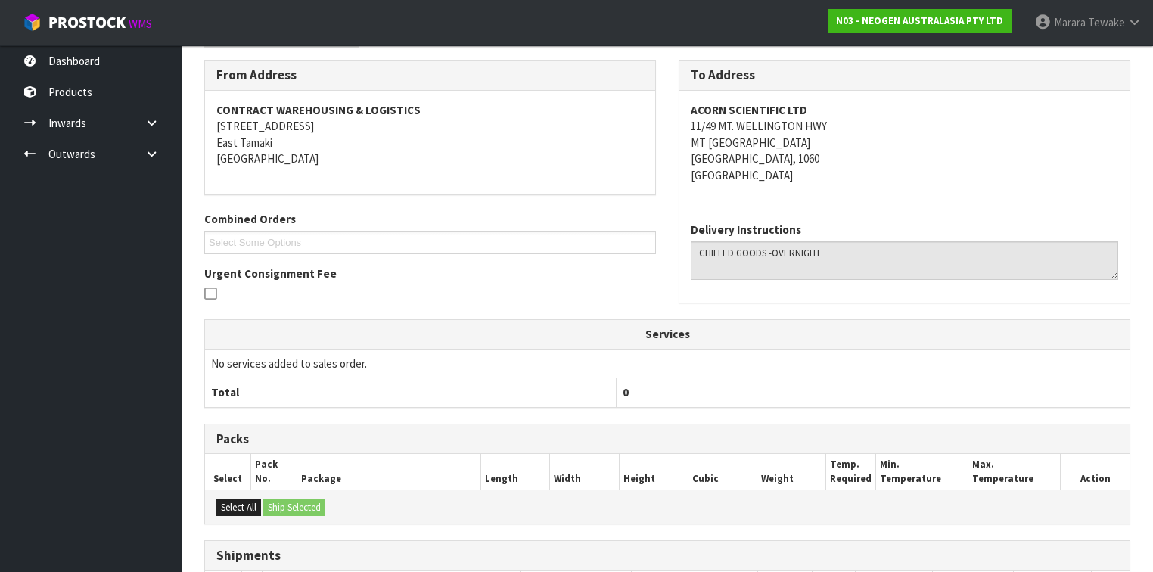
scroll to position [57, 0]
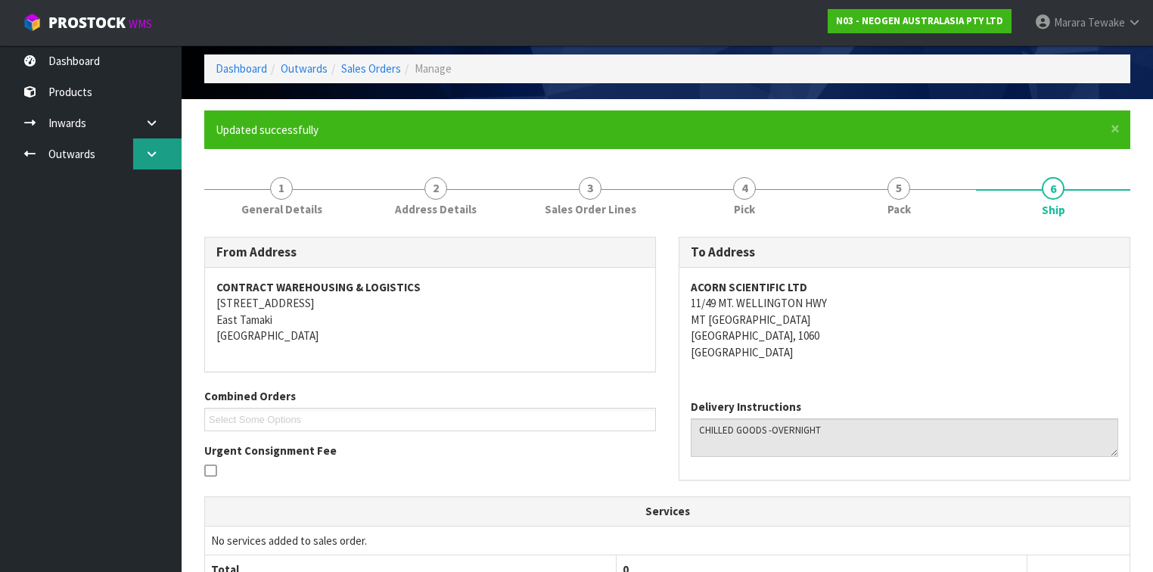
click at [155, 150] on icon at bounding box center [151, 153] width 14 height 11
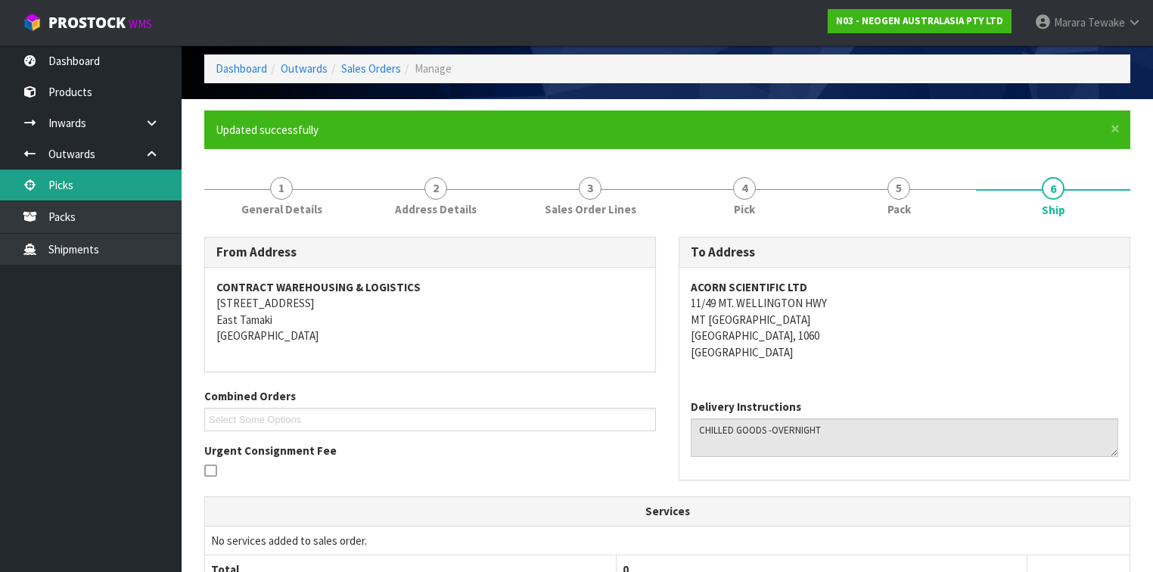
click at [129, 178] on link "Picks" at bounding box center [91, 184] width 182 height 31
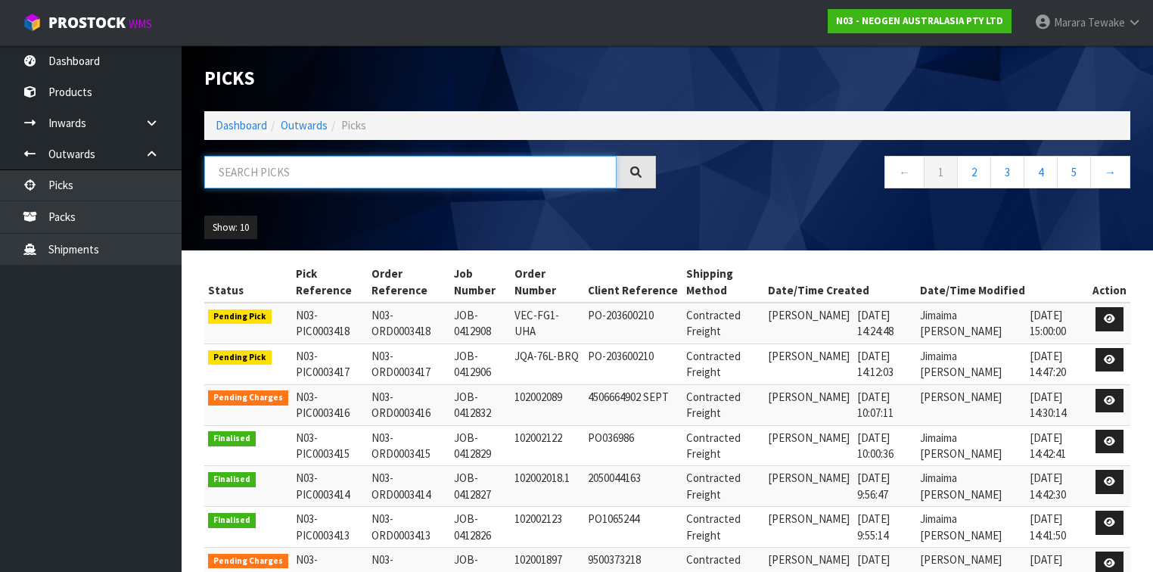
click at [301, 170] on input "text" at bounding box center [410, 172] width 412 height 33
type input "JOB-0412806"
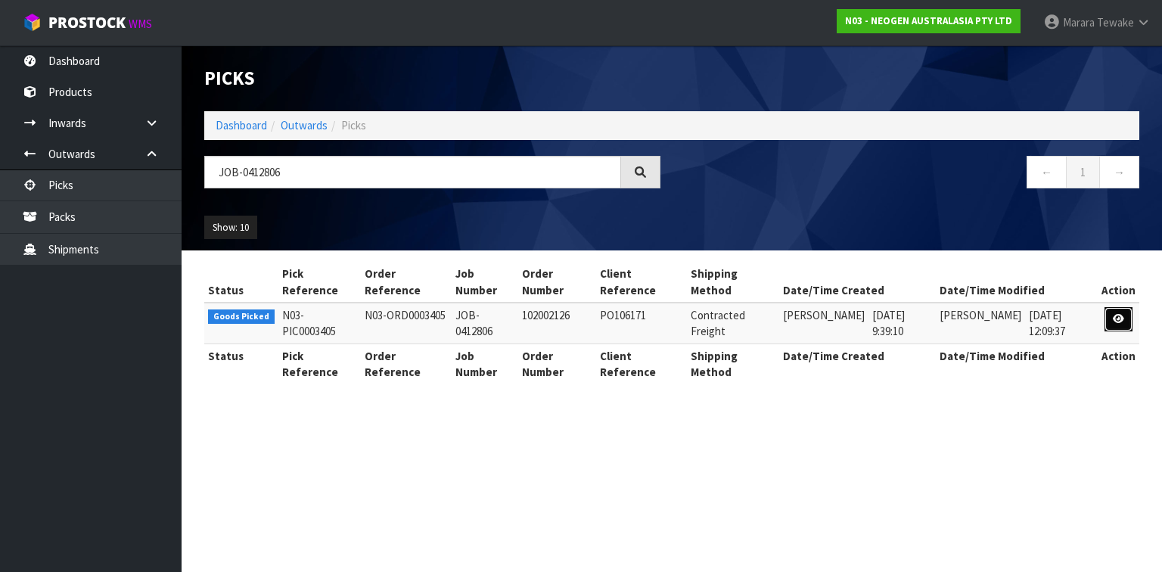
click at [1119, 309] on link at bounding box center [1118, 319] width 28 height 24
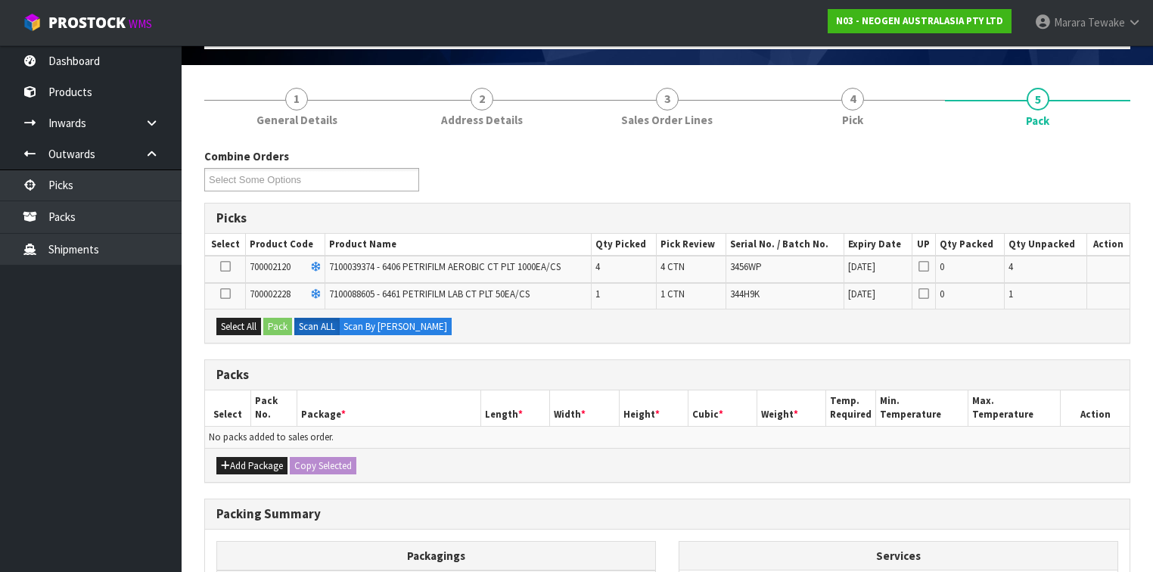
scroll to position [182, 0]
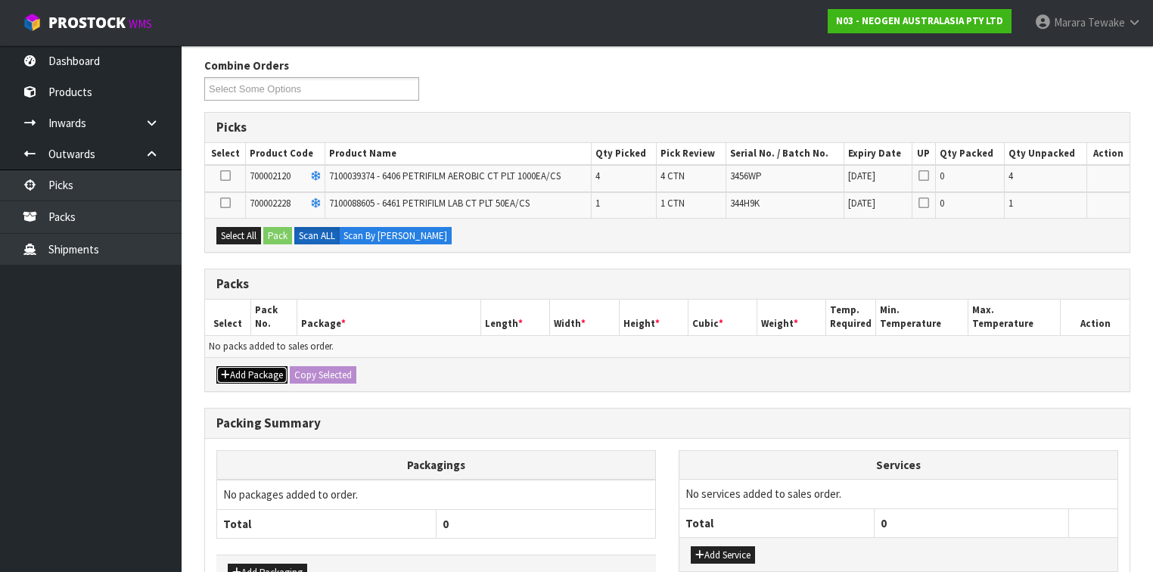
click at [245, 373] on button "Add Package" at bounding box center [251, 375] width 71 height 18
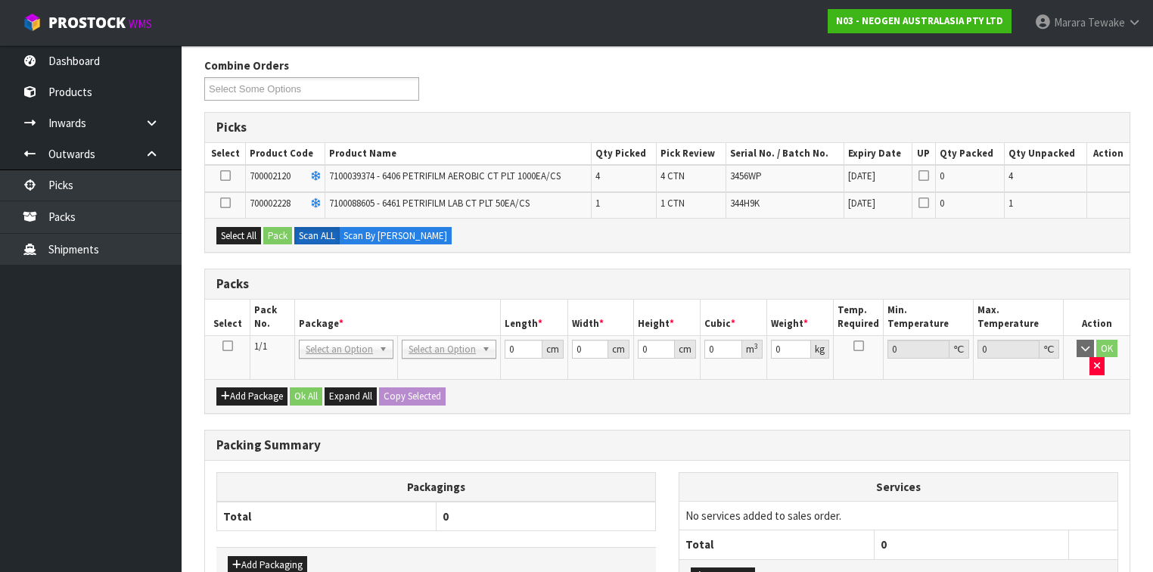
click at [226, 346] on icon at bounding box center [227, 346] width 11 height 1
click at [240, 242] on div "Select All Pack Scan ALL Scan By [PERSON_NAME]" at bounding box center [667, 235] width 924 height 34
click at [244, 238] on button "Select All" at bounding box center [238, 236] width 45 height 18
click at [276, 234] on button "Pack" at bounding box center [277, 236] width 29 height 18
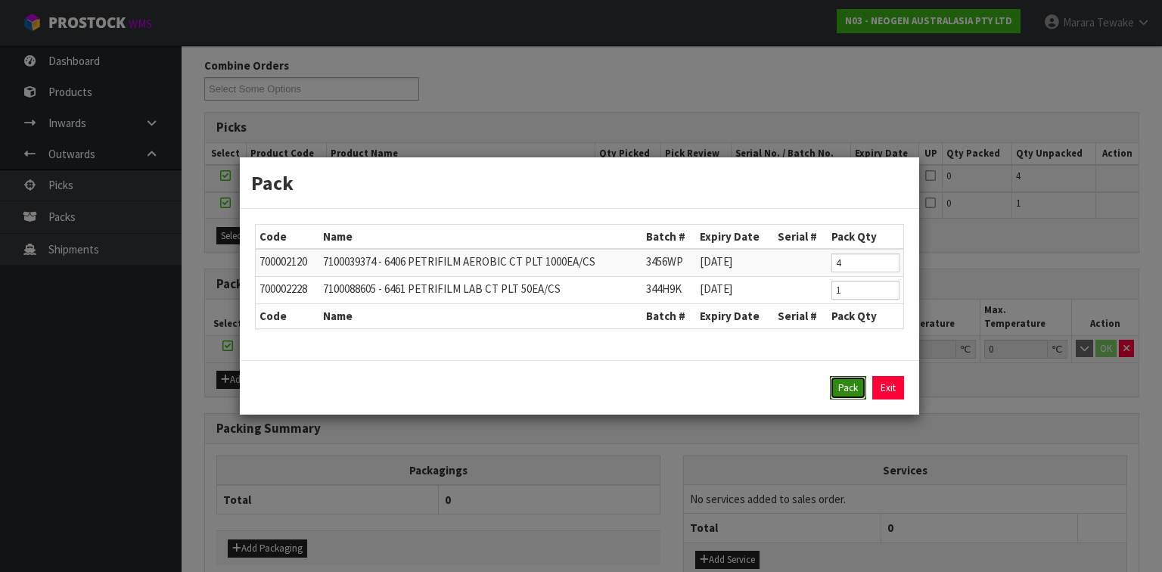
click at [840, 394] on button "Pack" at bounding box center [848, 388] width 36 height 24
type input "0.000"
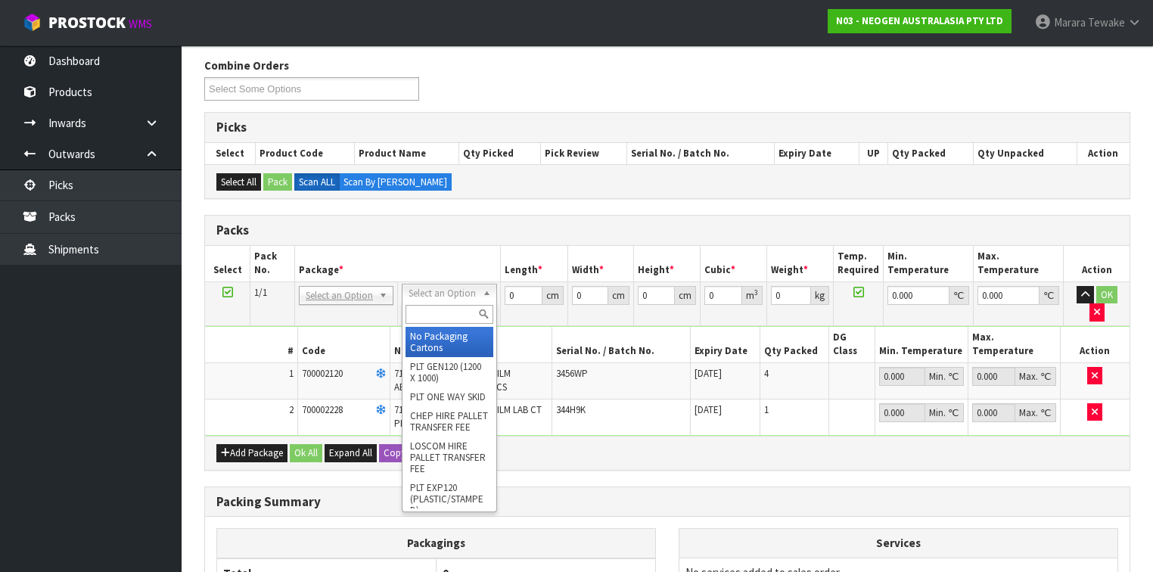
click at [454, 318] on input "text" at bounding box center [448, 314] width 87 height 19
type input "CTN6"
type input "45.5"
type input "30.5"
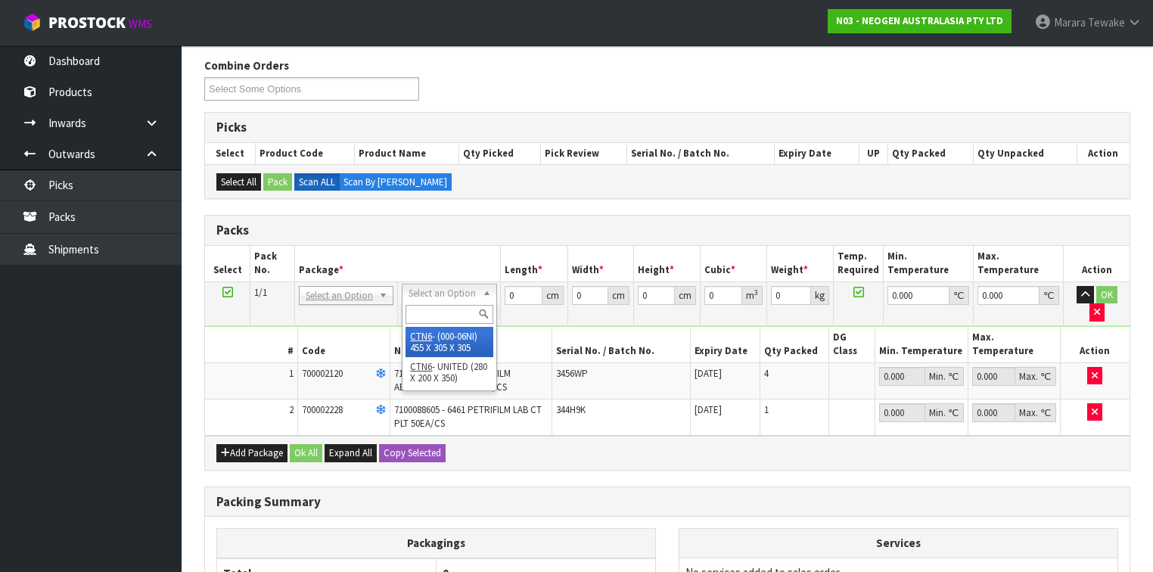
type input "0.042326"
type input "8.6"
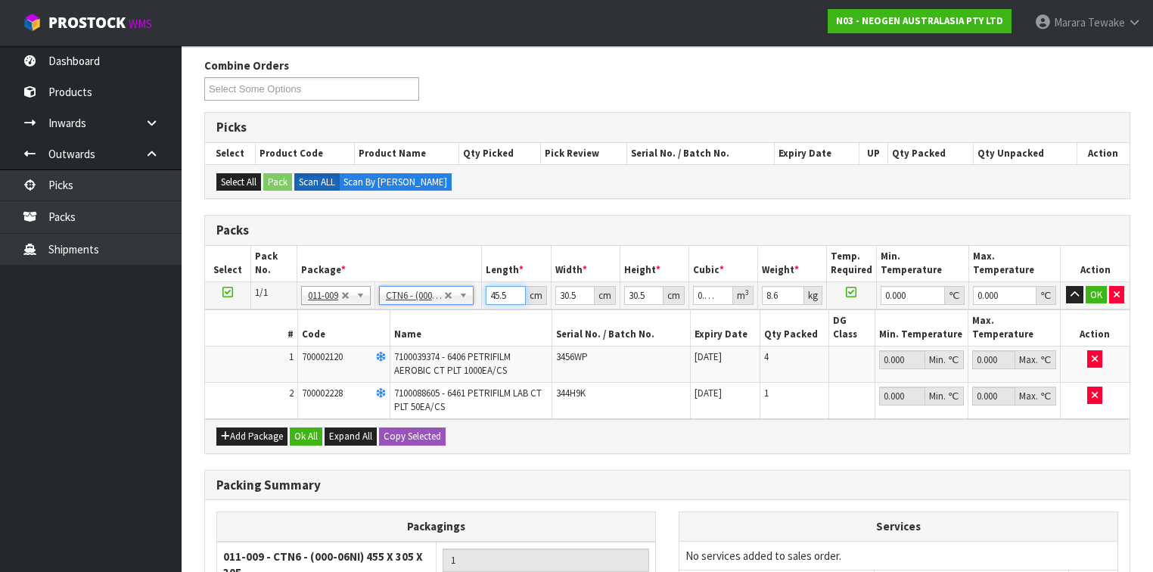
type input "45.499"
type input "0.042325"
drag, startPoint x: 511, startPoint y: 295, endPoint x: 460, endPoint y: 269, distance: 57.5
click at [486, 286] on input "45.499" at bounding box center [505, 295] width 39 height 19
drag, startPoint x: 489, startPoint y: 296, endPoint x: 523, endPoint y: 293, distance: 34.9
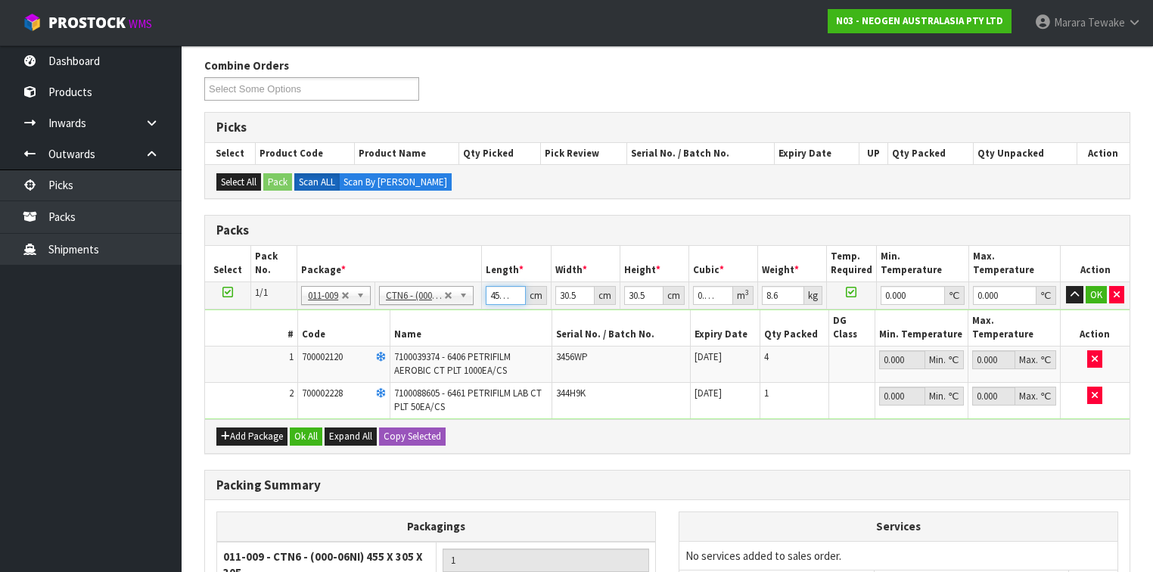
click at [523, 293] on input "45.499" at bounding box center [505, 295] width 39 height 19
type input "4"
type input "0.003721"
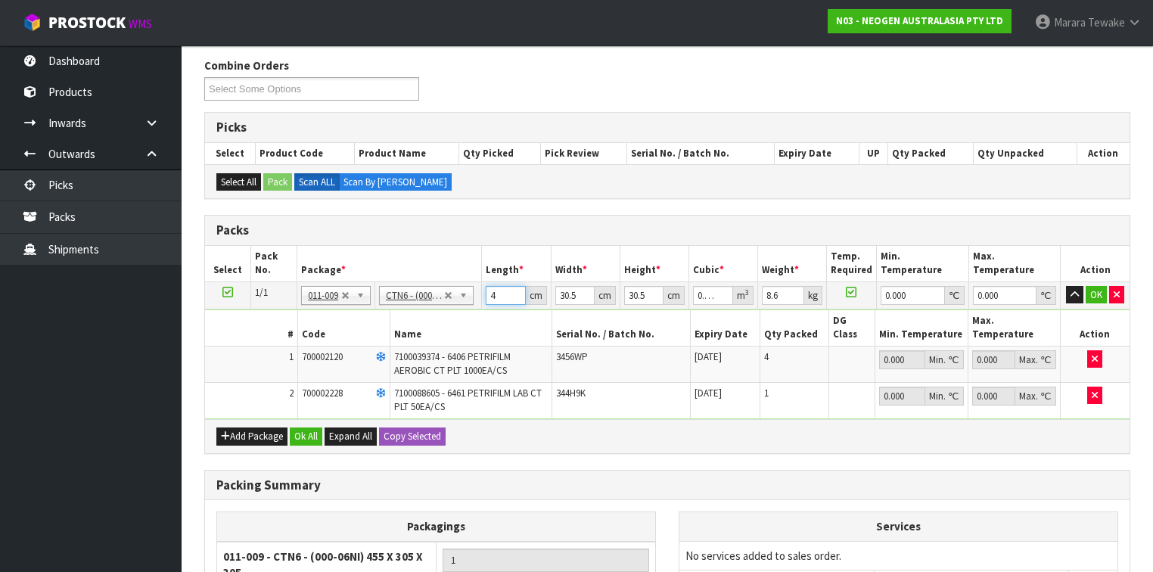
type input "47"
type input "0.043722"
type input "47"
type input "3"
type input "0.0043"
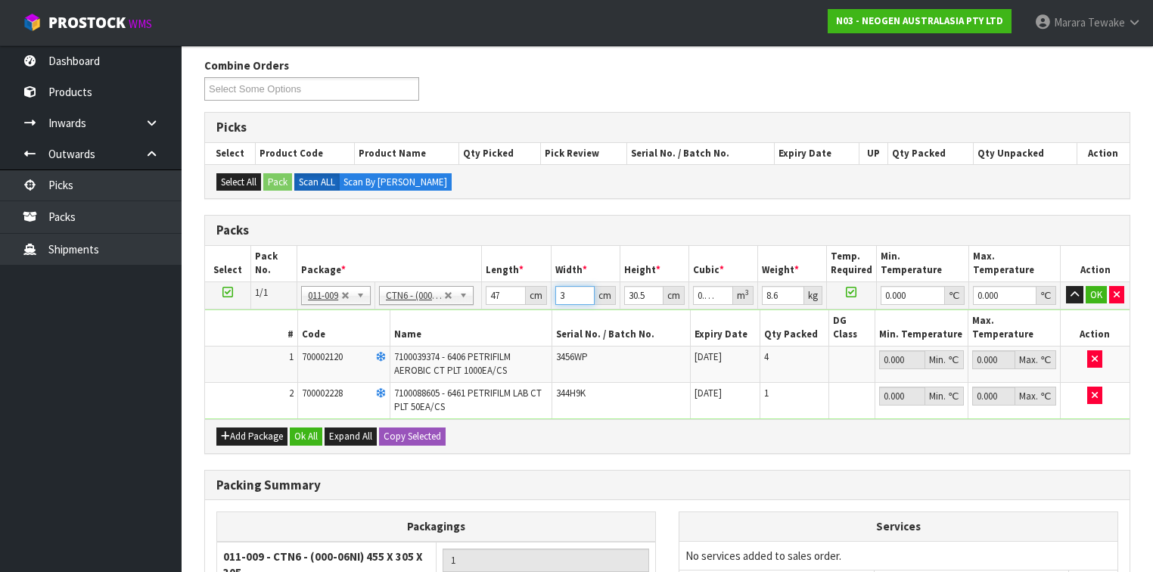
type input "32"
type input "0.045872"
type input "32"
type input "3"
type input "0.004512"
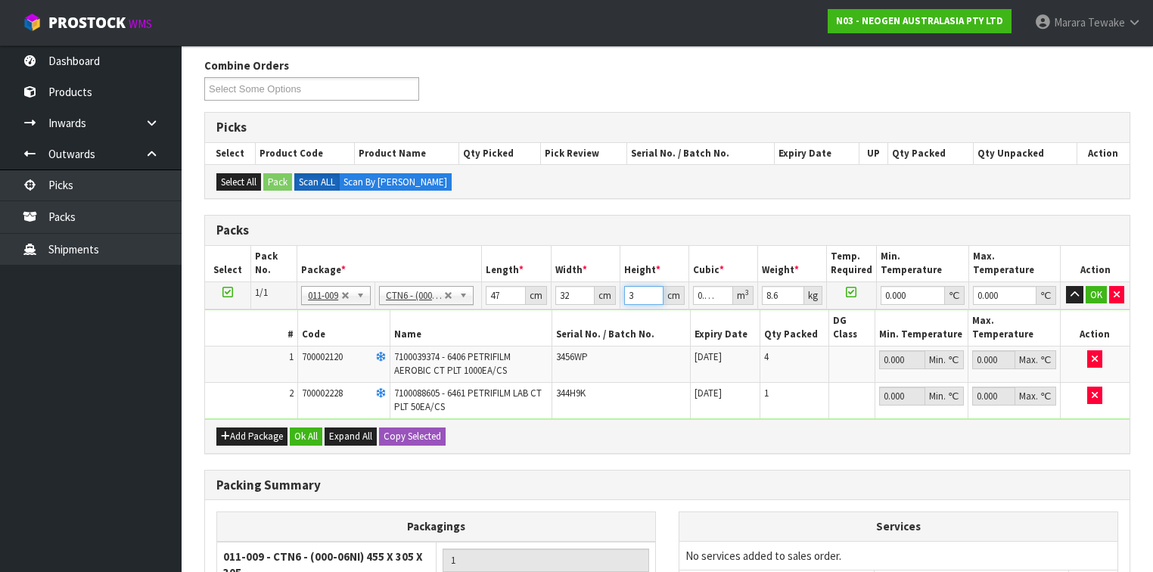
type input "33"
type input "0.049632"
type input "33"
type input "10"
type input "0"
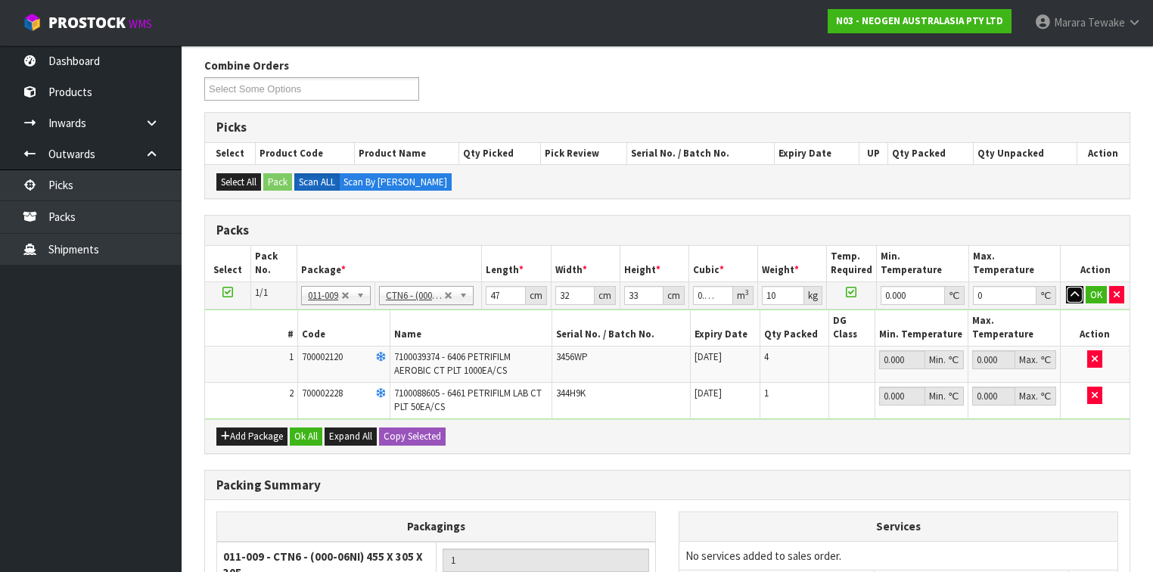
click at [1066, 286] on button "button" at bounding box center [1074, 295] width 17 height 18
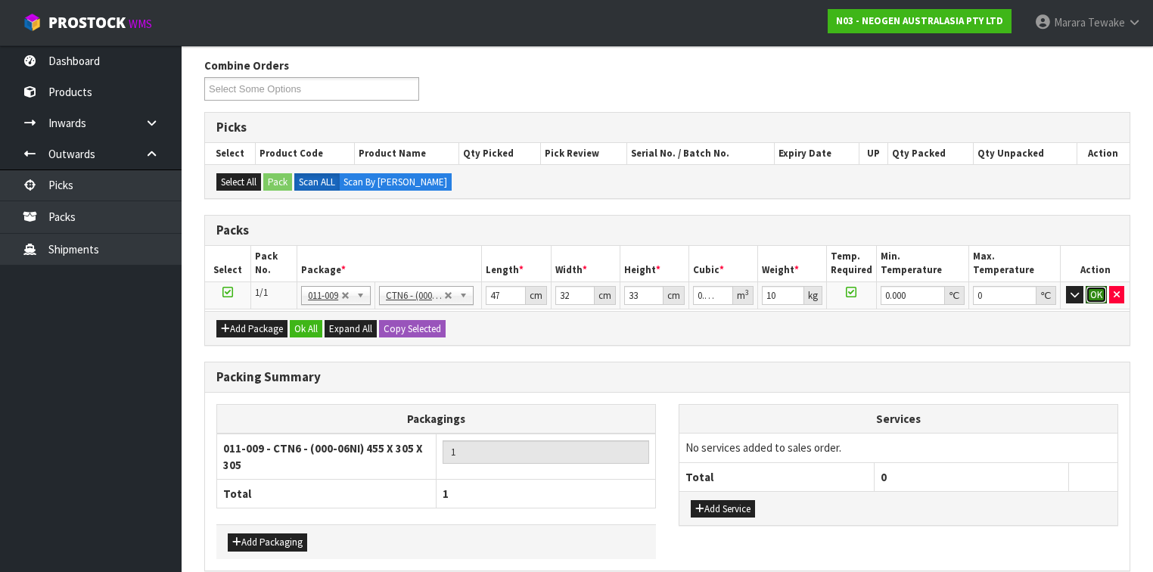
click button "OK" at bounding box center [1095, 295] width 21 height 18
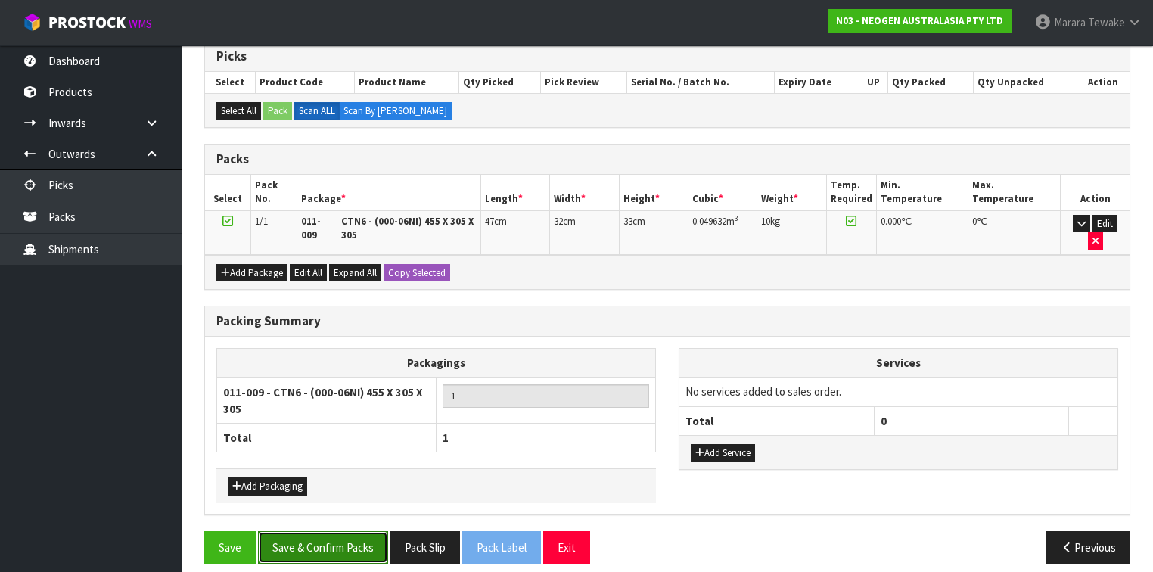
click at [333, 531] on button "Save & Confirm Packs" at bounding box center [323, 547] width 130 height 33
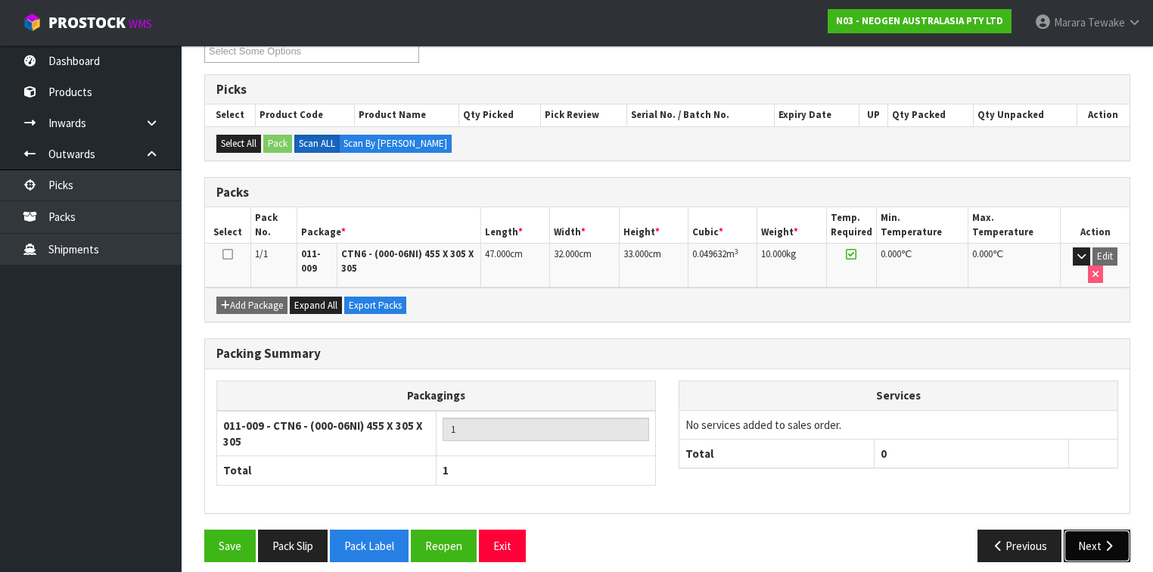
click at [1083, 529] on button "Next" at bounding box center [1096, 545] width 67 height 33
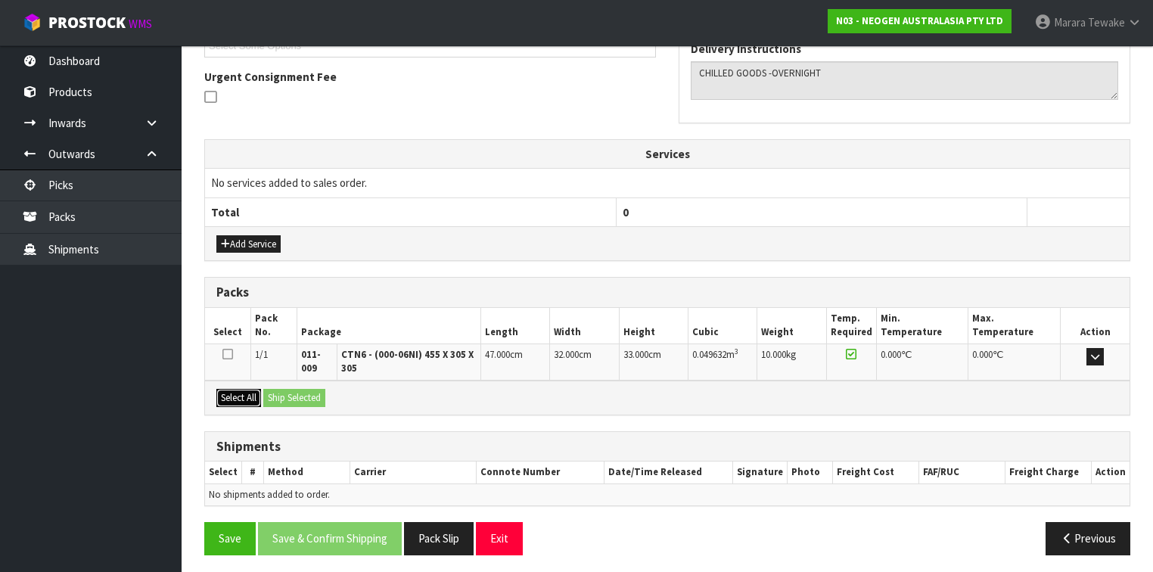
drag, startPoint x: 239, startPoint y: 391, endPoint x: 289, endPoint y: 389, distance: 49.9
click at [243, 391] on button "Select All" at bounding box center [238, 398] width 45 height 18
drag, startPoint x: 289, startPoint y: 389, endPoint x: 360, endPoint y: 394, distance: 71.2
click at [293, 389] on button "Ship Selected" at bounding box center [294, 398] width 62 height 18
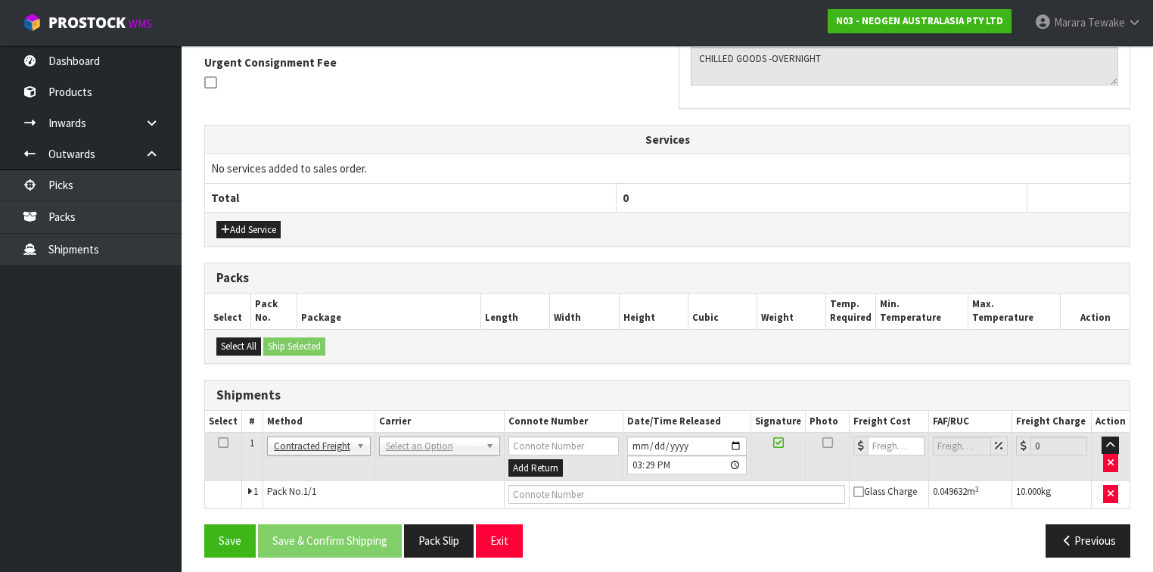
scroll to position [448, 0]
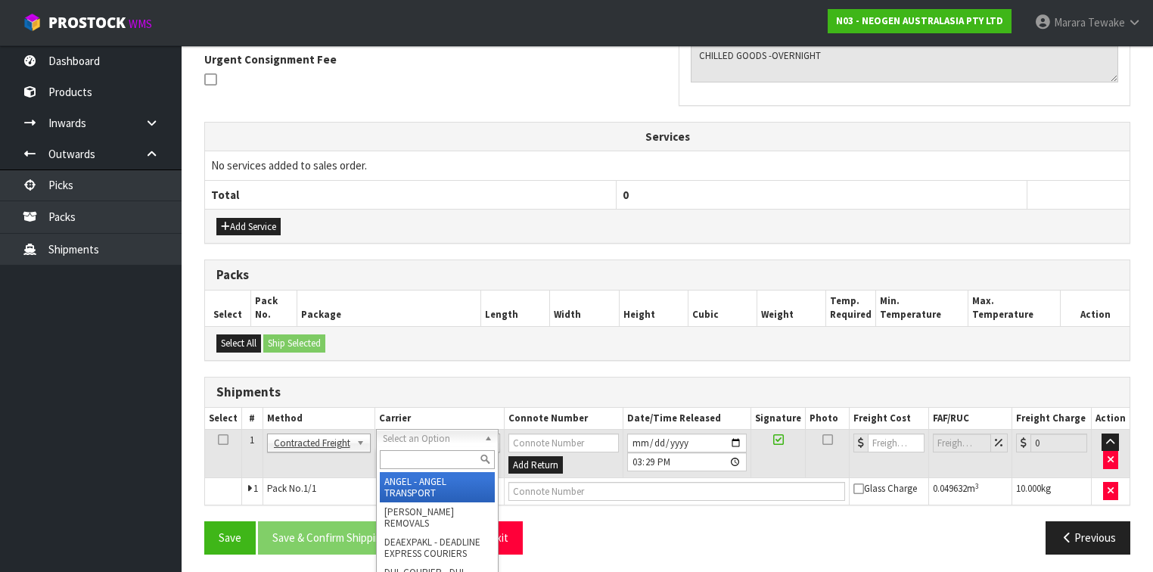
click at [440, 455] on input "text" at bounding box center [437, 459] width 115 height 19
type input "NZP"
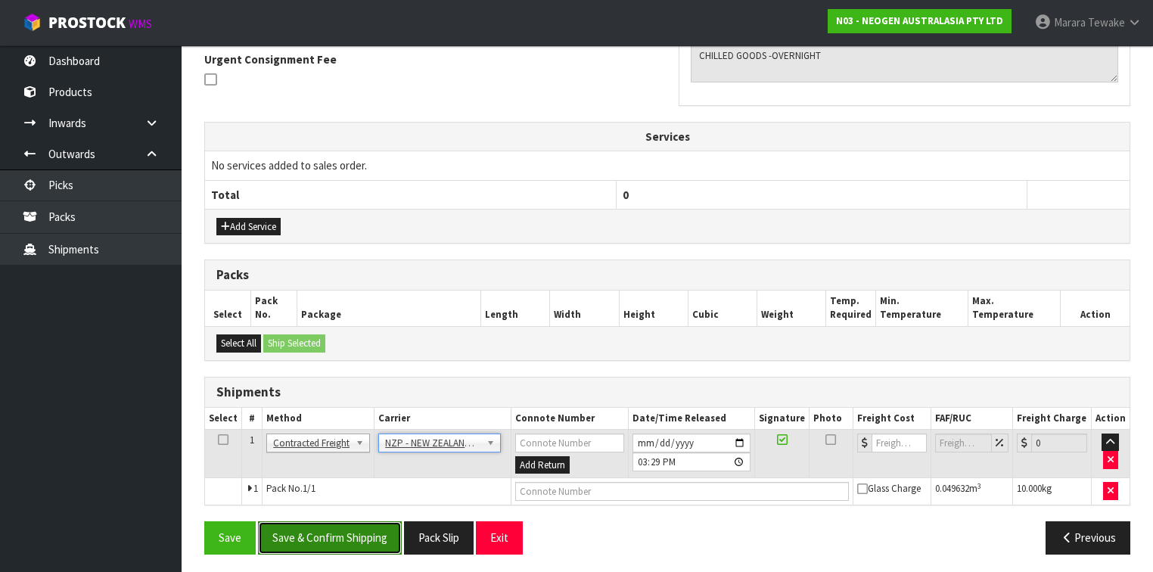
click at [363, 529] on button "Save & Confirm Shipping" at bounding box center [330, 537] width 144 height 33
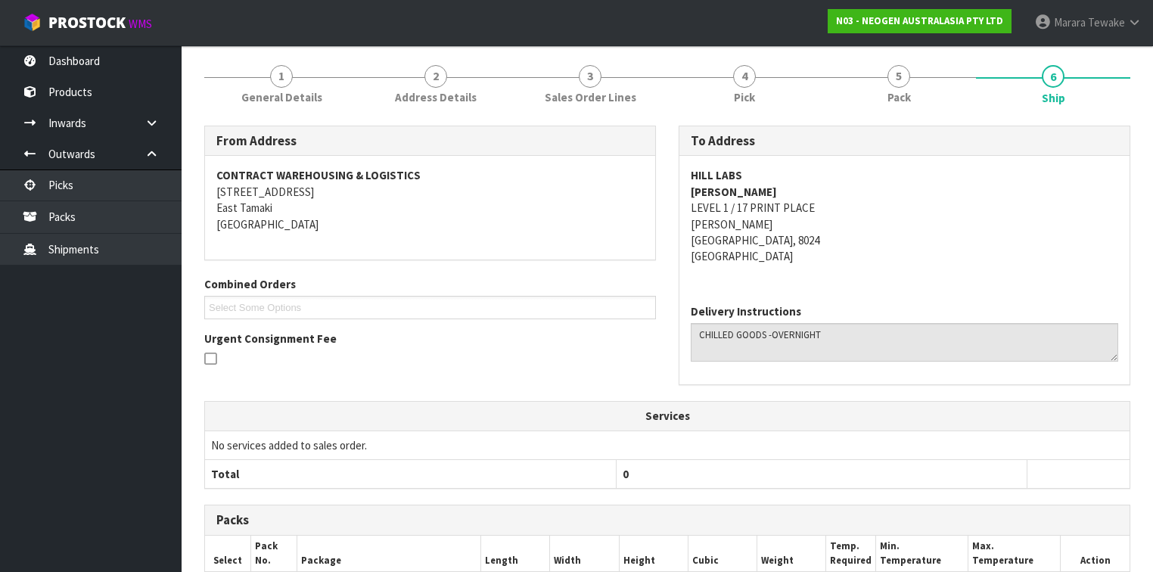
scroll to position [424, 0]
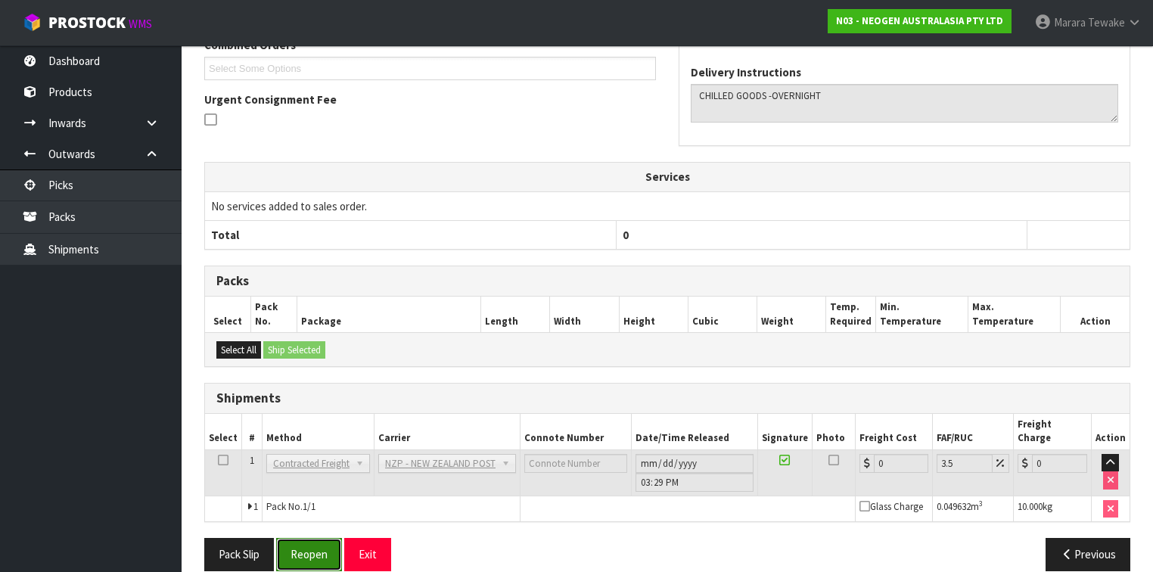
click at [312, 538] on button "Reopen" at bounding box center [309, 554] width 66 height 33
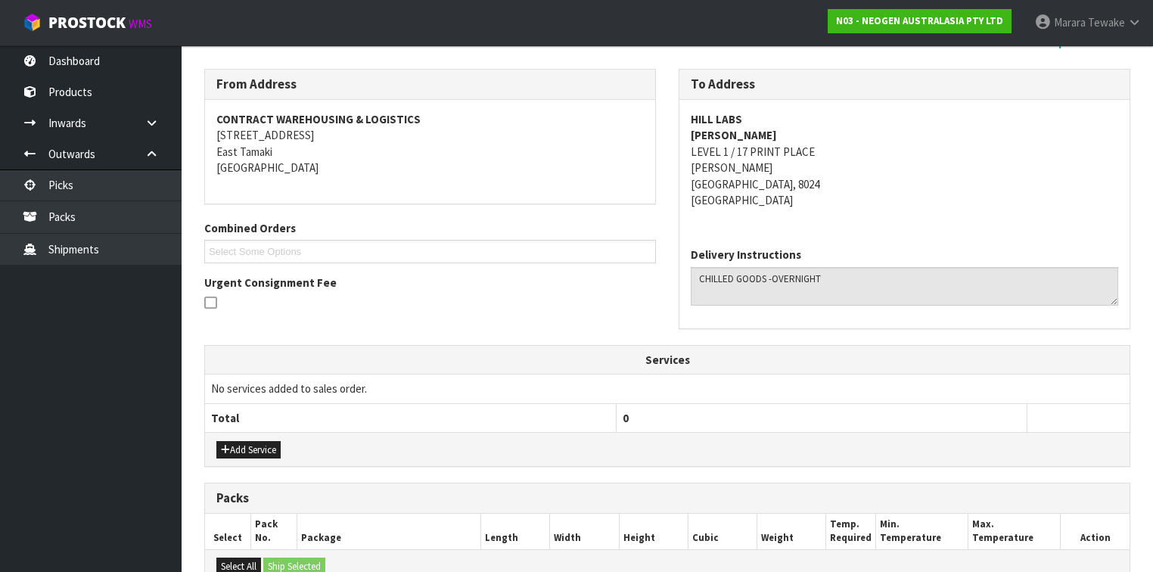
scroll to position [448, 0]
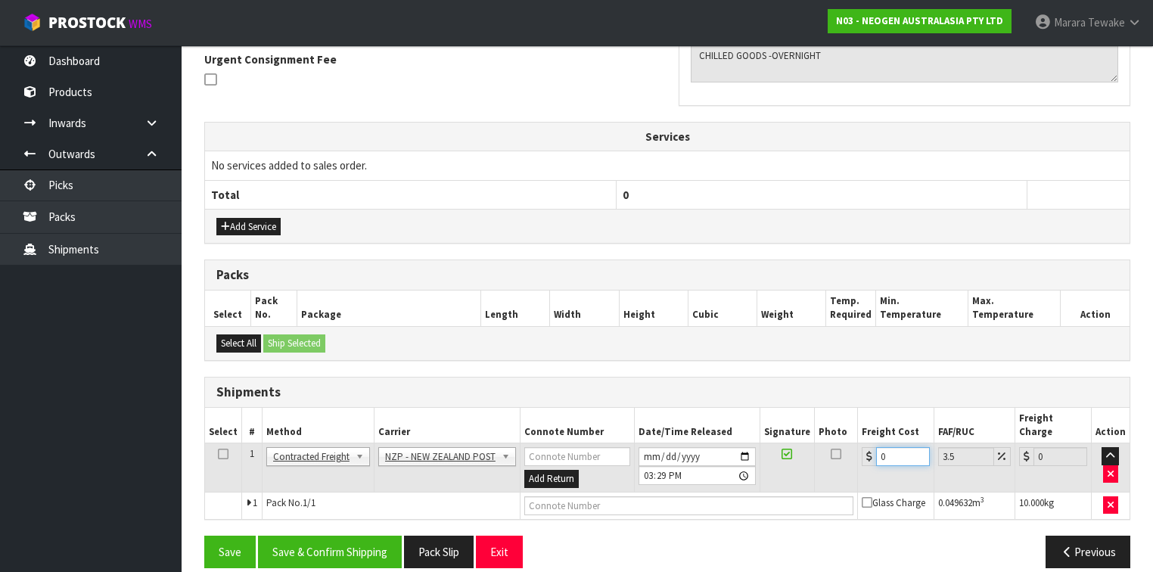
drag, startPoint x: 887, startPoint y: 432, endPoint x: 866, endPoint y: 427, distance: 21.8
click at [861, 447] on div "0" at bounding box center [895, 456] width 68 height 19
type input "7"
type input "7.24"
type input "7.6"
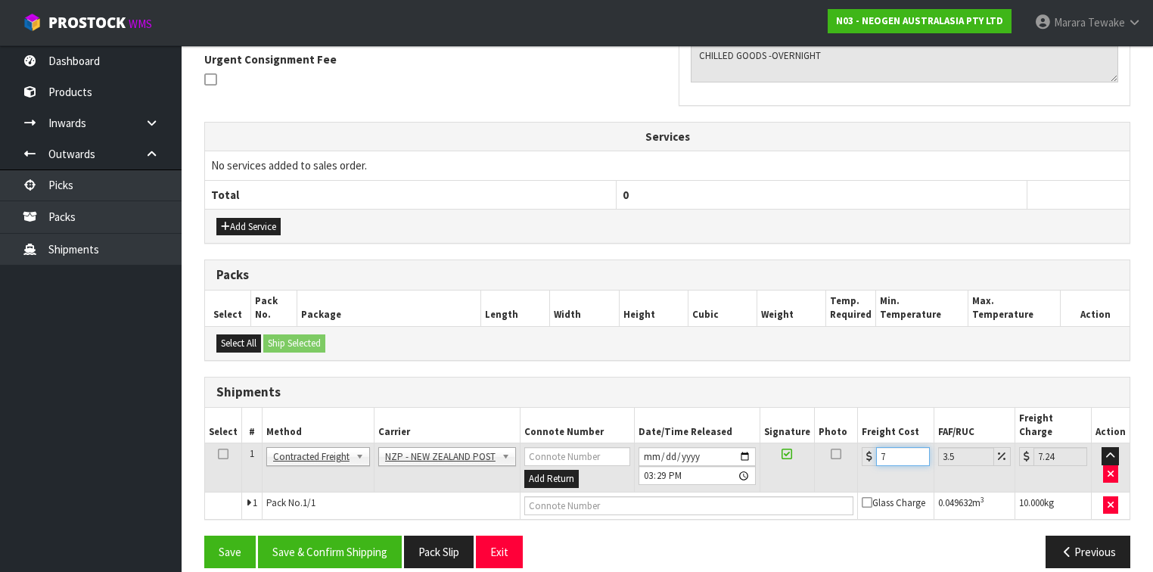
type input "7.87"
type input "7.63"
type input "7.9"
type input "7.63"
click at [365, 535] on button "Save & Confirm Shipping" at bounding box center [330, 551] width 144 height 33
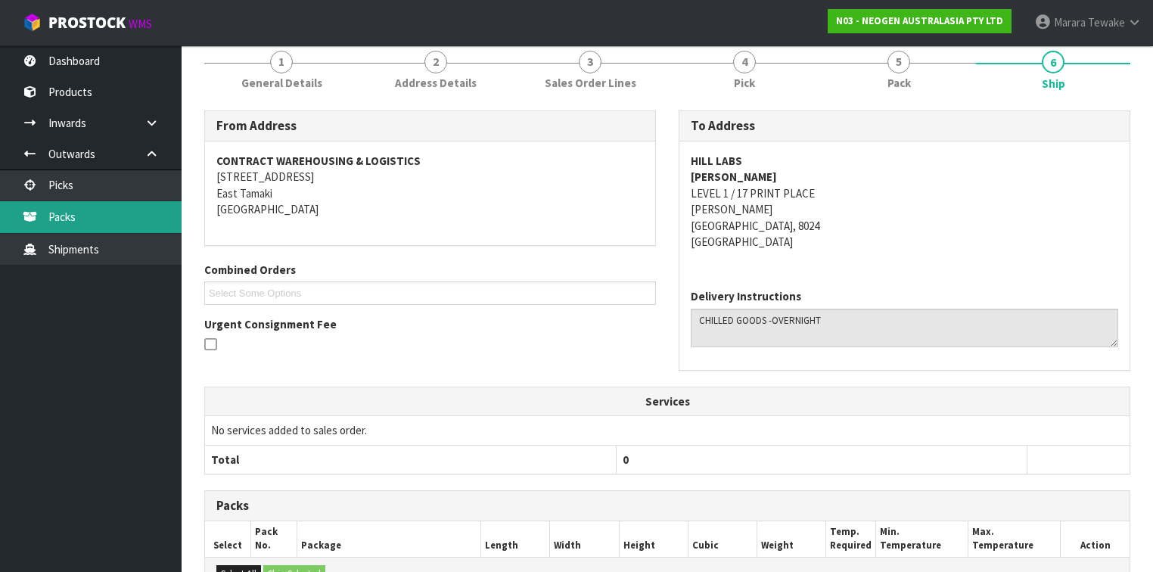
scroll to position [0, 0]
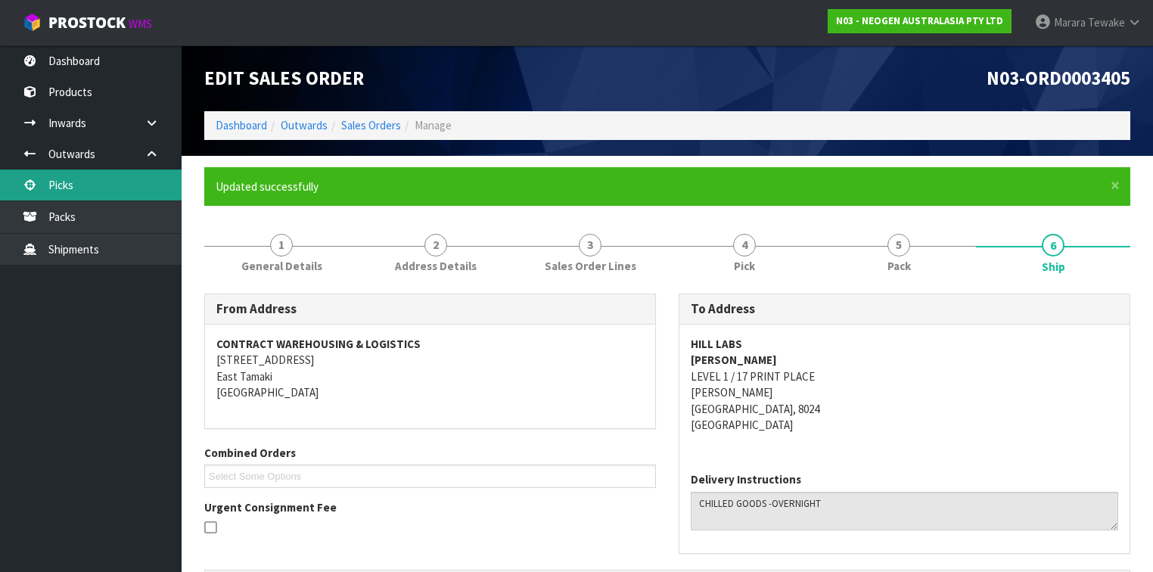
click at [141, 188] on link "Picks" at bounding box center [91, 184] width 182 height 31
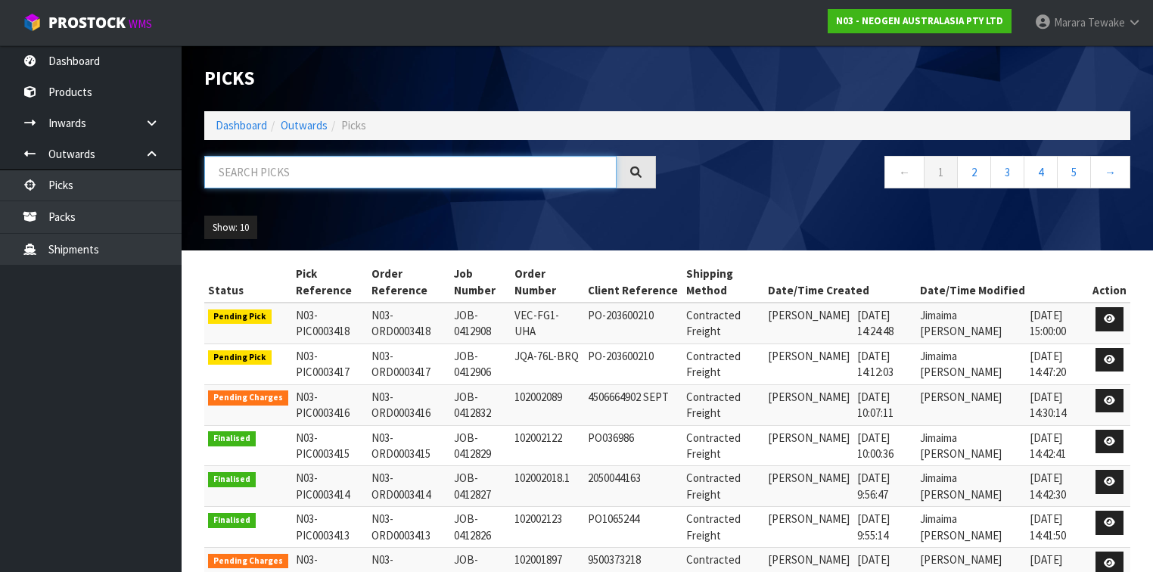
click at [256, 178] on input "text" at bounding box center [410, 172] width 412 height 33
click at [102, 18] on span "ProStock" at bounding box center [86, 23] width 77 height 20
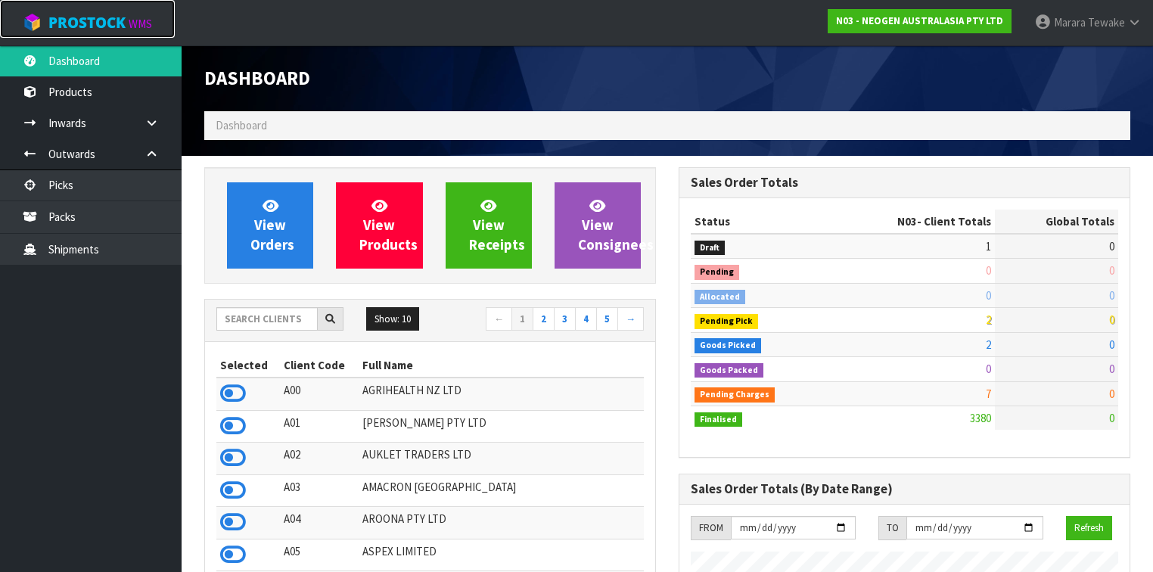
scroll to position [1303, 474]
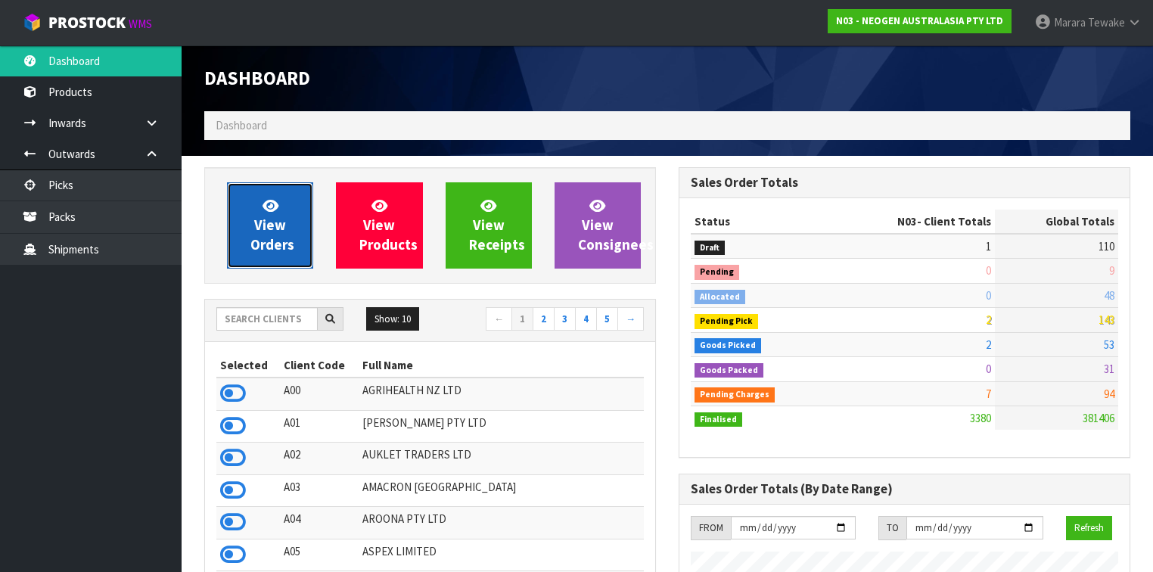
click at [270, 231] on span "View Orders" at bounding box center [272, 225] width 44 height 57
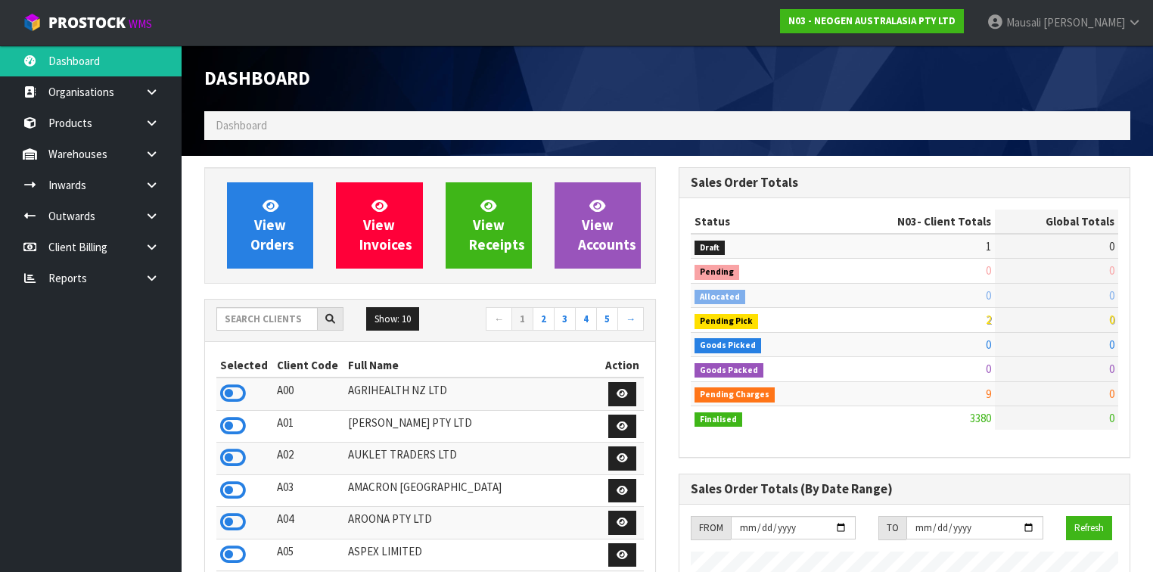
scroll to position [1303, 474]
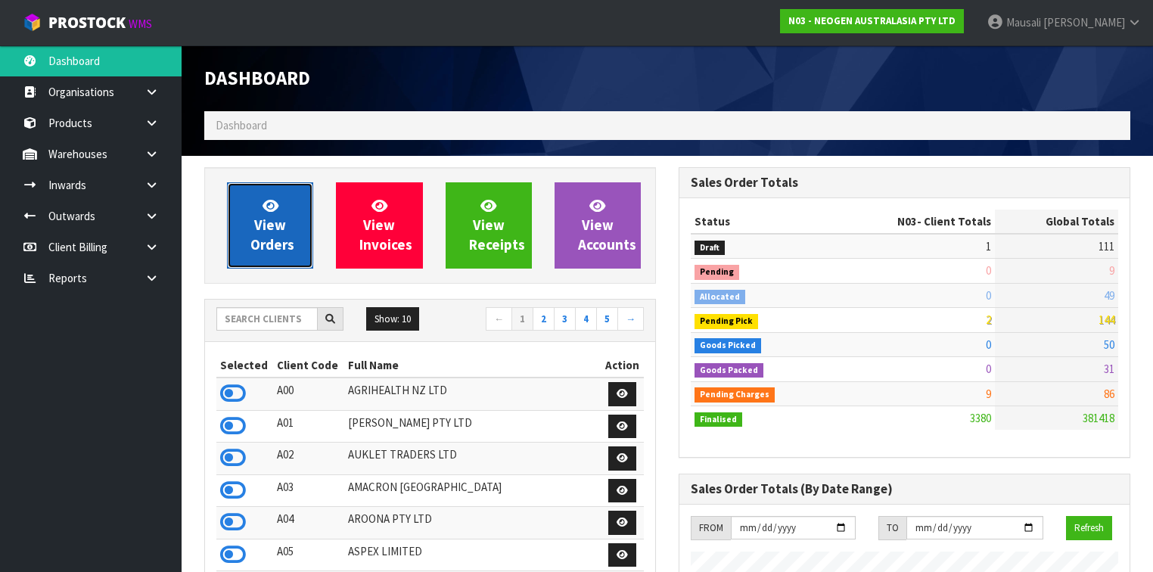
click at [303, 236] on link "View Orders" at bounding box center [270, 225] width 86 height 86
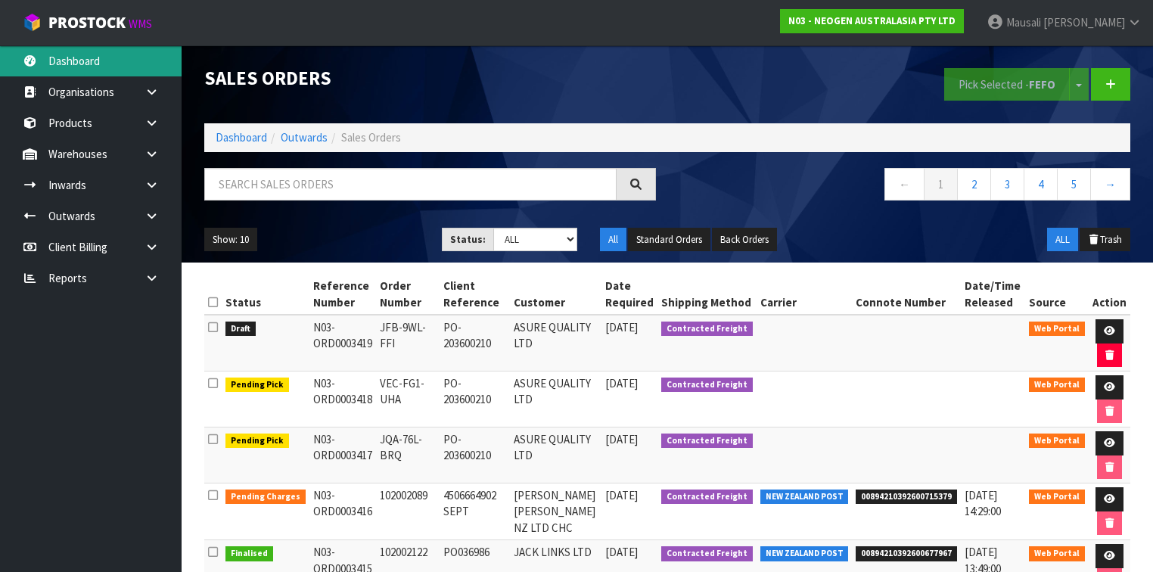
click at [118, 69] on link "Dashboard" at bounding box center [91, 60] width 182 height 31
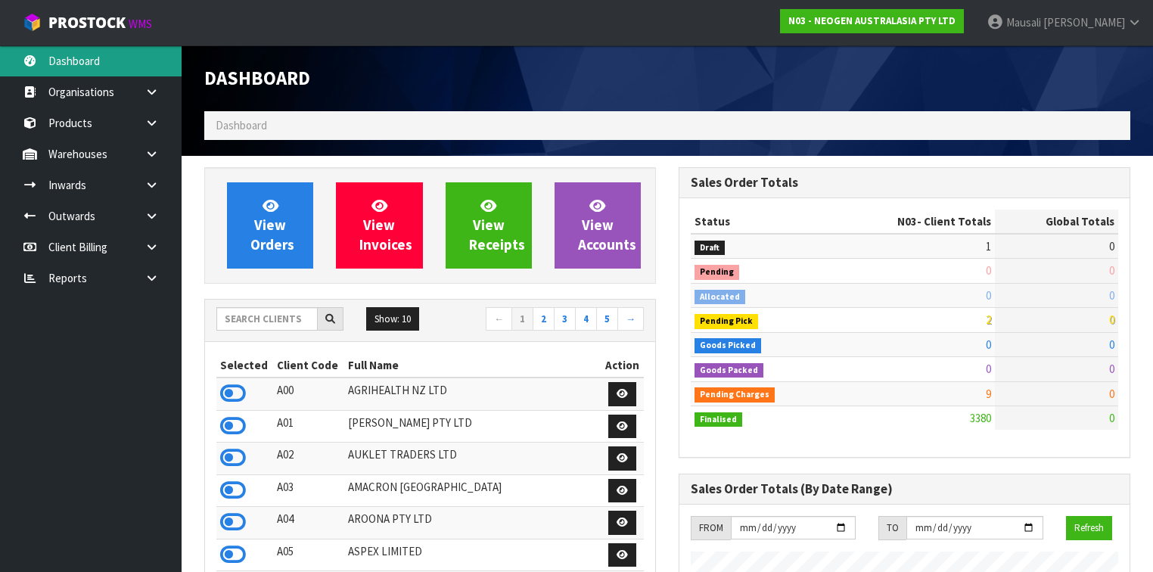
scroll to position [1303, 474]
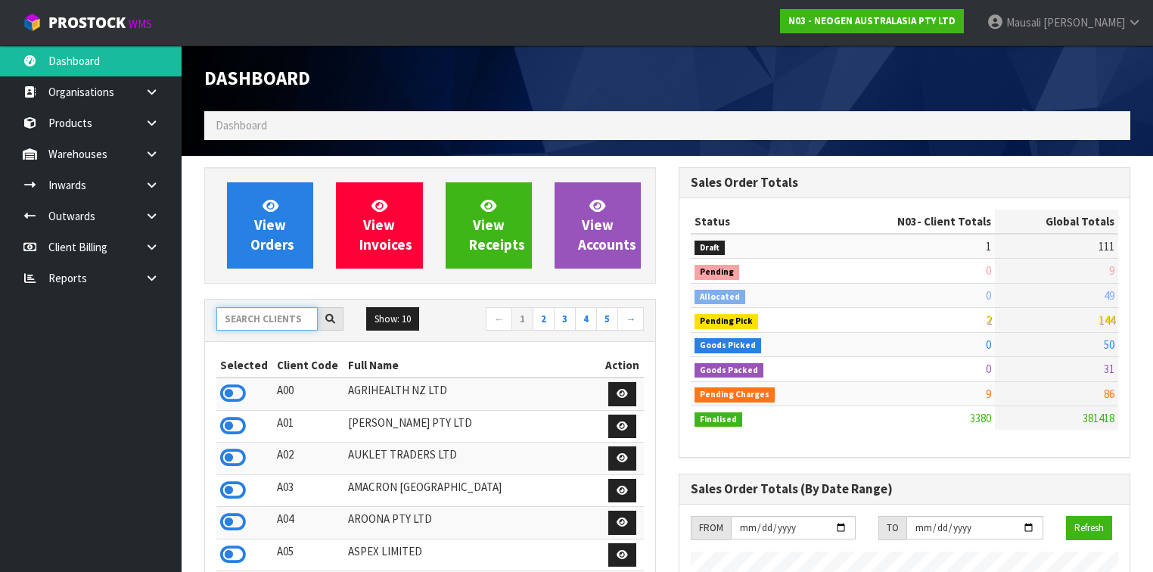
click at [280, 326] on input "text" at bounding box center [266, 318] width 101 height 23
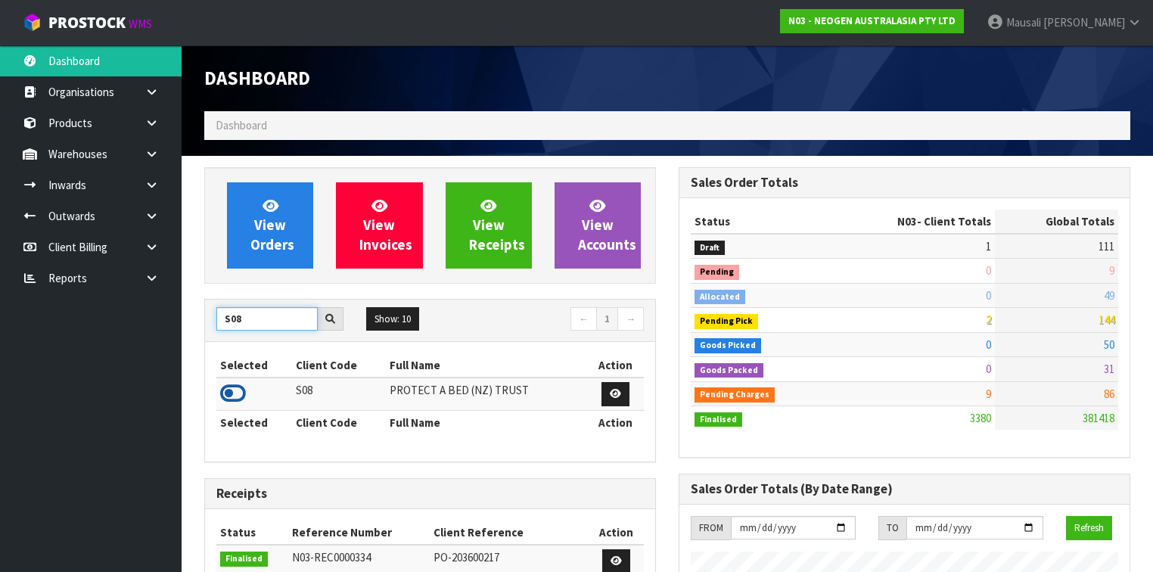
type input "S08"
click at [237, 392] on icon at bounding box center [233, 393] width 26 height 23
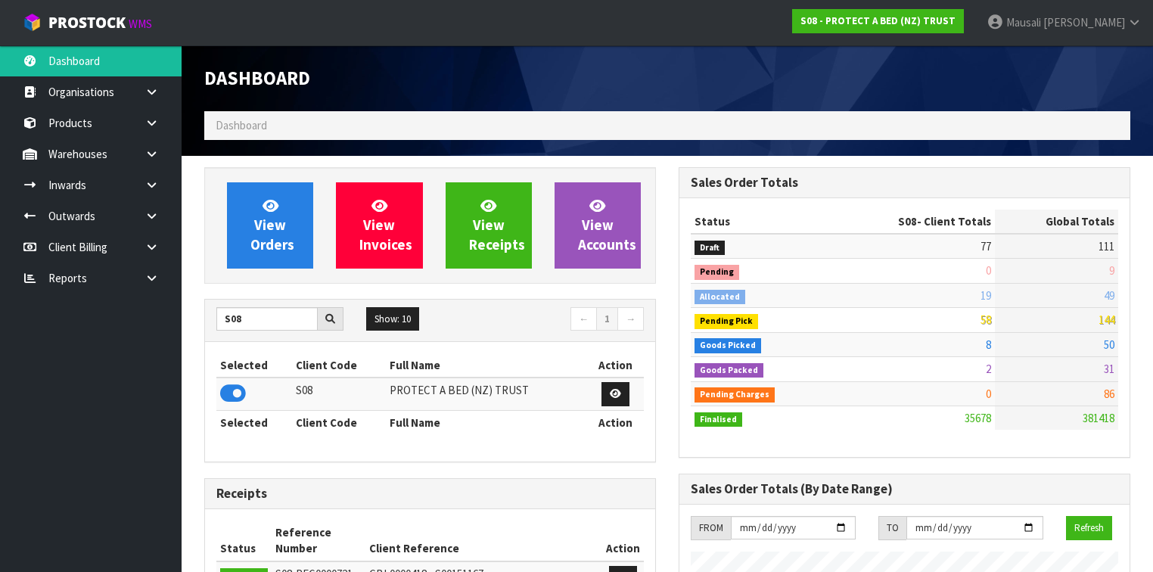
scroll to position [1190, 474]
drag, startPoint x: 221, startPoint y: 319, endPoint x: 206, endPoint y: 316, distance: 14.7
click at [211, 318] on div "S08" at bounding box center [280, 319] width 150 height 24
click at [242, 324] on input "S08" at bounding box center [266, 318] width 101 height 23
drag, startPoint x: 246, startPoint y: 323, endPoint x: 222, endPoint y: 321, distance: 23.5
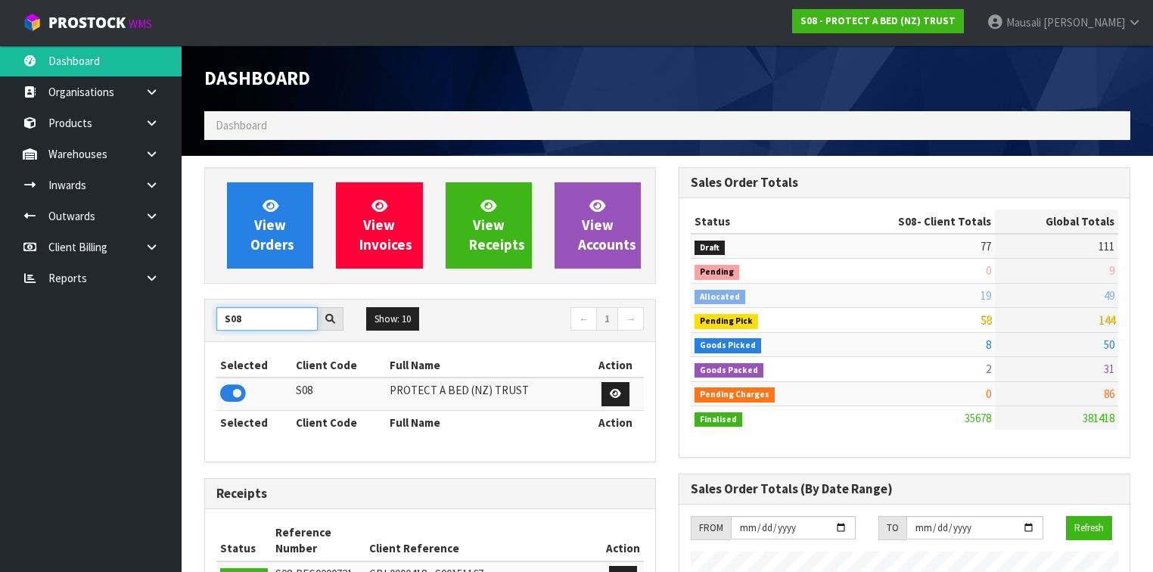
click at [222, 321] on input "S08" at bounding box center [266, 318] width 101 height 23
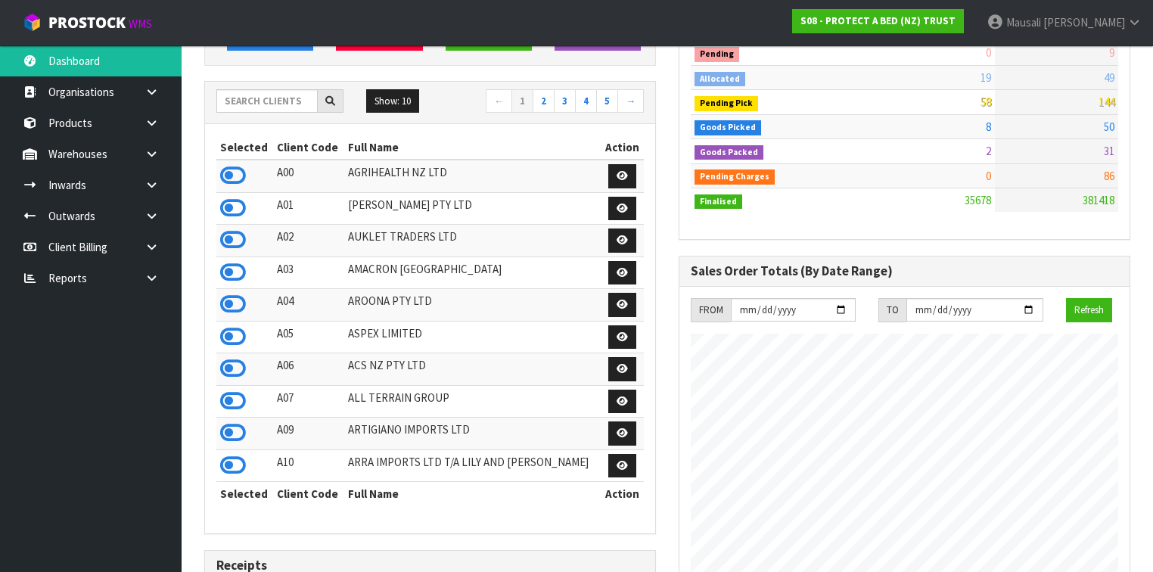
scroll to position [61, 0]
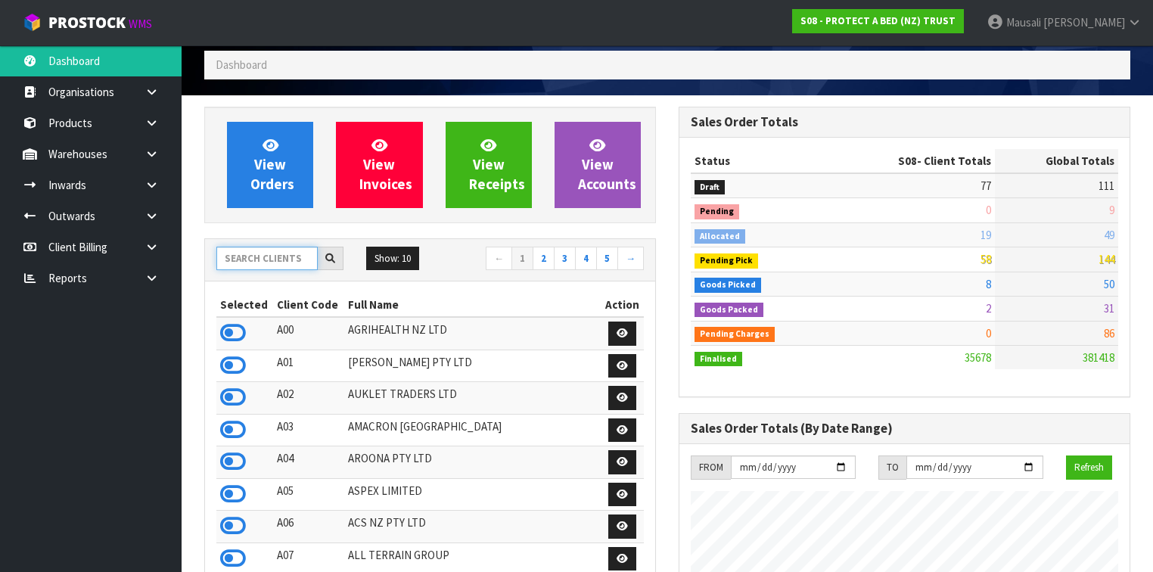
click at [250, 249] on input "text" at bounding box center [266, 258] width 101 height 23
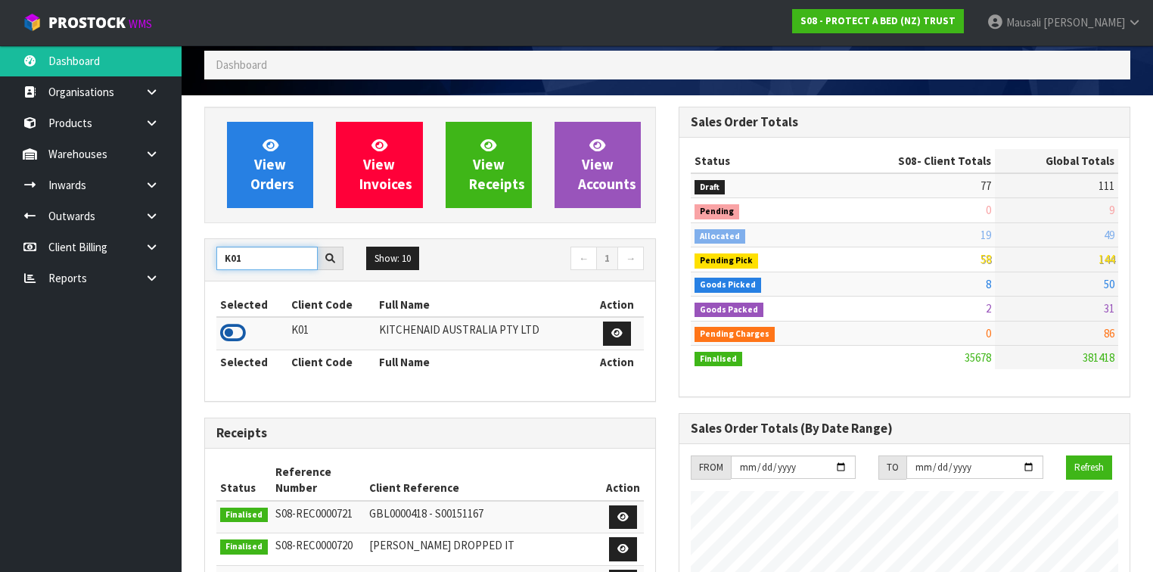
type input "K01"
click at [238, 330] on icon at bounding box center [233, 332] width 26 height 23
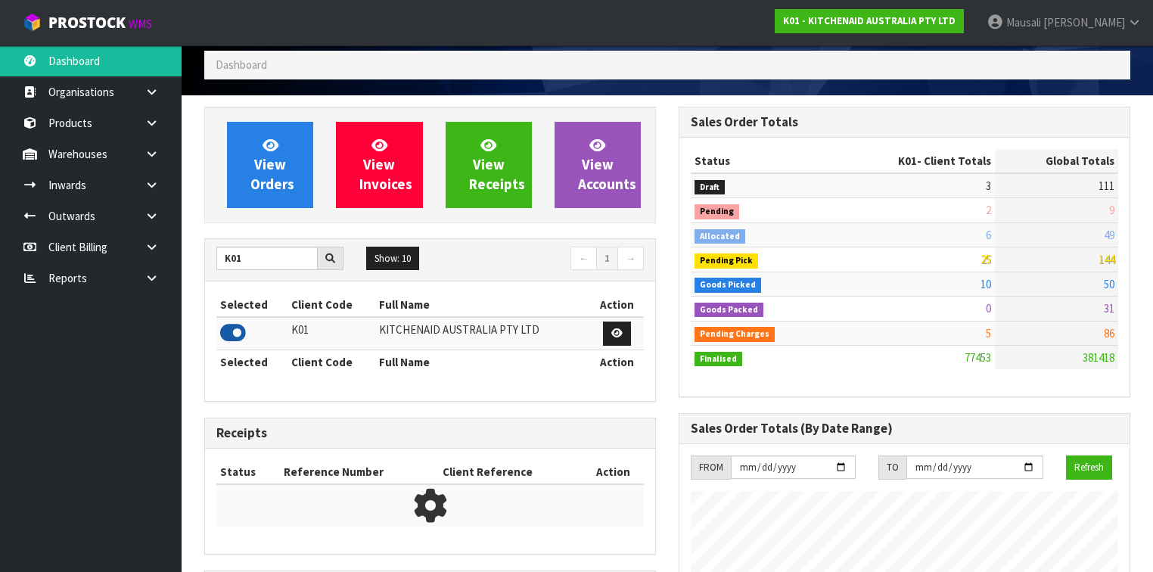
scroll to position [1140, 474]
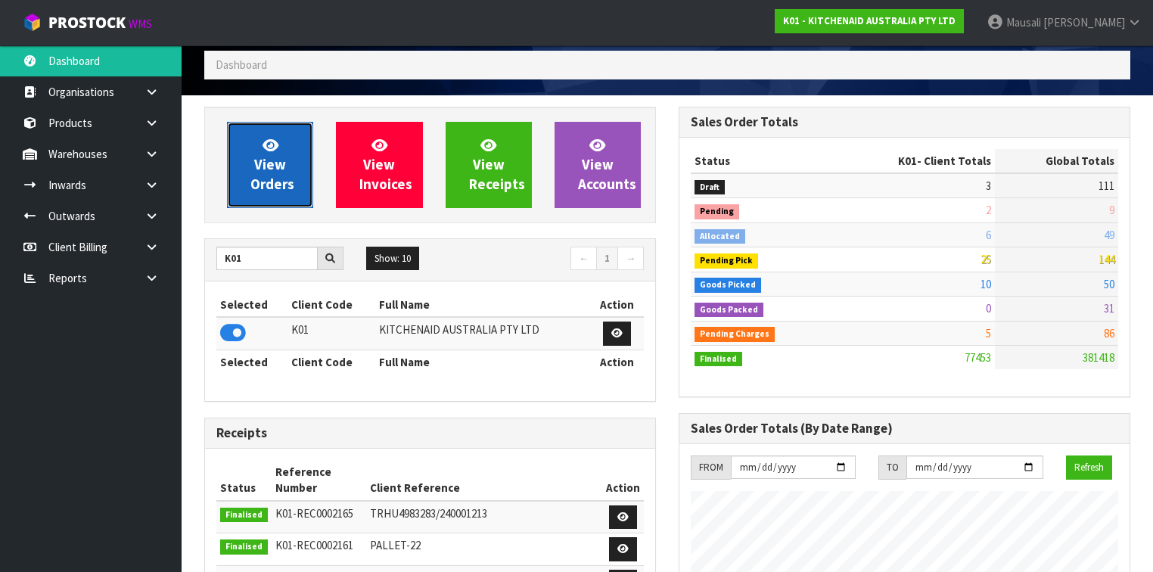
click at [259, 173] on link "View Orders" at bounding box center [270, 165] width 86 height 86
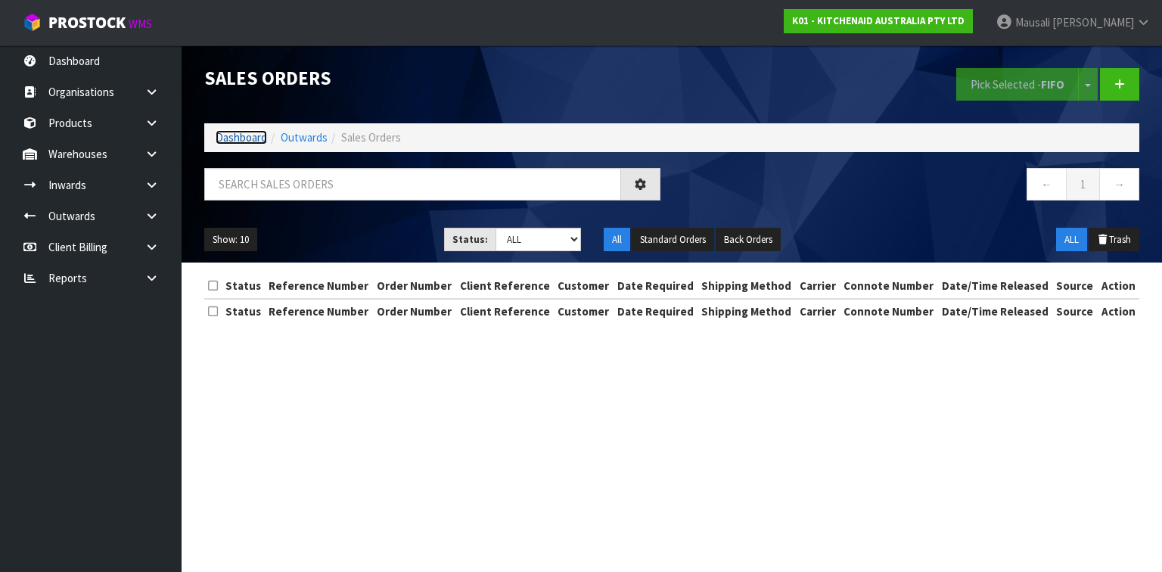
click at [245, 132] on link "Dashboard" at bounding box center [241, 137] width 51 height 14
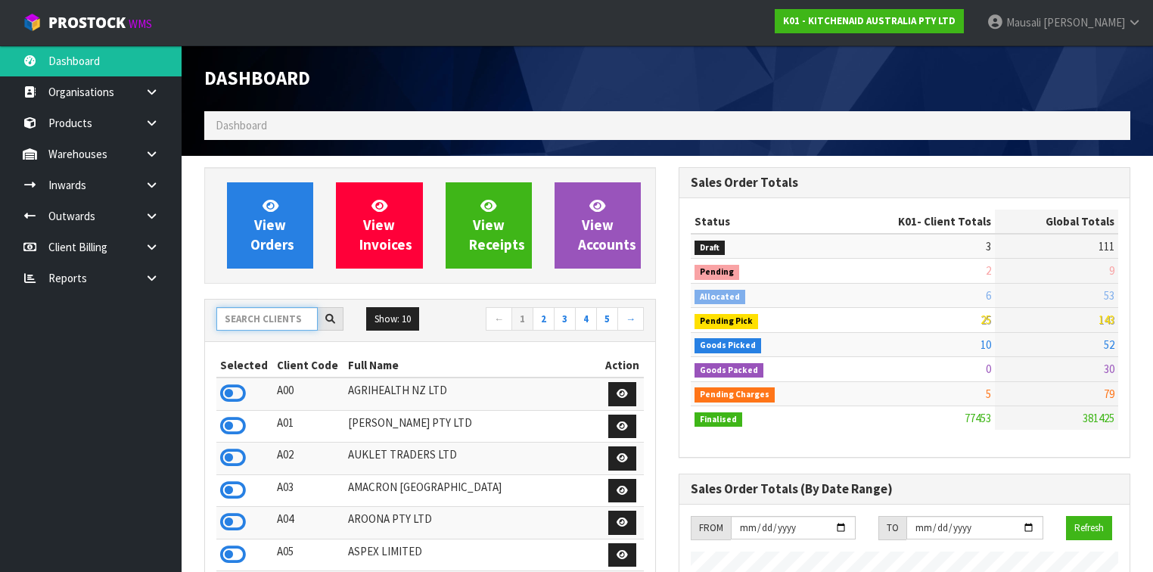
click at [254, 321] on input "text" at bounding box center [266, 318] width 101 height 23
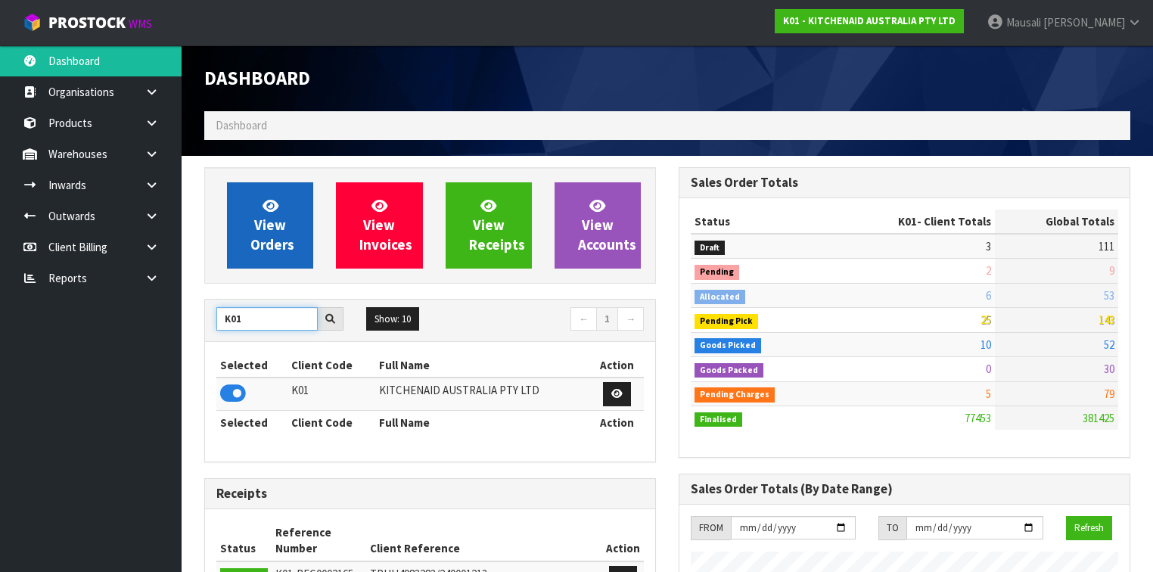
type input "K01"
click at [282, 225] on span "View Orders" at bounding box center [272, 225] width 44 height 57
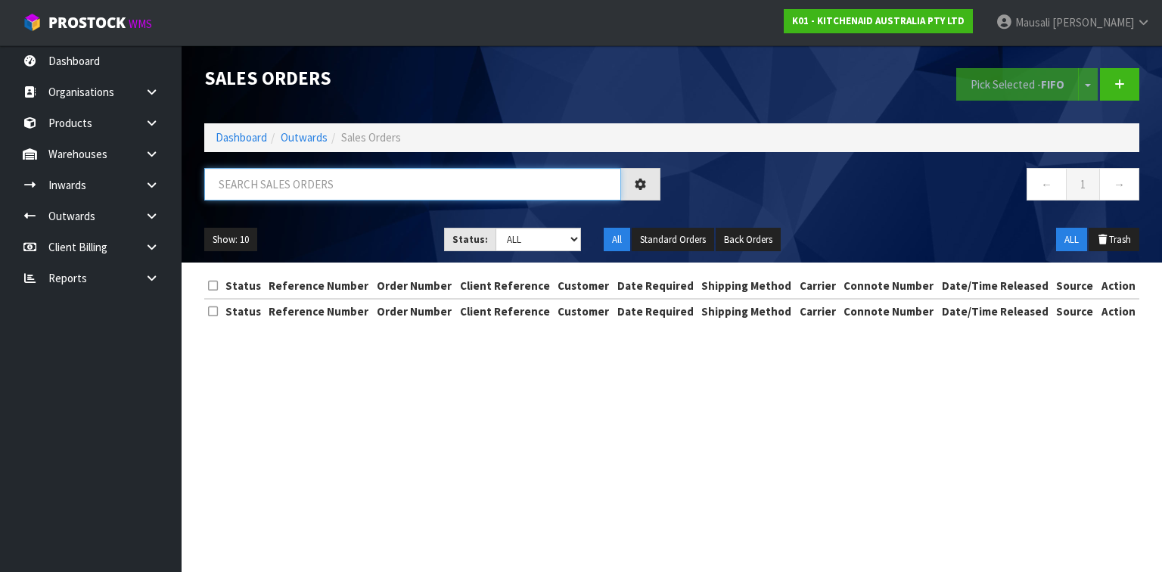
click at [251, 179] on input "text" at bounding box center [412, 184] width 417 height 33
type input "JOB-0412860"
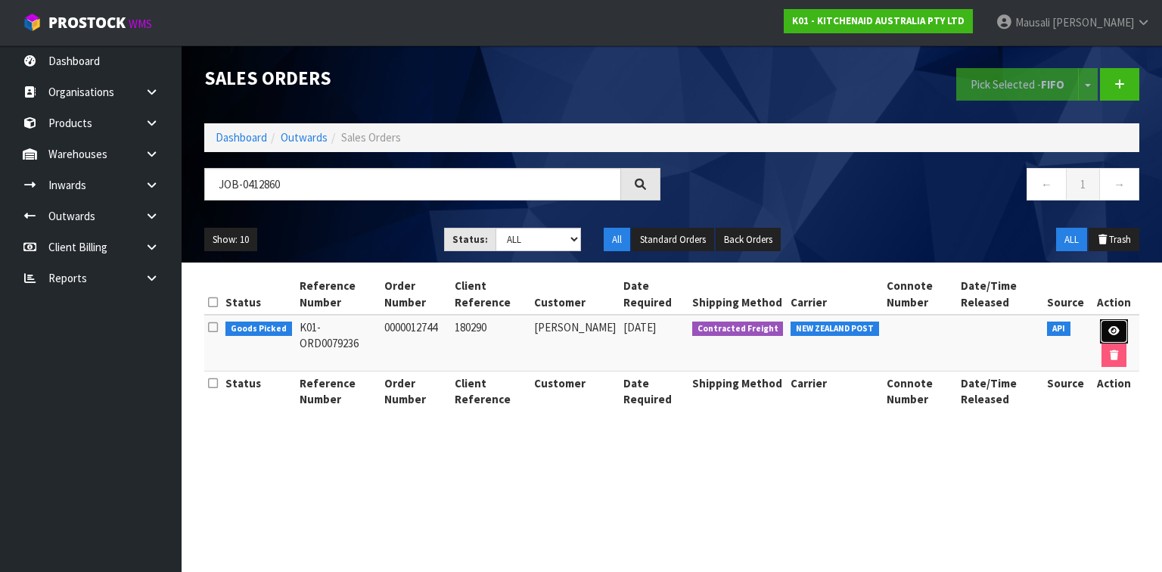
click at [1118, 325] on link at bounding box center [1114, 331] width 28 height 24
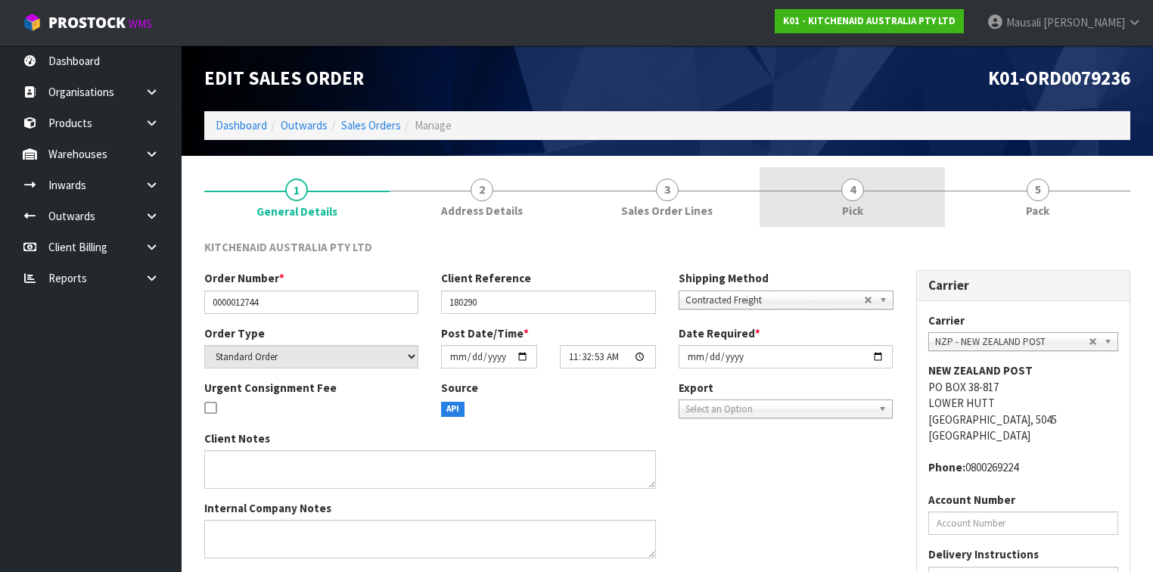
click at [875, 218] on link "4 Pick" at bounding box center [851, 197] width 185 height 60
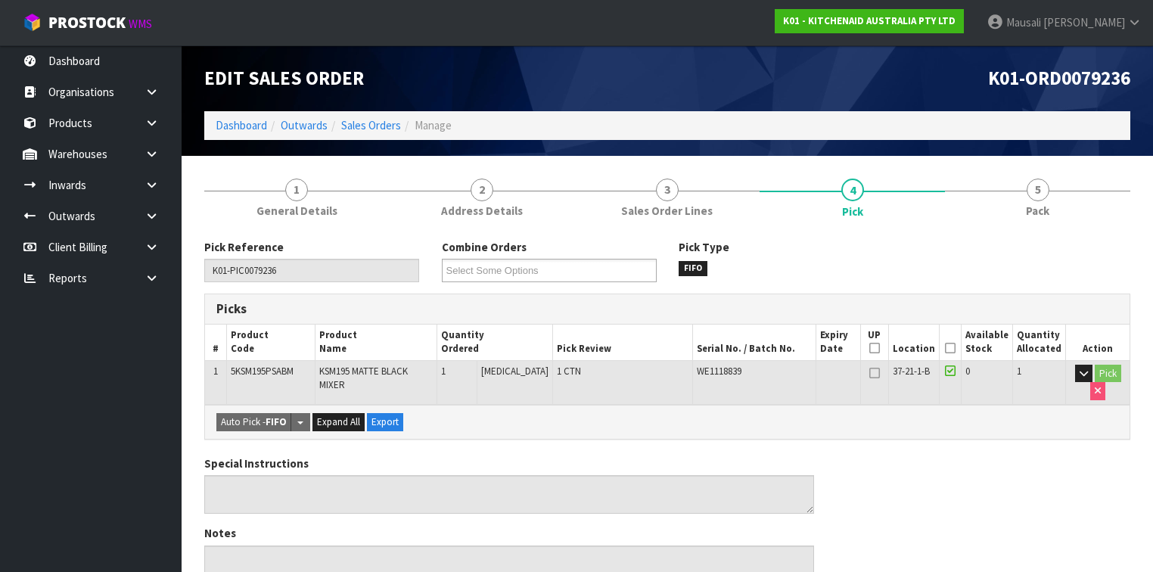
drag, startPoint x: 955, startPoint y: 345, endPoint x: 810, endPoint y: 409, distance: 158.8
click at [954, 348] on icon at bounding box center [950, 348] width 11 height 1
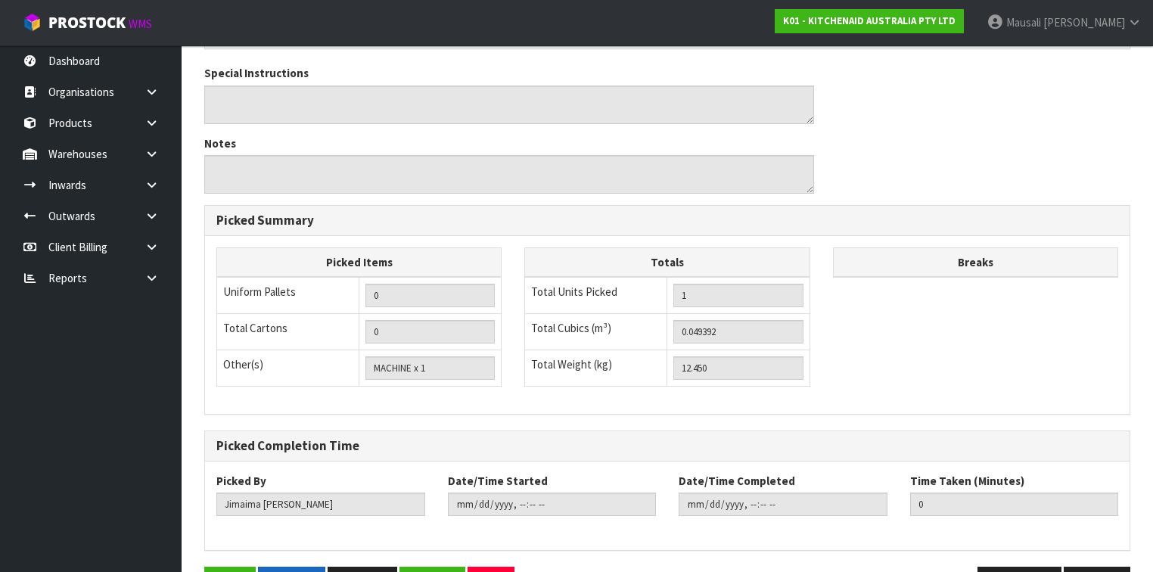
scroll to position [490, 0]
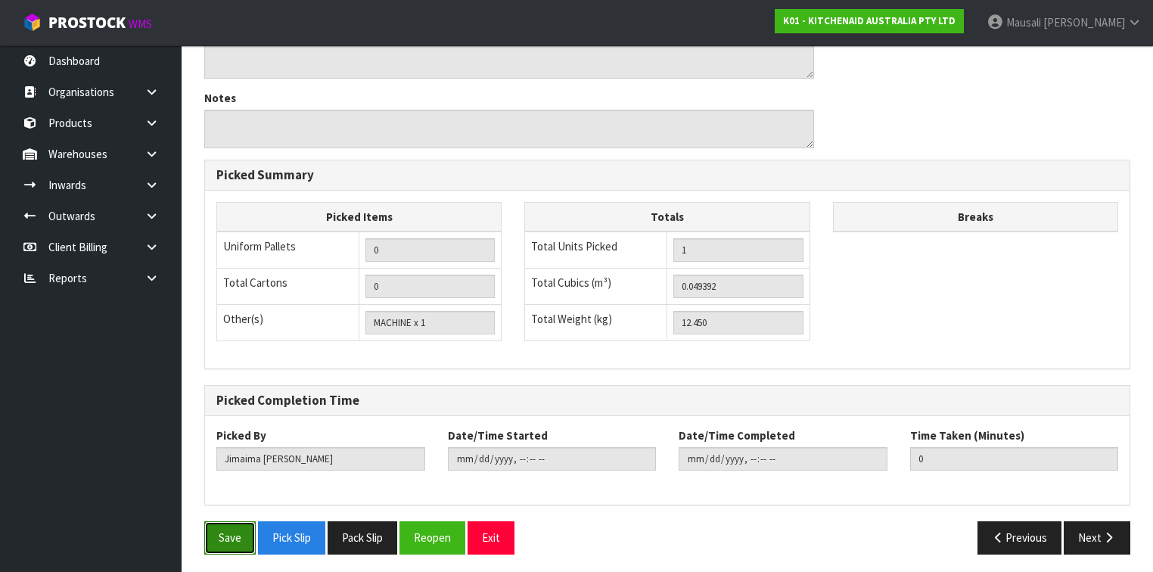
click at [224, 532] on button "Save" at bounding box center [229, 537] width 51 height 33
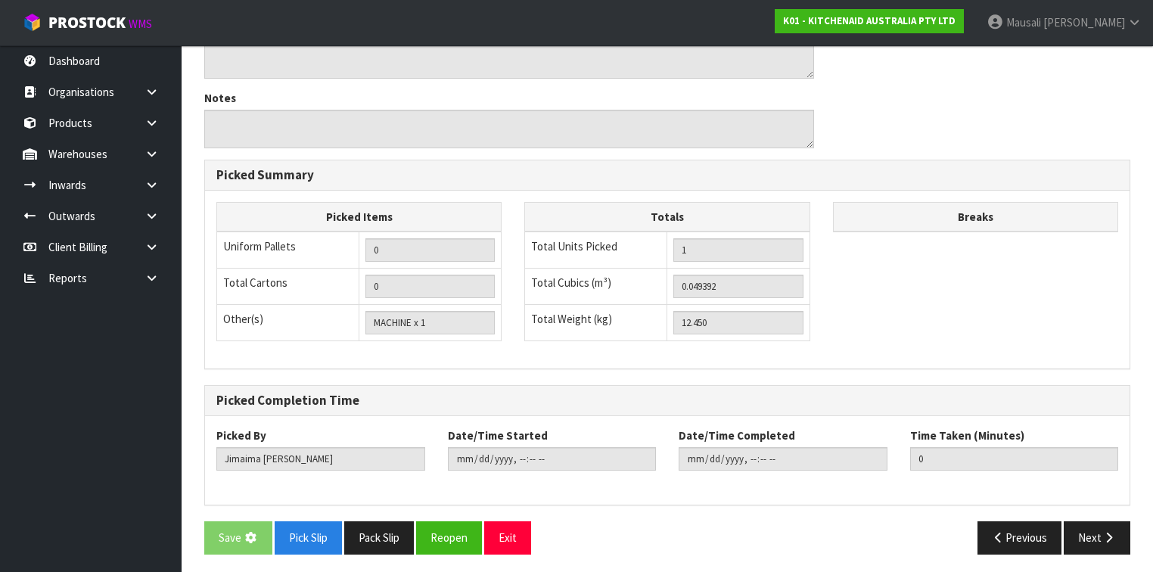
scroll to position [0, 0]
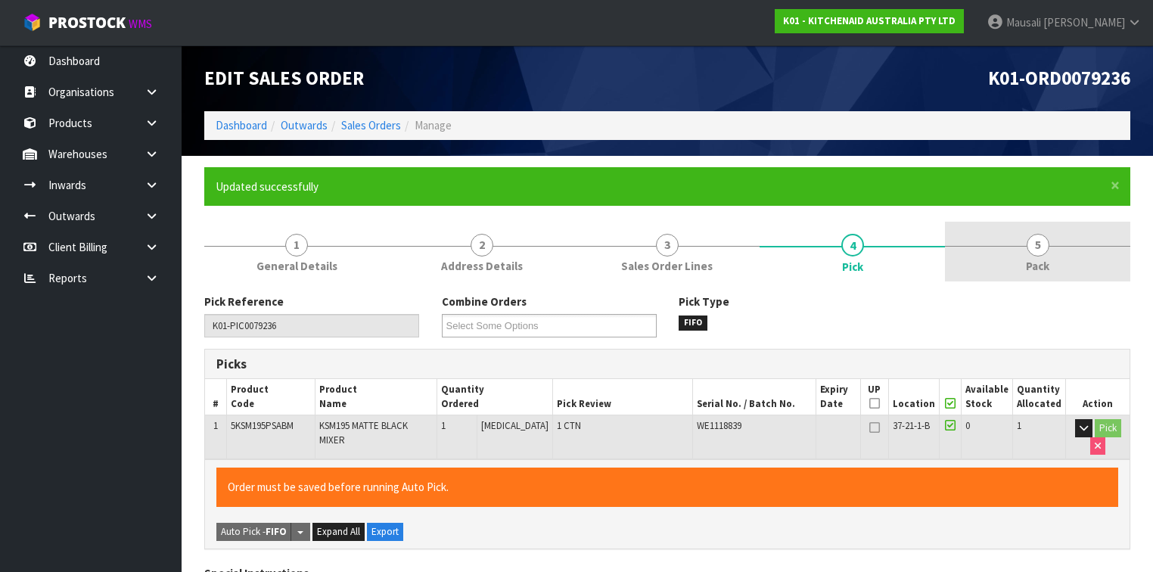
type input "[PERSON_NAME]"
type input "2025-09-16T15:45:13"
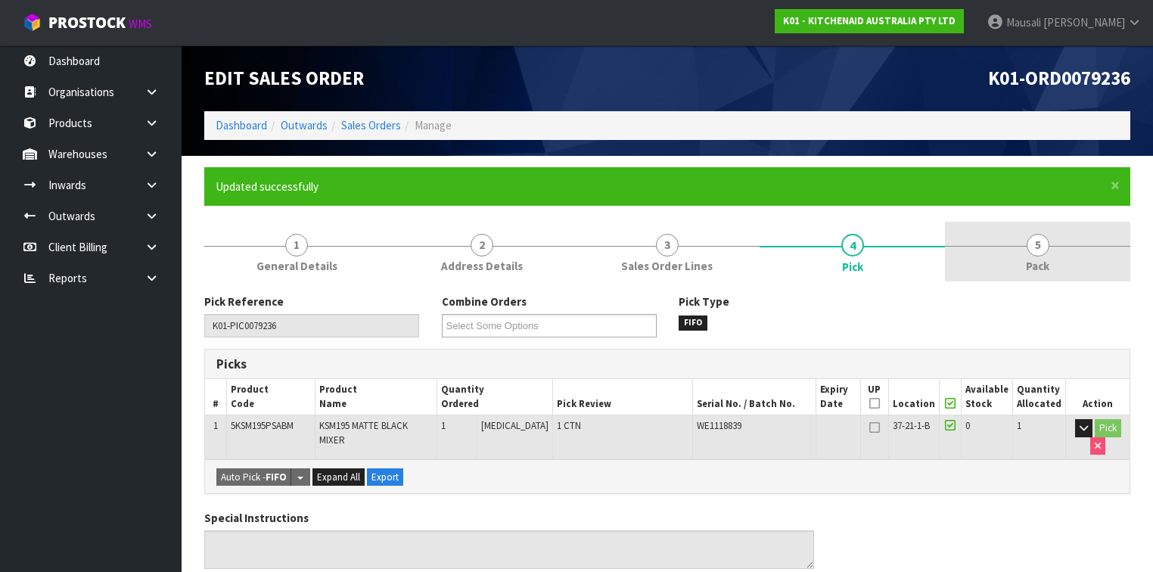
click at [995, 275] on link "5 Pack" at bounding box center [1037, 252] width 185 height 60
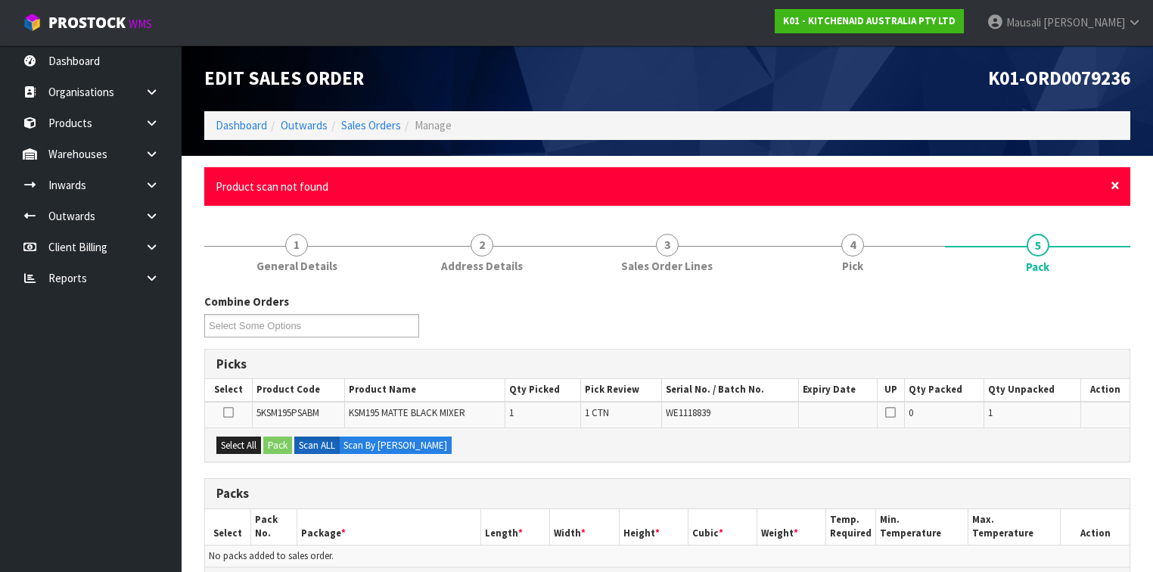
click at [1110, 188] on span "×" at bounding box center [1114, 185] width 9 height 21
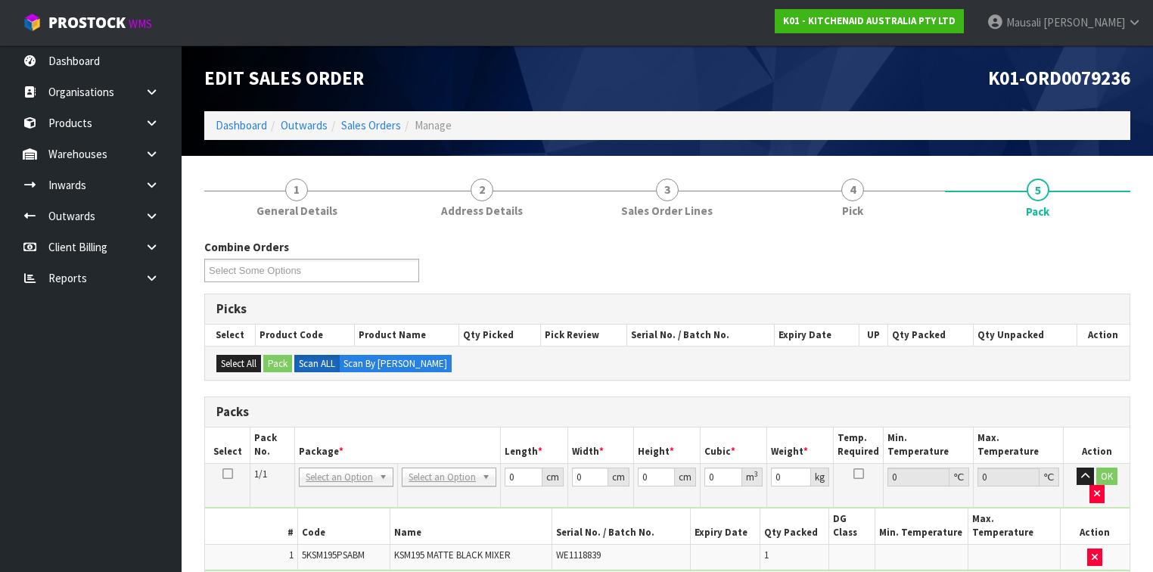
scroll to position [275, 0]
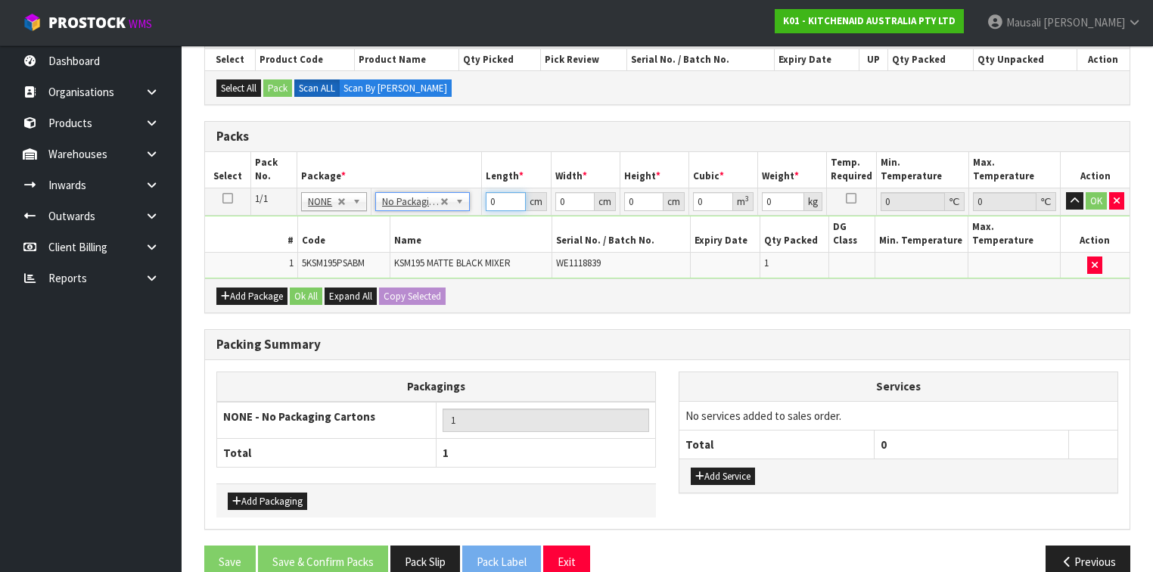
drag, startPoint x: 496, startPoint y: 197, endPoint x: 476, endPoint y: 209, distance: 23.4
click at [476, 209] on tr "1/1 NONE 007-001 007-002 007-004 007-009 007-013 007-014 007-015 007-017 007-01…" at bounding box center [667, 201] width 924 height 27
type input "43"
type input "29"
type input "4"
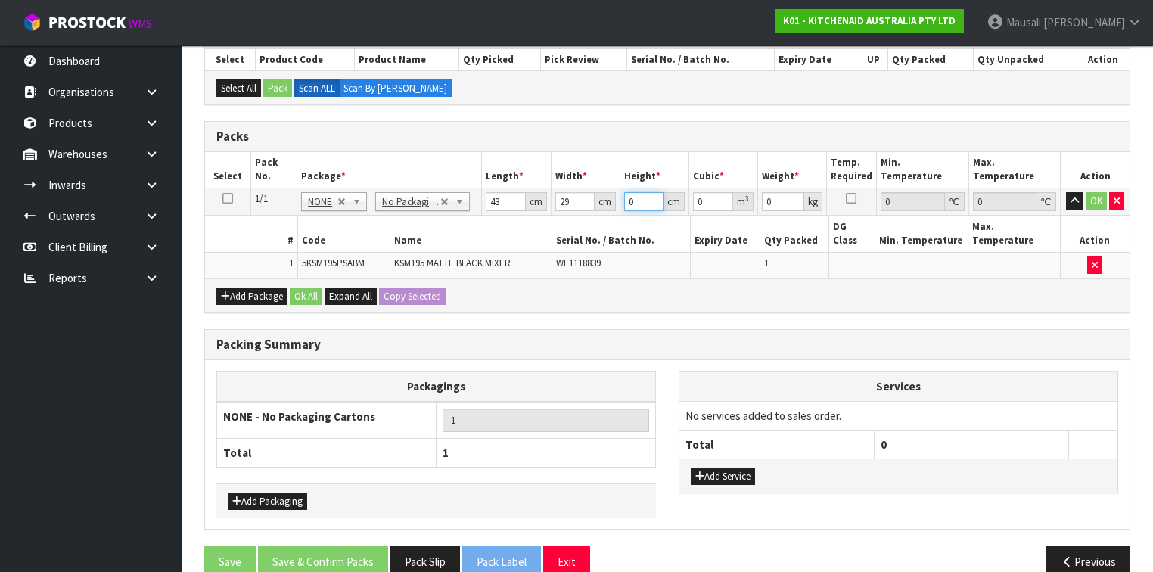
type input "0.004988"
type input "43"
type input "0.053621"
type input "43"
type input "13"
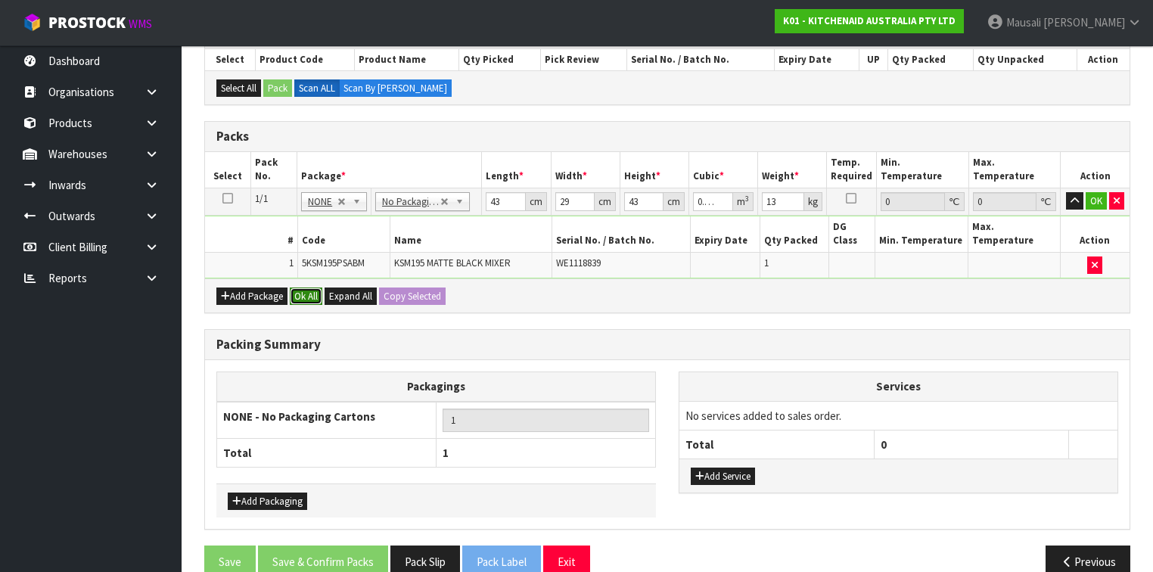
click at [309, 287] on button "Ok All" at bounding box center [306, 296] width 33 height 18
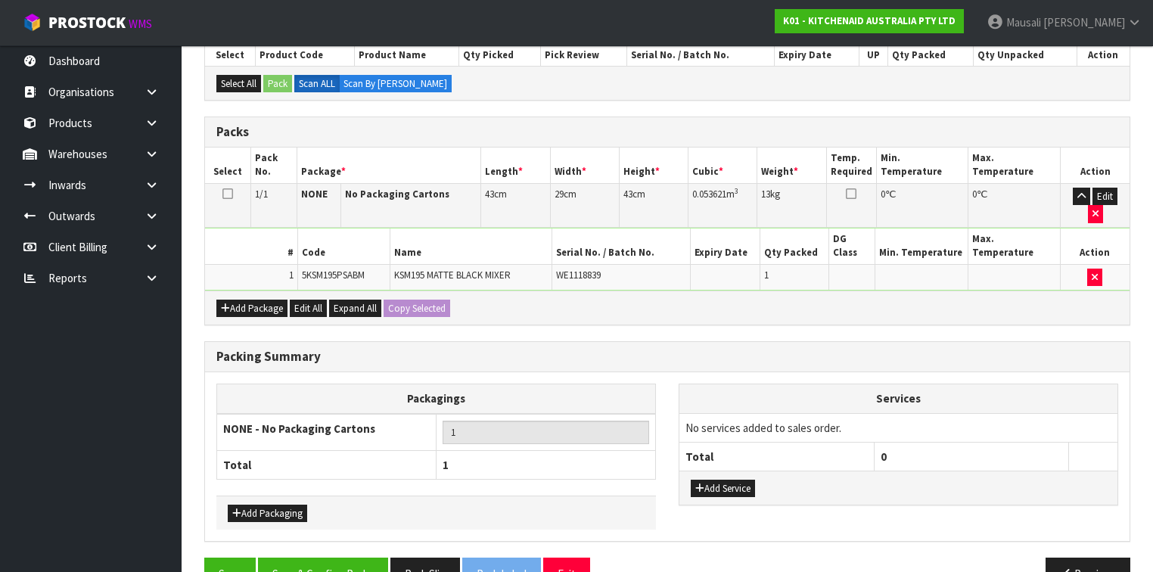
scroll to position [282, 0]
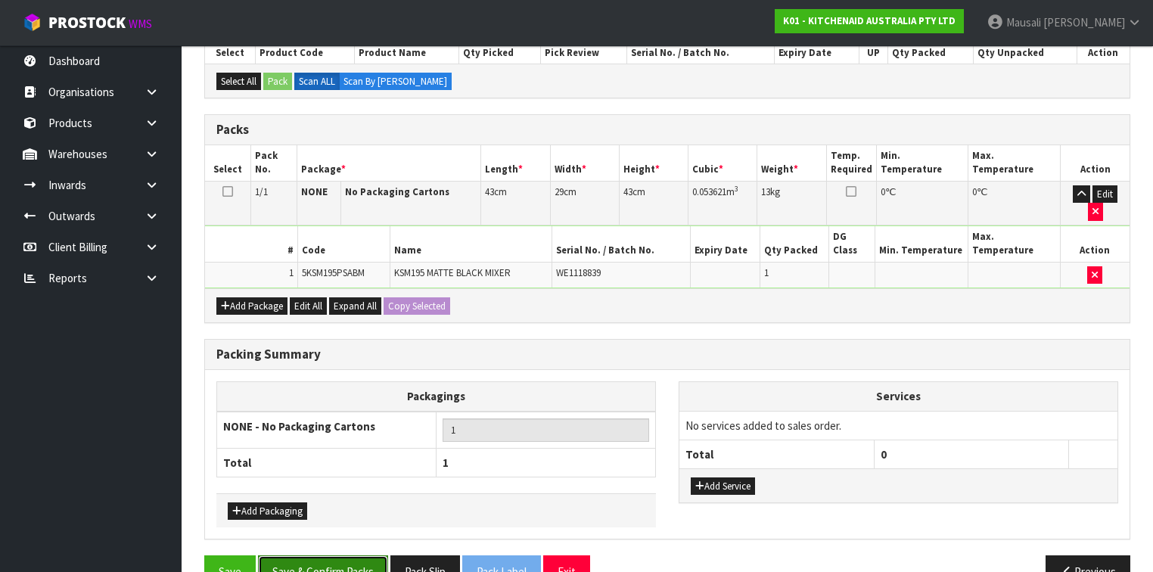
click at [324, 555] on button "Save & Confirm Packs" at bounding box center [323, 571] width 130 height 33
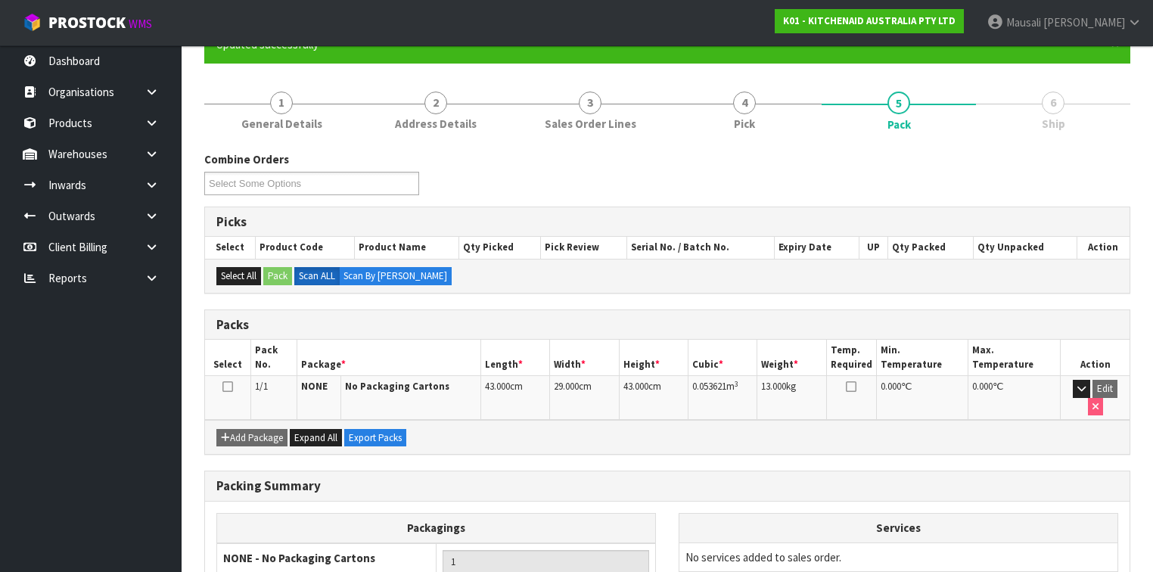
scroll to position [256, 0]
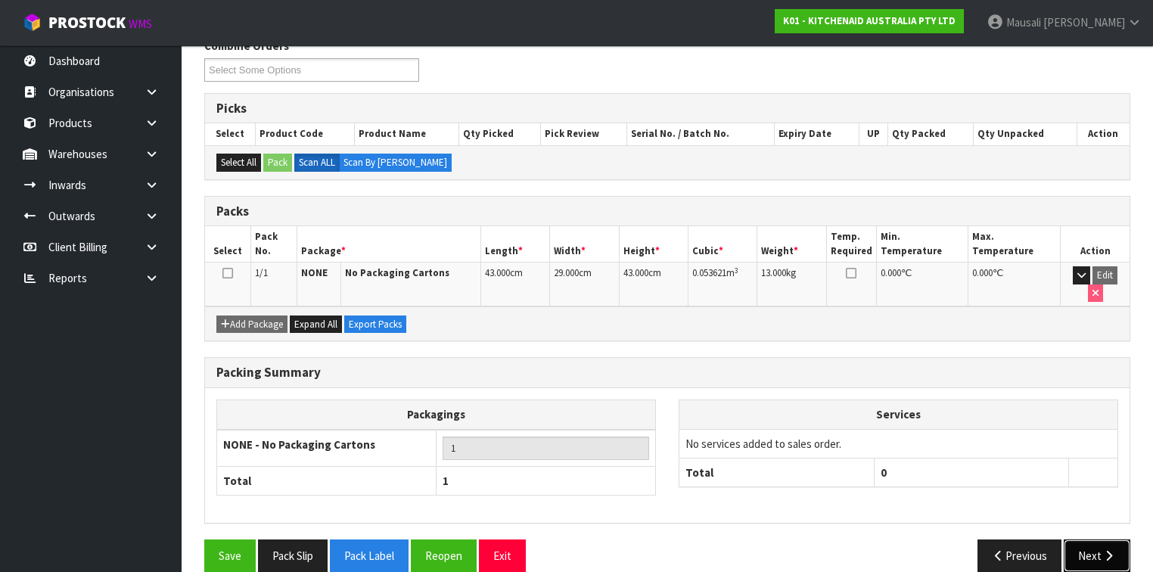
click at [1080, 539] on button "Next" at bounding box center [1096, 555] width 67 height 33
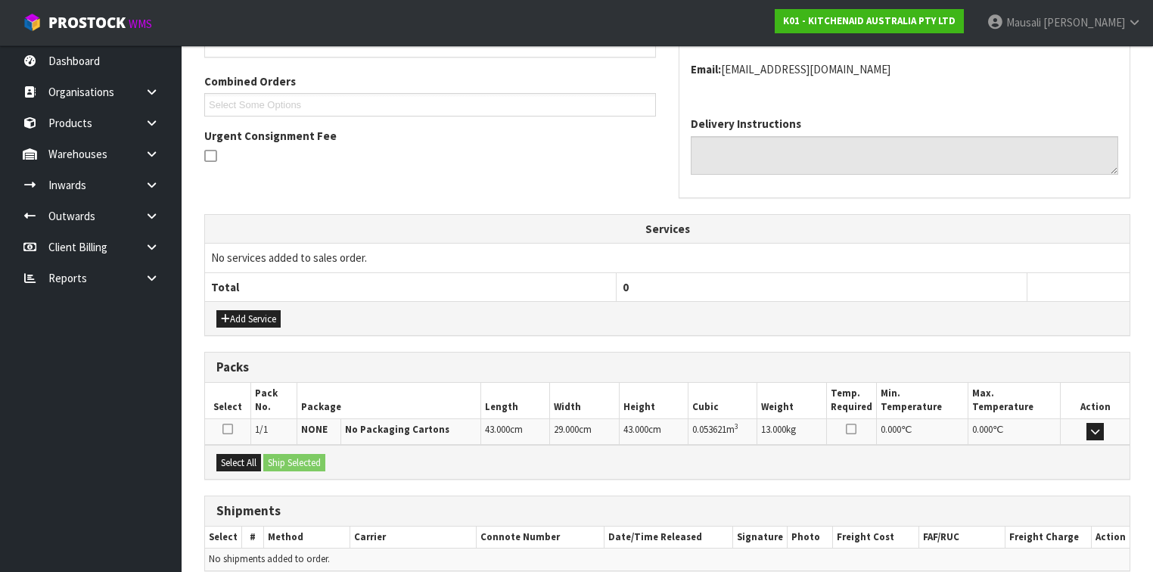
scroll to position [436, 0]
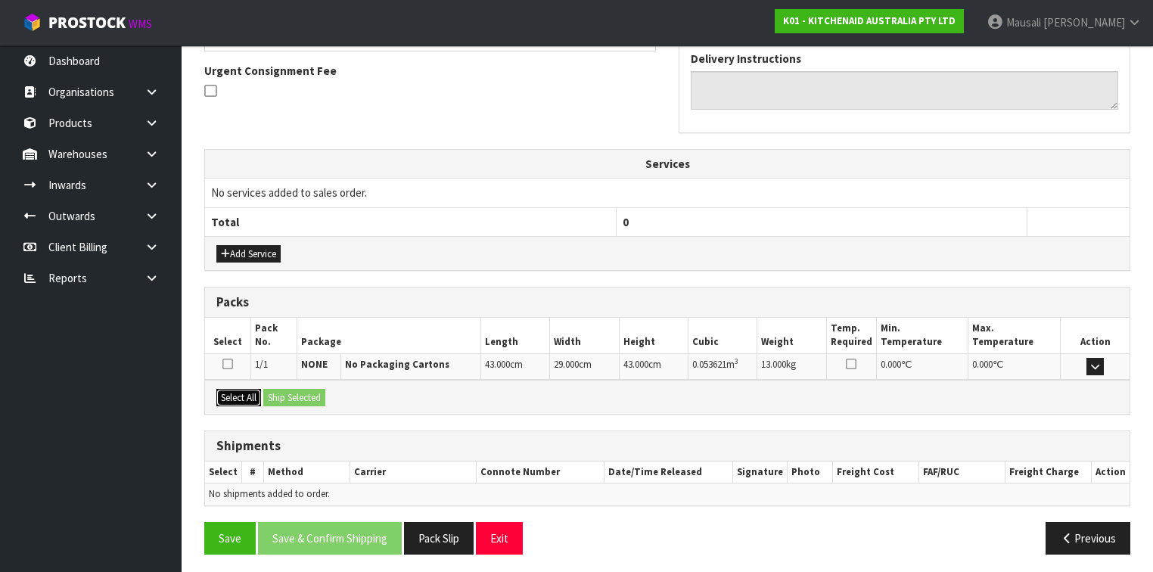
drag, startPoint x: 250, startPoint y: 389, endPoint x: 281, endPoint y: 393, distance: 31.3
click at [257, 391] on button "Select All" at bounding box center [238, 398] width 45 height 18
click at [281, 393] on button "Ship Selected" at bounding box center [294, 398] width 62 height 18
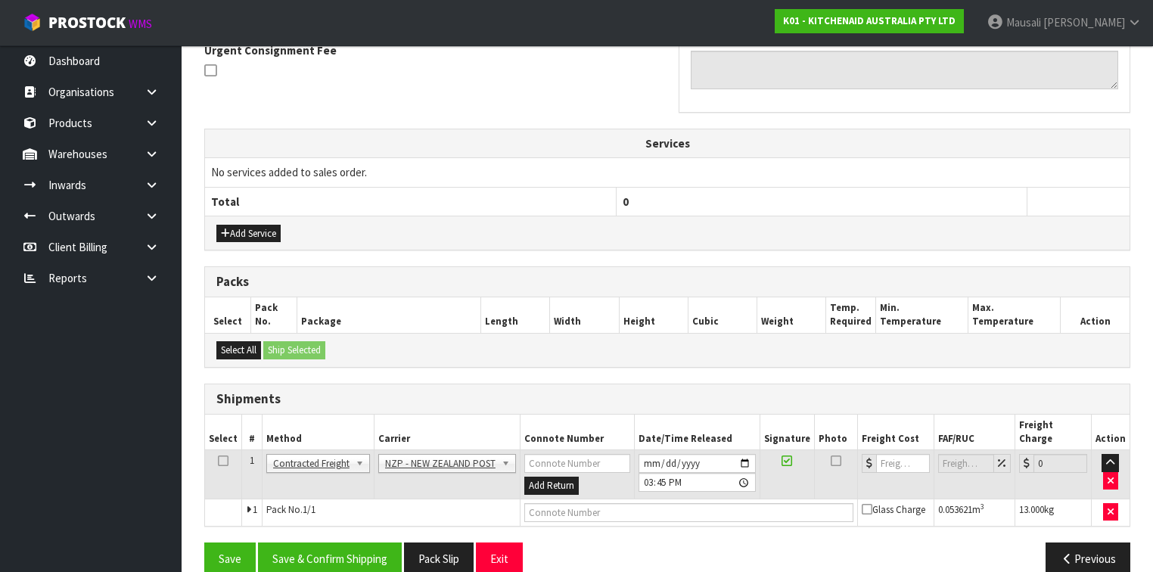
scroll to position [463, 0]
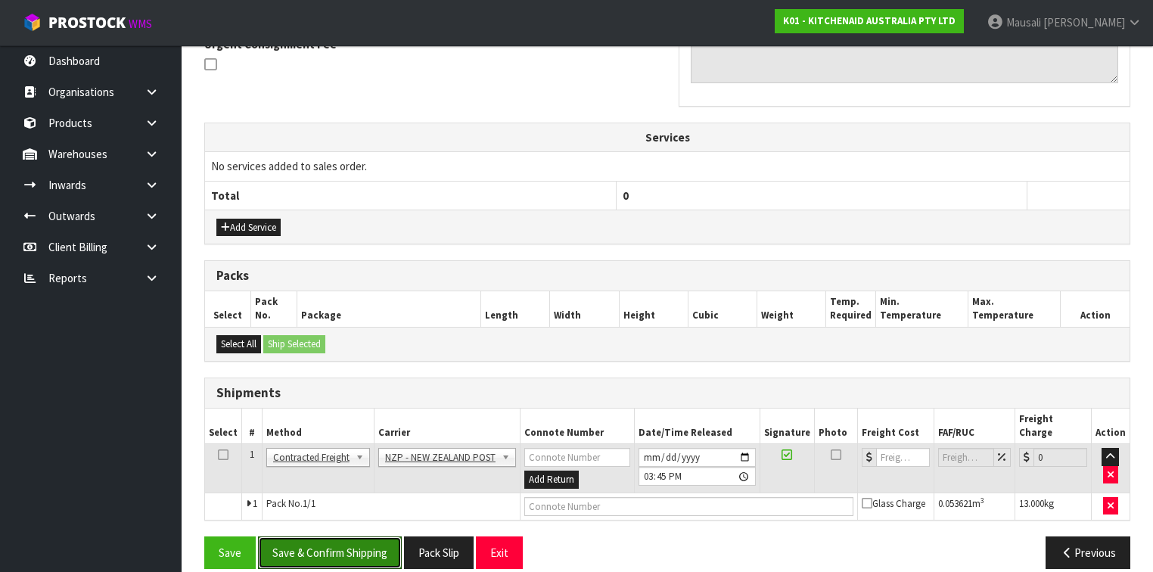
drag, startPoint x: 319, startPoint y: 529, endPoint x: 378, endPoint y: 507, distance: 62.7
click at [324, 536] on button "Save & Confirm Shipping" at bounding box center [330, 552] width 144 height 33
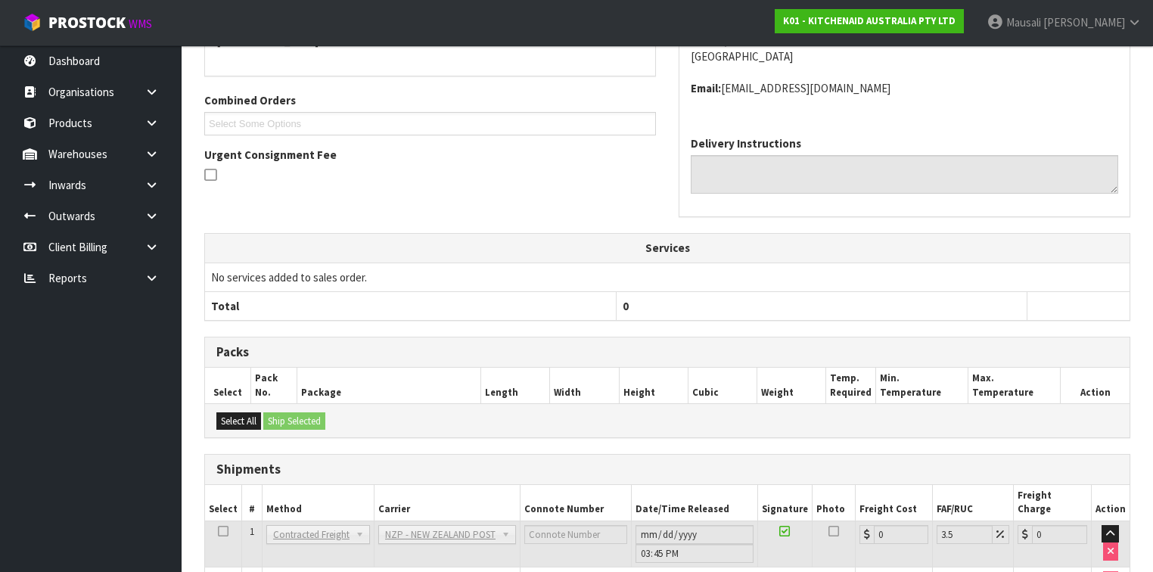
scroll to position [442, 0]
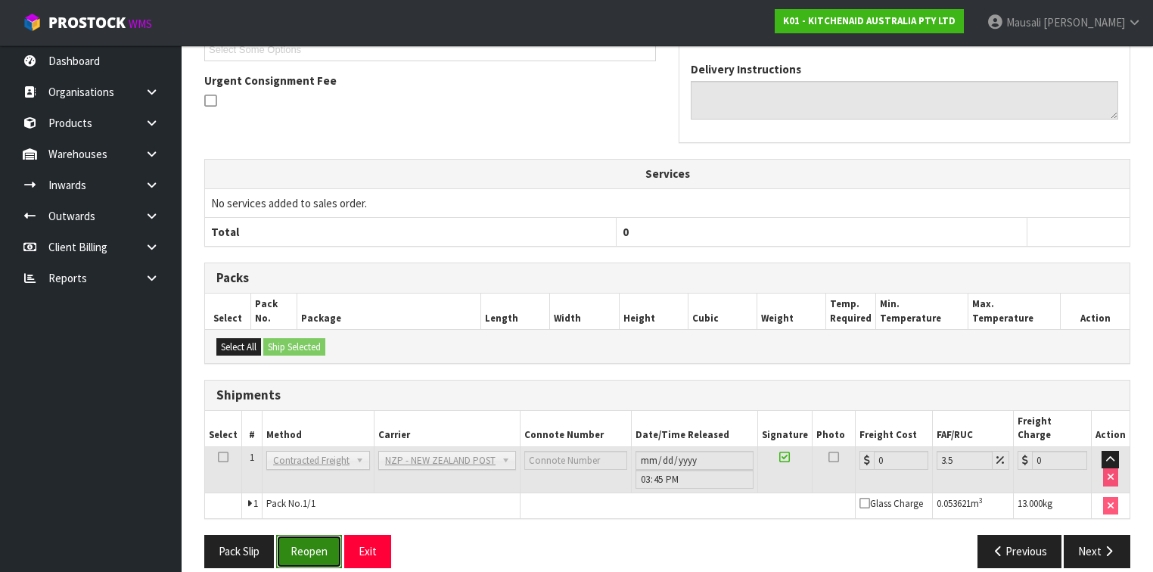
drag, startPoint x: 297, startPoint y: 535, endPoint x: 305, endPoint y: 529, distance: 9.7
click at [297, 535] on button "Reopen" at bounding box center [309, 551] width 66 height 33
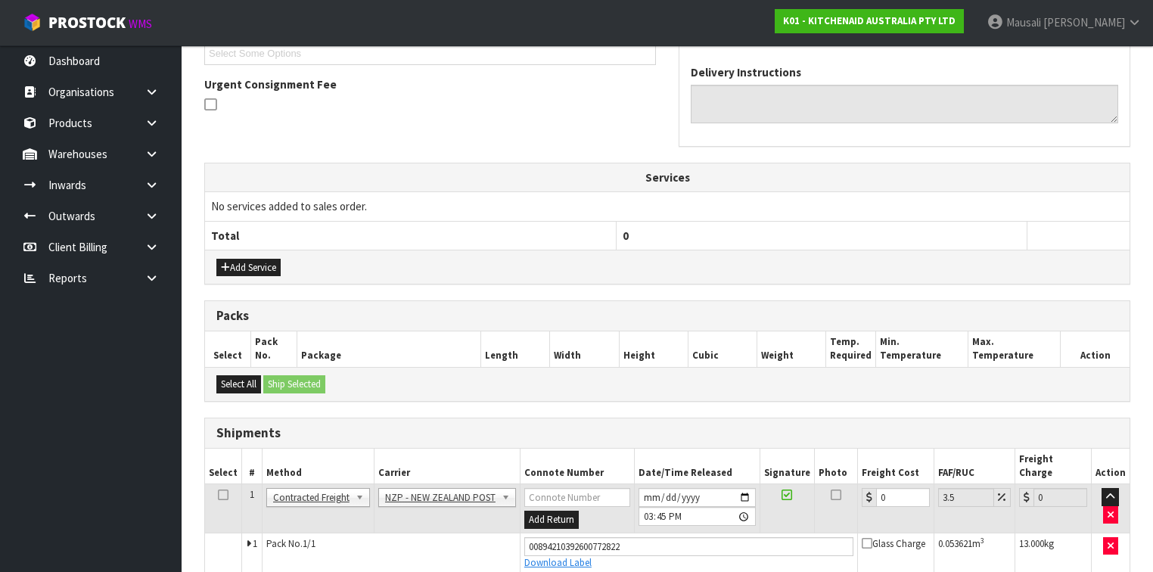
scroll to position [477, 0]
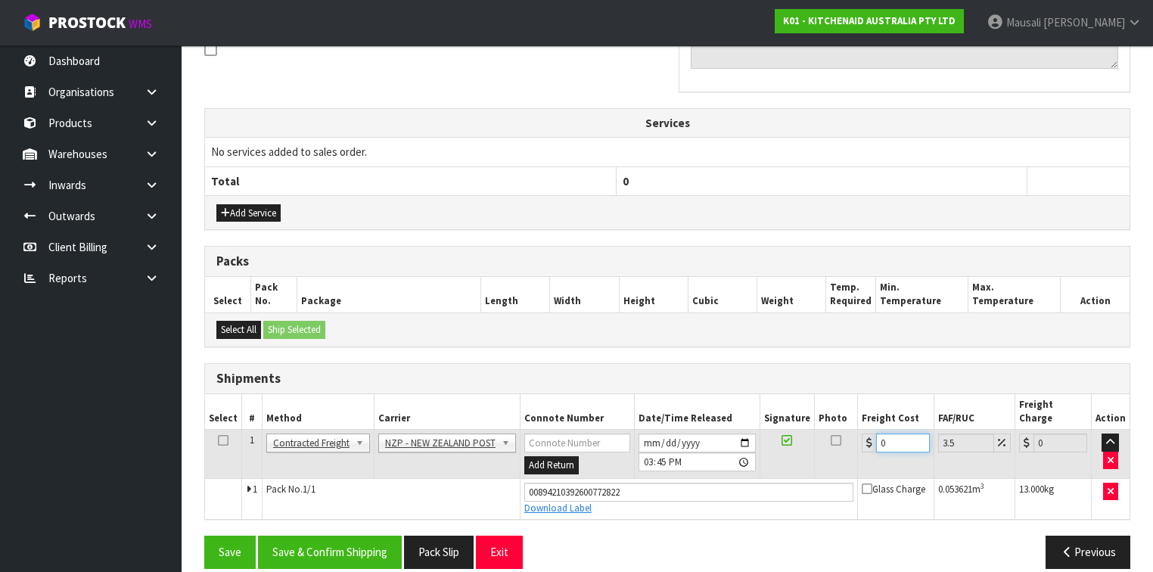
drag, startPoint x: 898, startPoint y: 425, endPoint x: 870, endPoint y: 436, distance: 30.6
click at [870, 436] on td "0" at bounding box center [896, 454] width 76 height 49
type input "1"
type input "1.03"
type input "10"
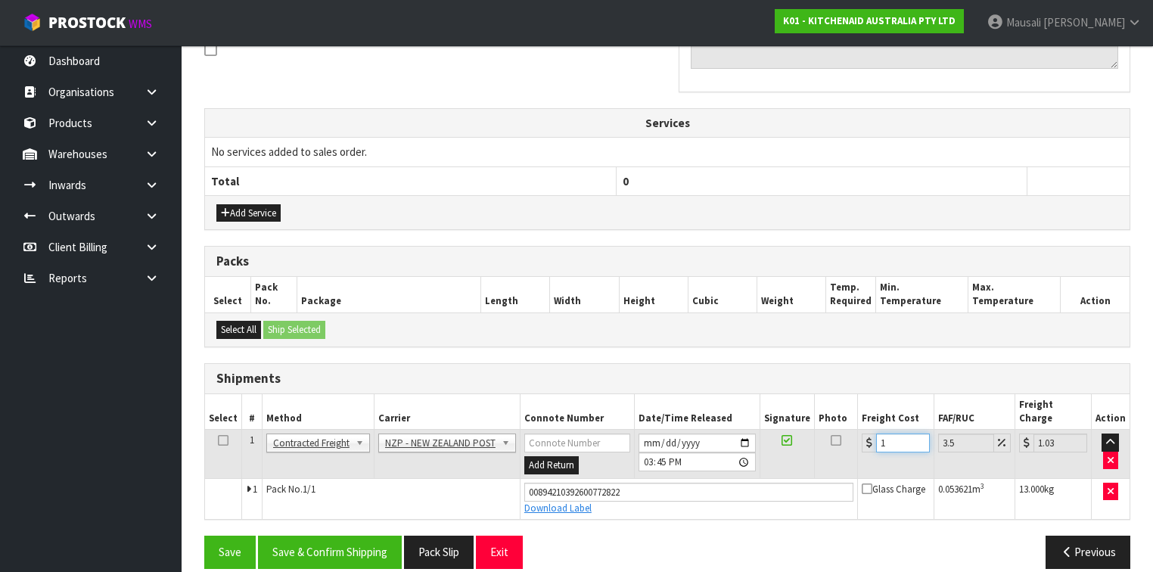
type input "10.35"
type input "10.8"
type input "11.18"
type input "10.89"
type input "11.27"
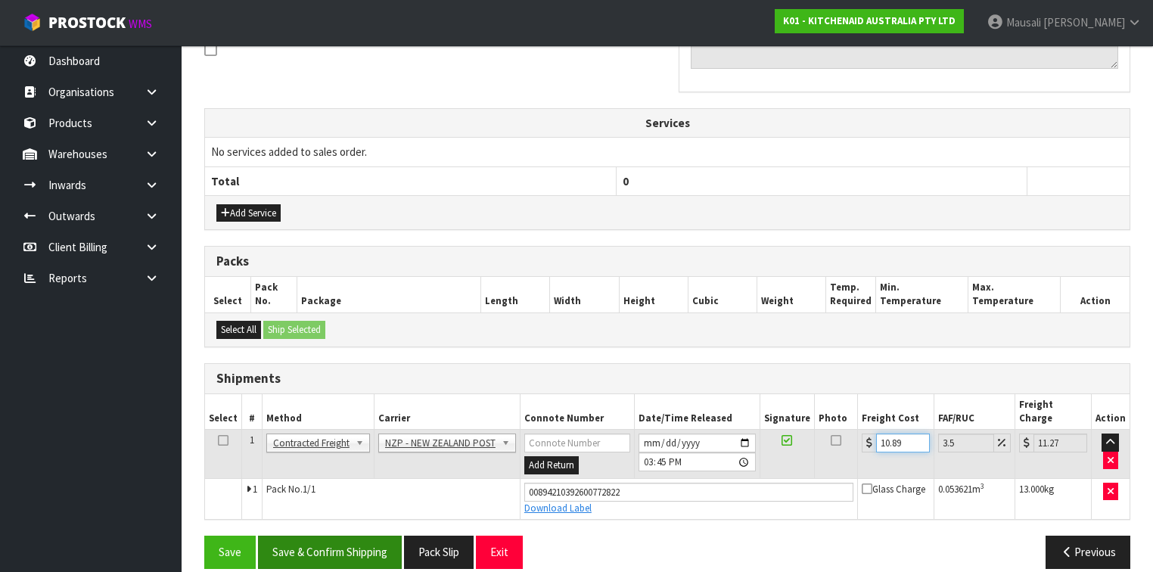
type input "10.89"
click at [337, 535] on button "Save & Confirm Shipping" at bounding box center [330, 551] width 144 height 33
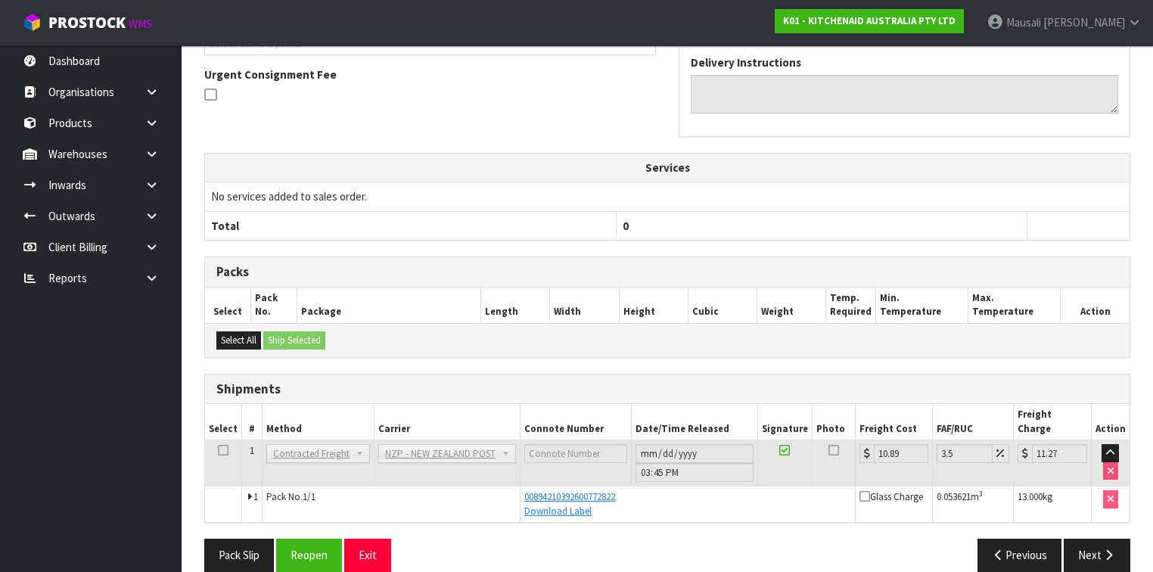
scroll to position [436, 0]
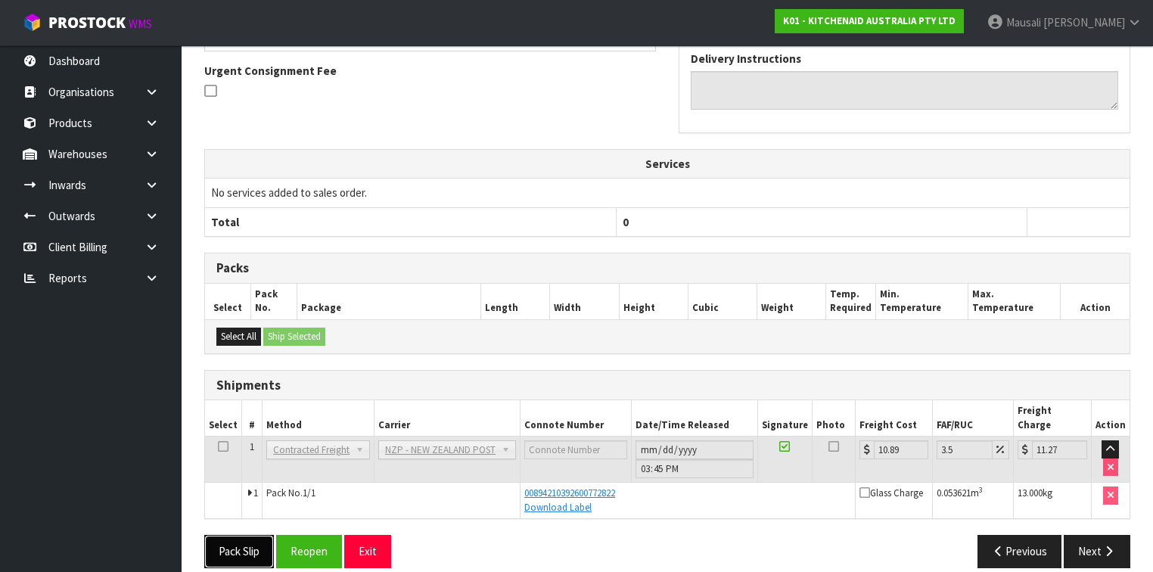
click at [242, 535] on button "Pack Slip" at bounding box center [239, 551] width 70 height 33
click at [1041, 21] on span "Mausali" at bounding box center [1023, 22] width 35 height 14
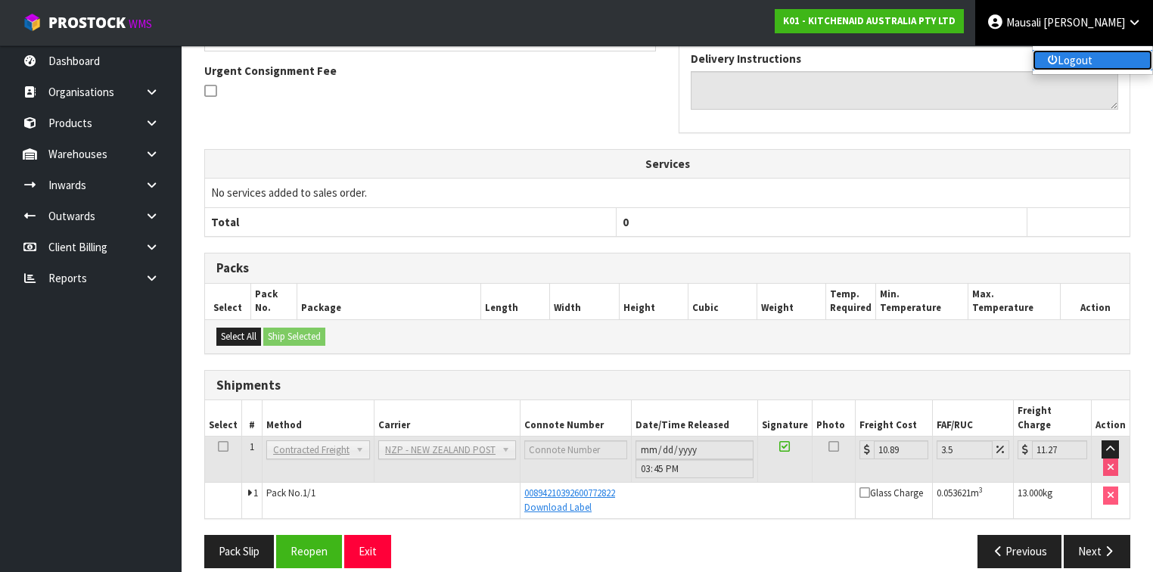
click at [1081, 51] on link "Logout" at bounding box center [1091, 60] width 119 height 20
